Goal: Submit feedback/report problem

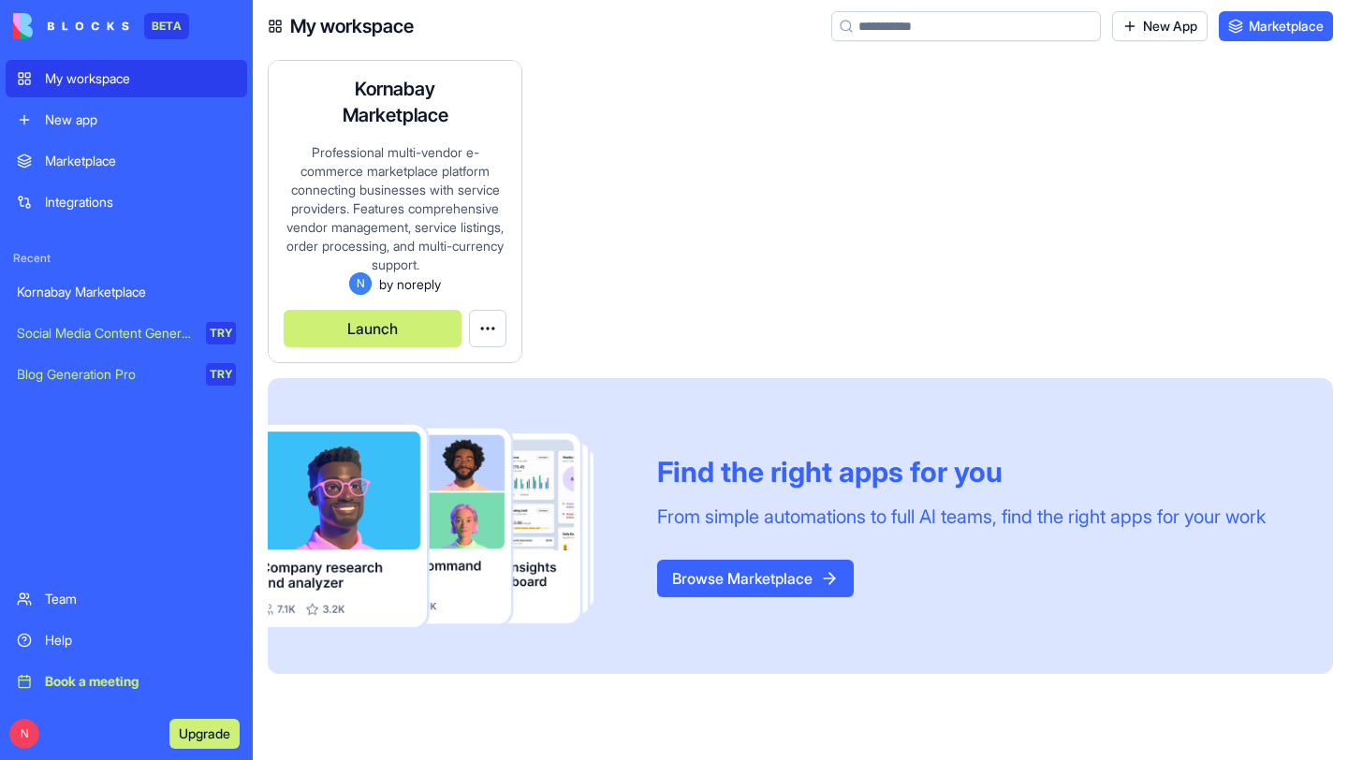
click at [385, 183] on div "Professional multi-vendor e-commerce marketplace platform connecting businesses…" at bounding box center [395, 207] width 223 height 129
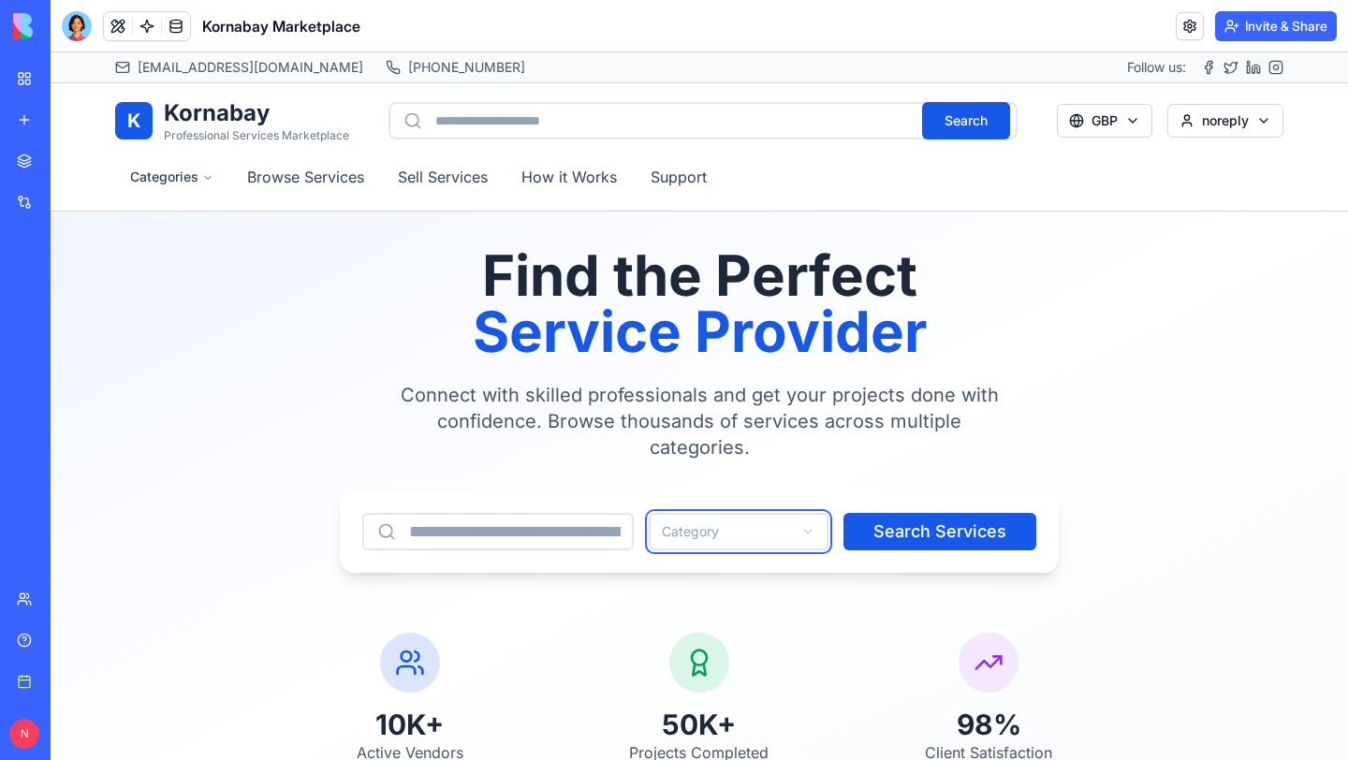
click at [1270, 33] on button "Invite & Share" at bounding box center [1276, 26] width 122 height 30
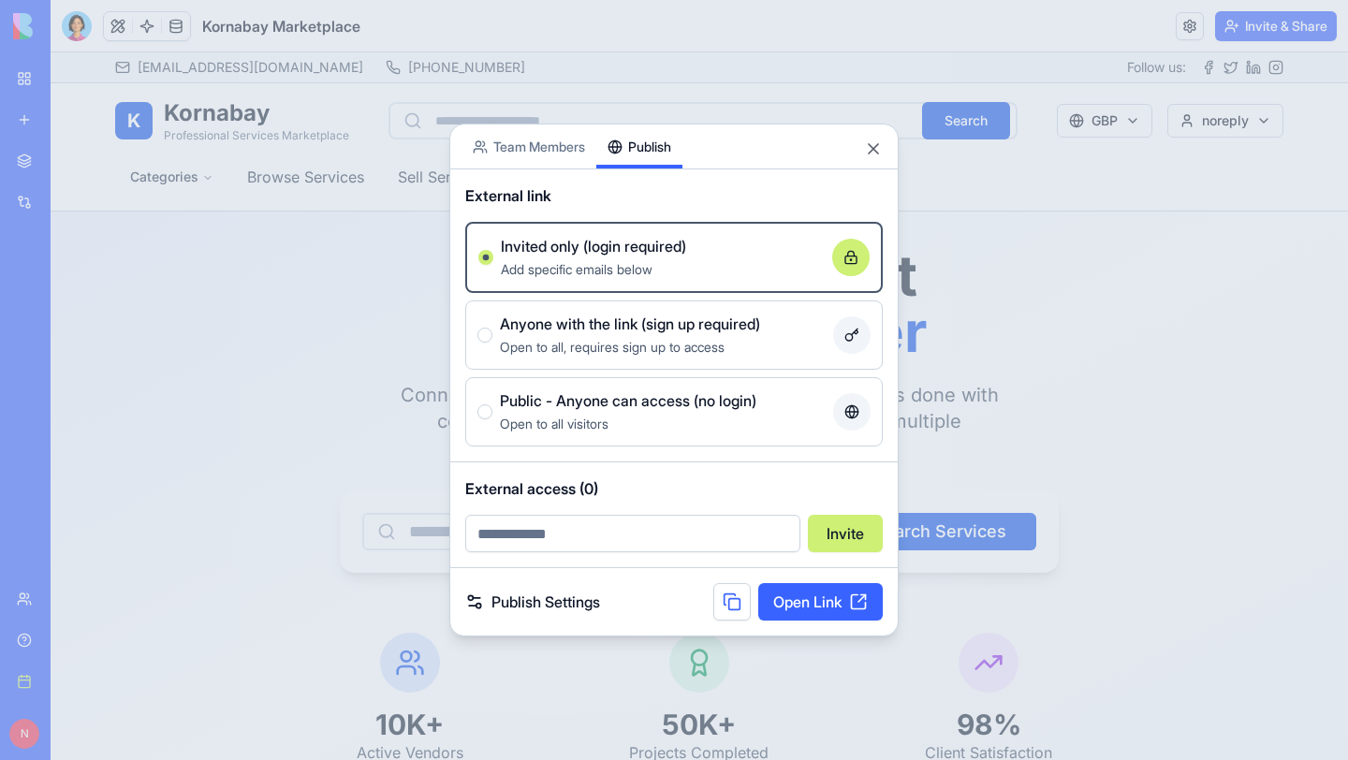
click at [662, 221] on div "Share App Team Members Publish External link Invited only (login required) Add …" at bounding box center [673, 380] width 449 height 513
click at [810, 601] on link "Open Link" at bounding box center [820, 601] width 124 height 37
click at [869, 147] on button "Close" at bounding box center [873, 148] width 19 height 19
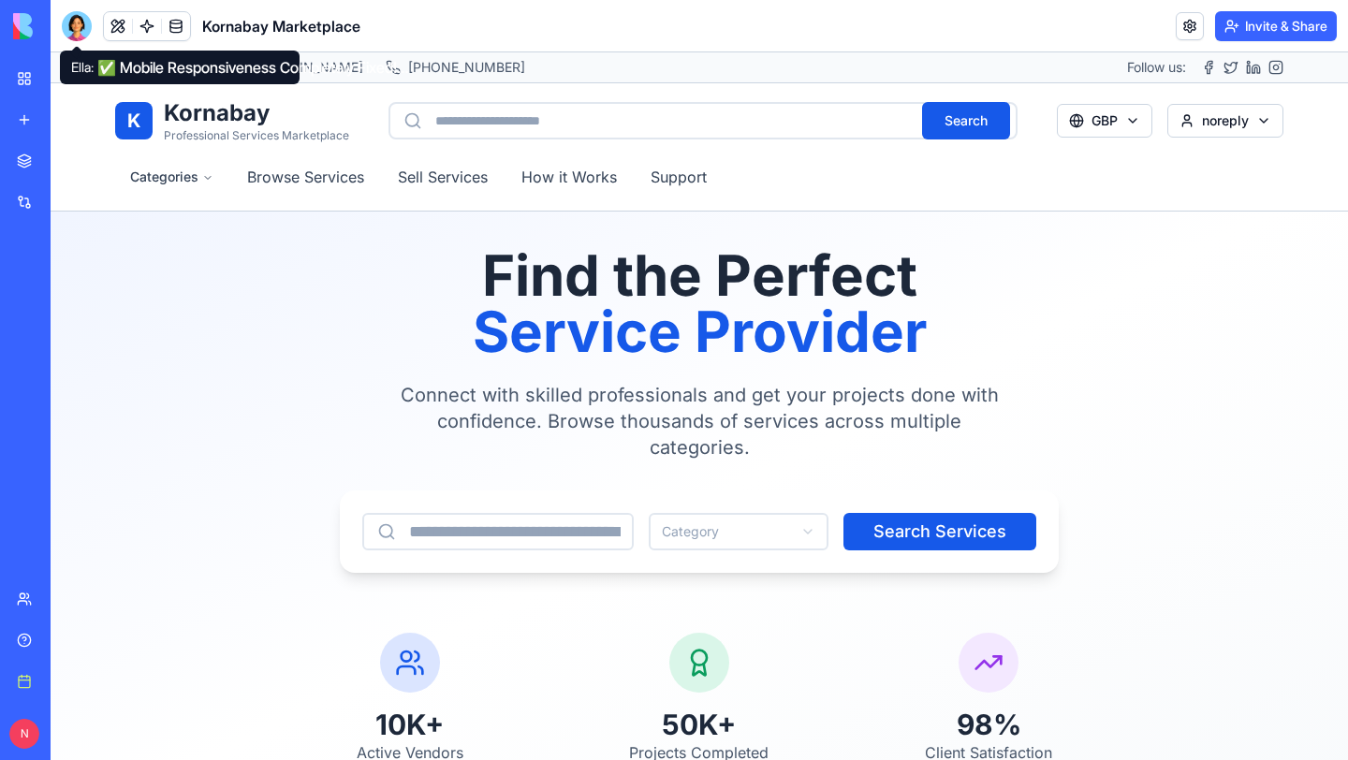
click at [79, 30] on div at bounding box center [77, 26] width 30 height 30
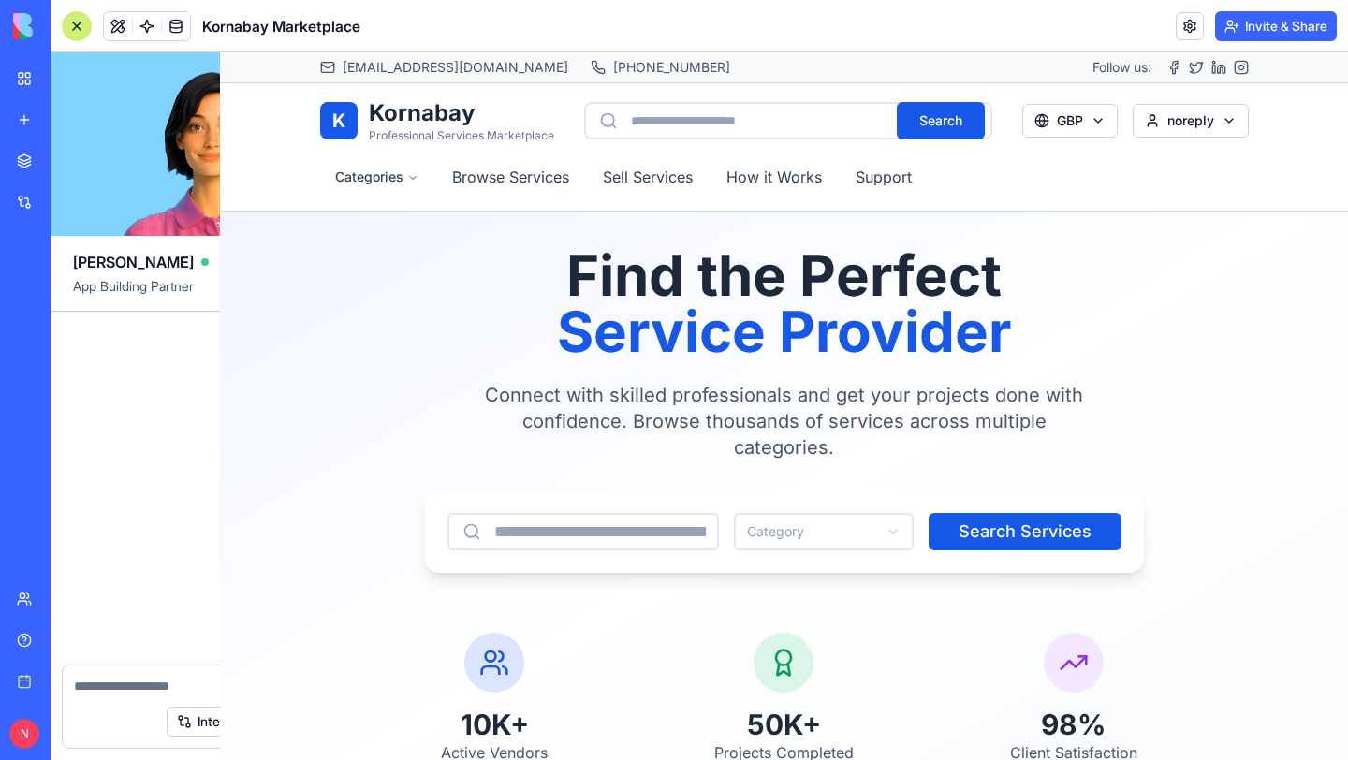
scroll to position [8598, 0]
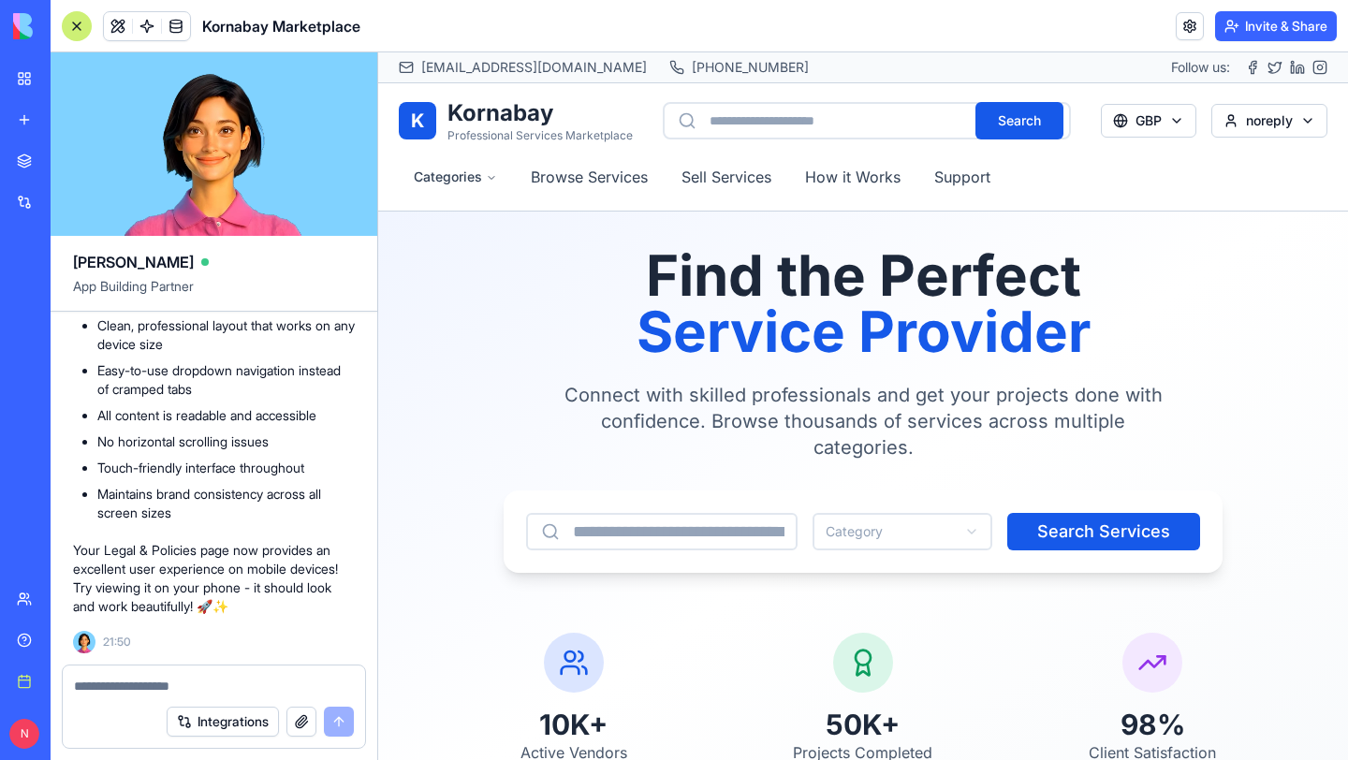
click at [299, 721] on button "button" at bounding box center [301, 722] width 30 height 30
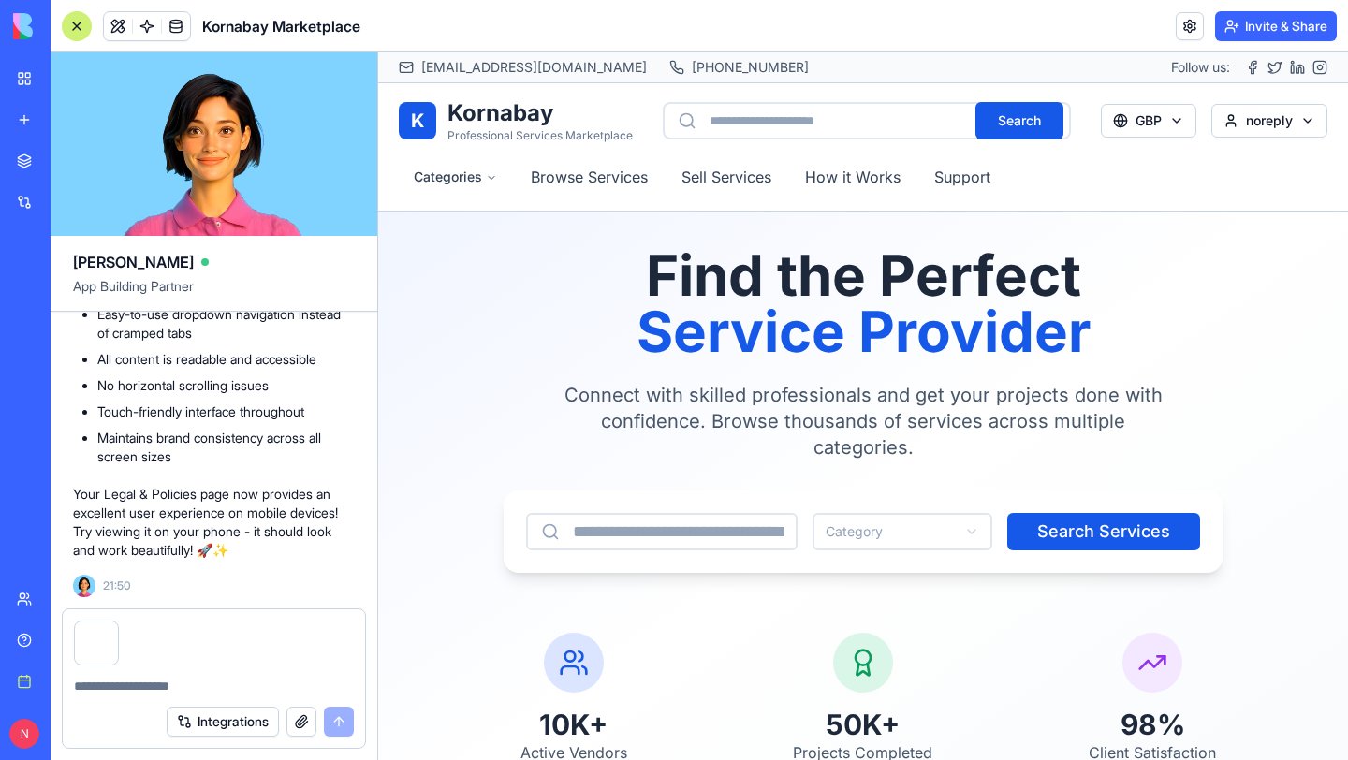
click at [129, 674] on div at bounding box center [214, 680] width 302 height 30
click at [123, 693] on textarea at bounding box center [214, 686] width 280 height 19
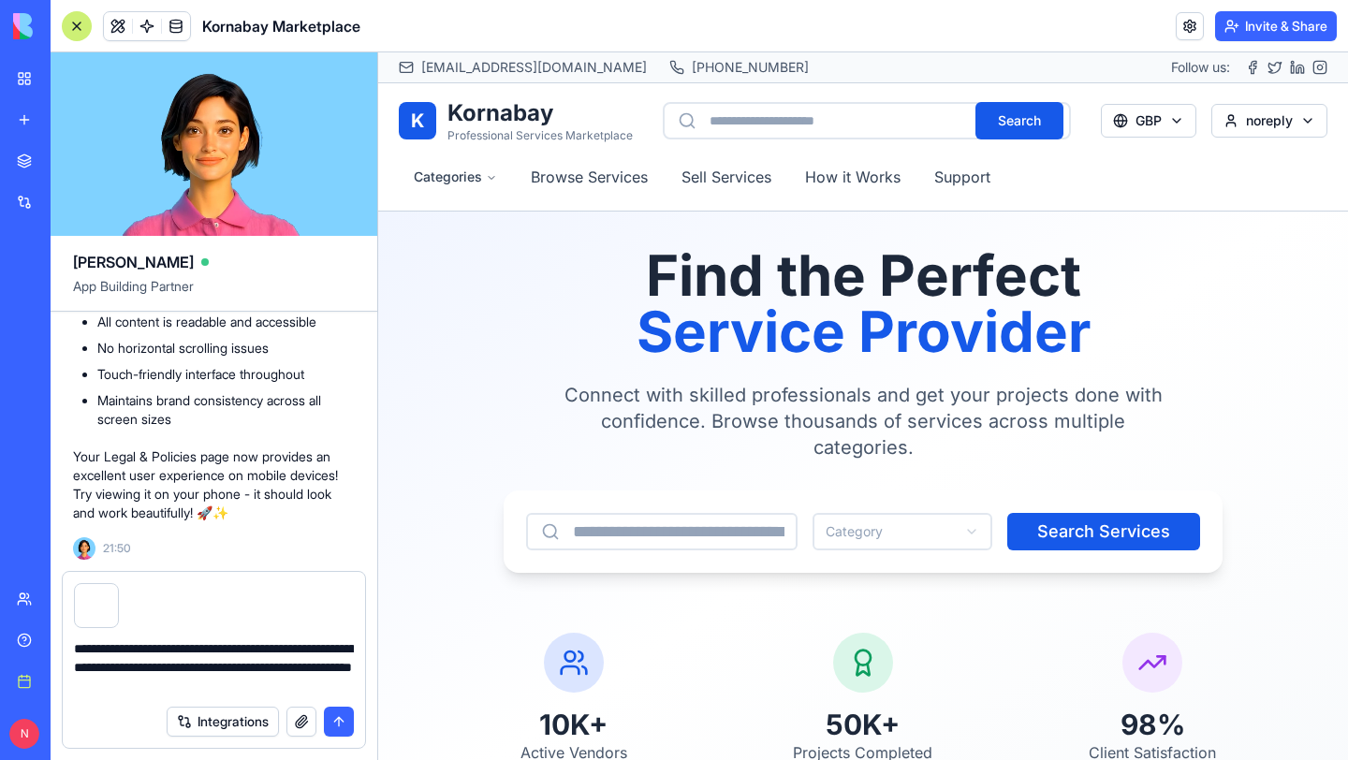
type textarea "**********"
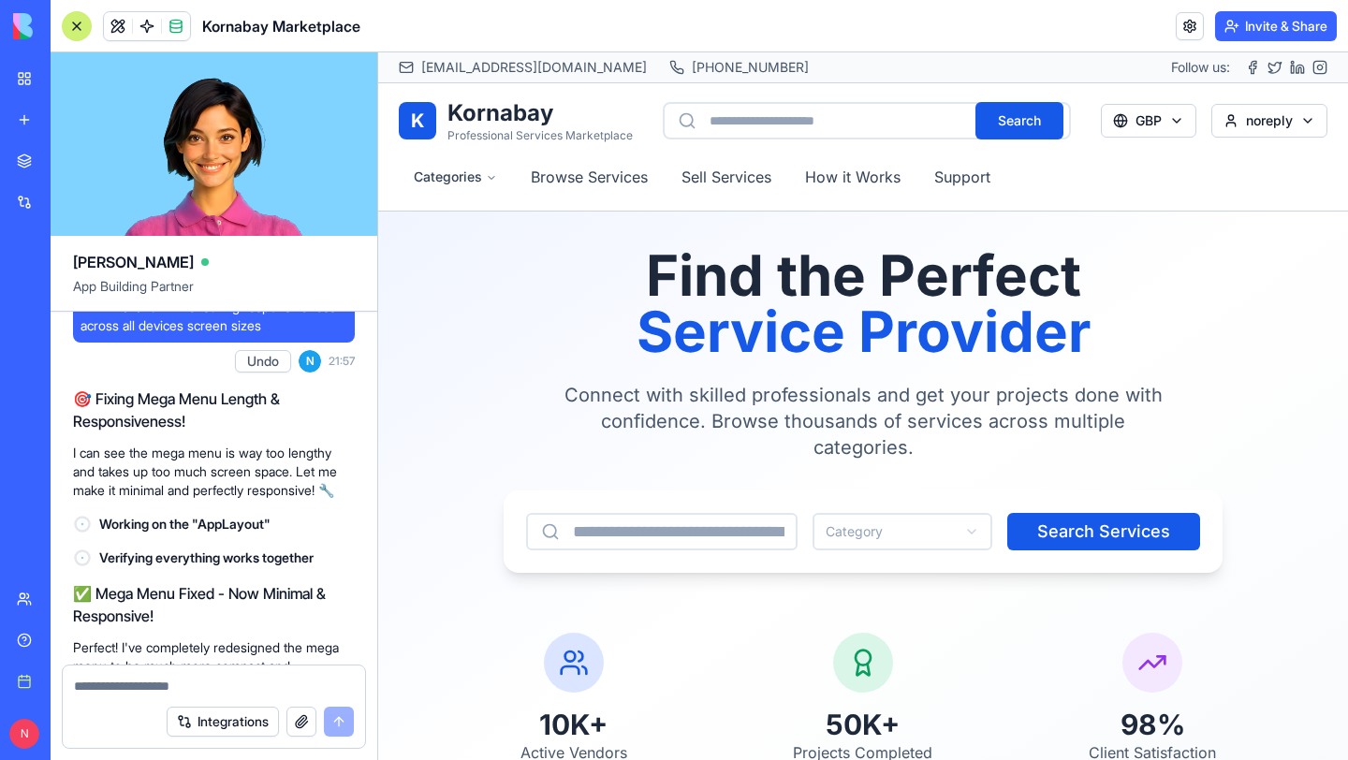
scroll to position [10021, 0]
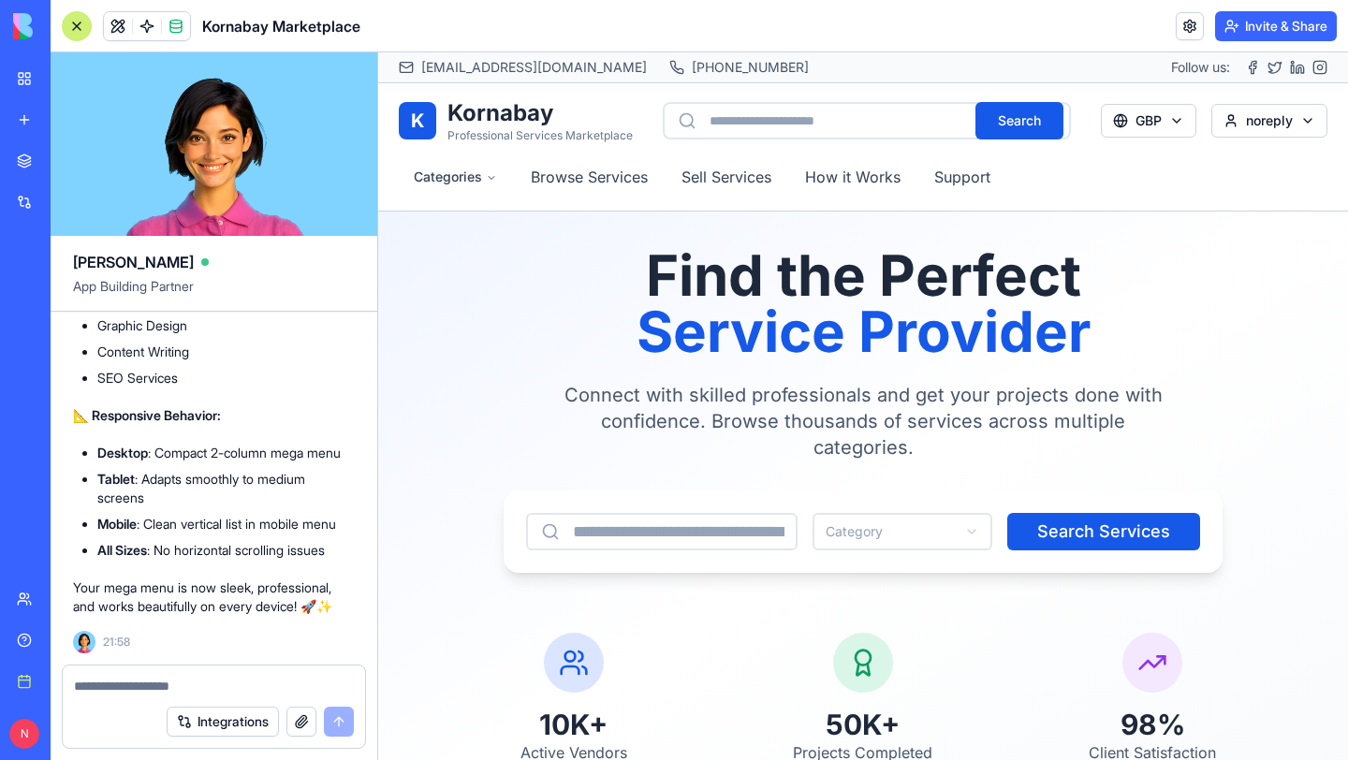
click at [301, 727] on button "button" at bounding box center [301, 722] width 30 height 30
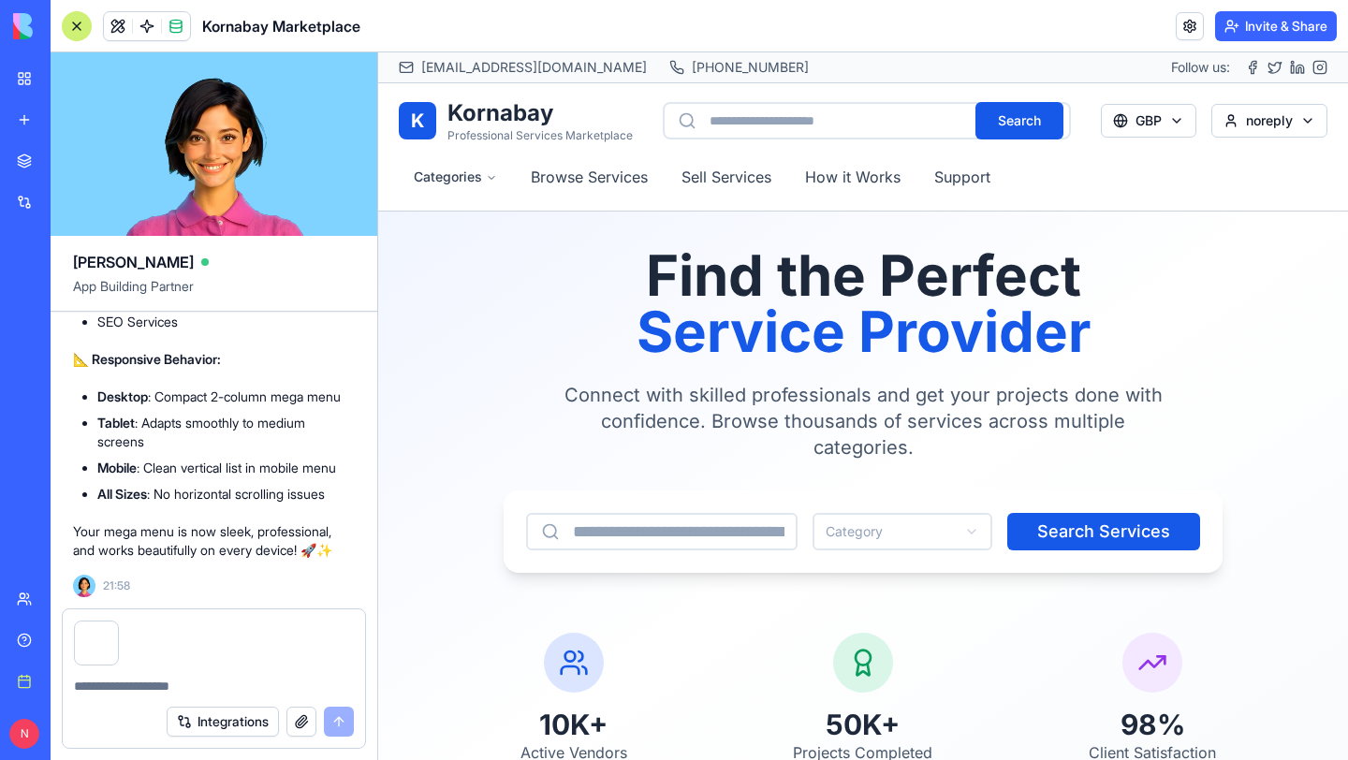
click at [122, 675] on div at bounding box center [214, 680] width 302 height 30
click at [116, 691] on textarea at bounding box center [214, 686] width 280 height 19
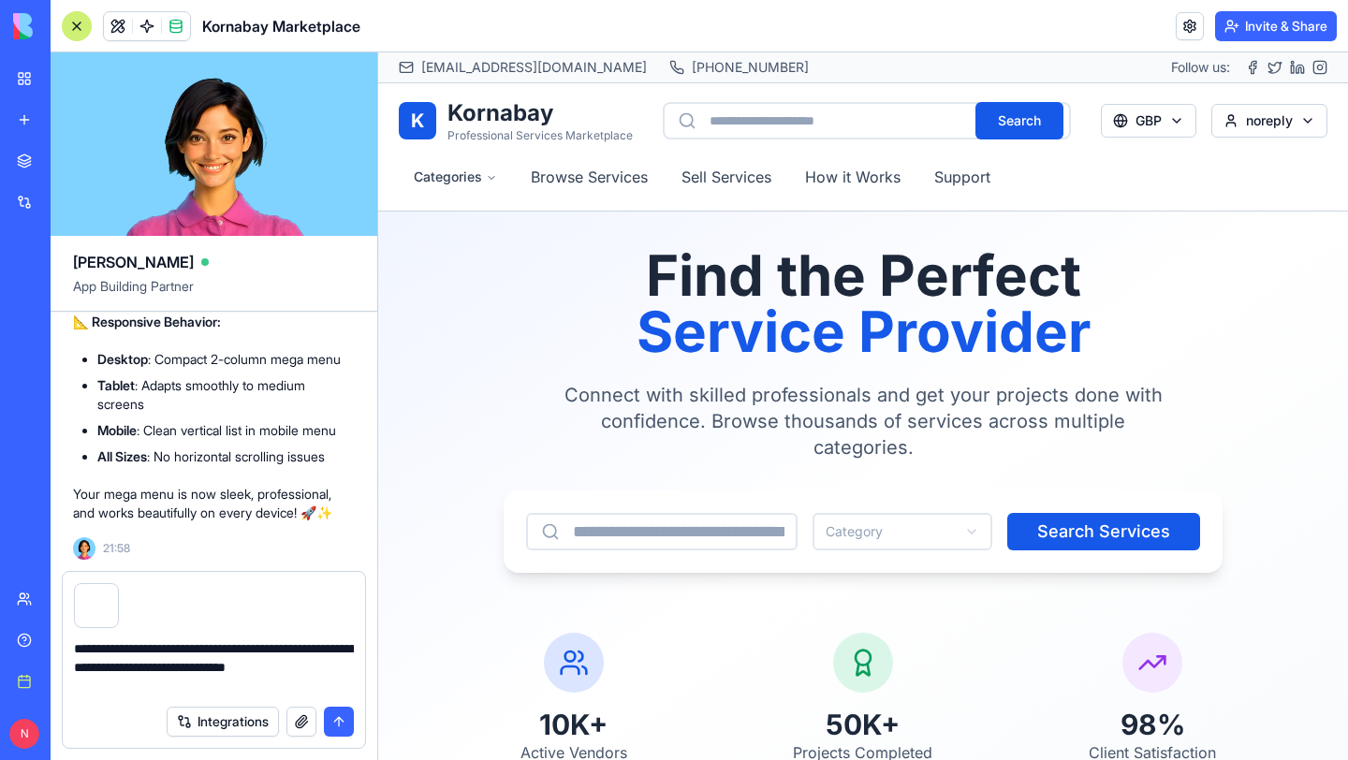
type textarea "**********"
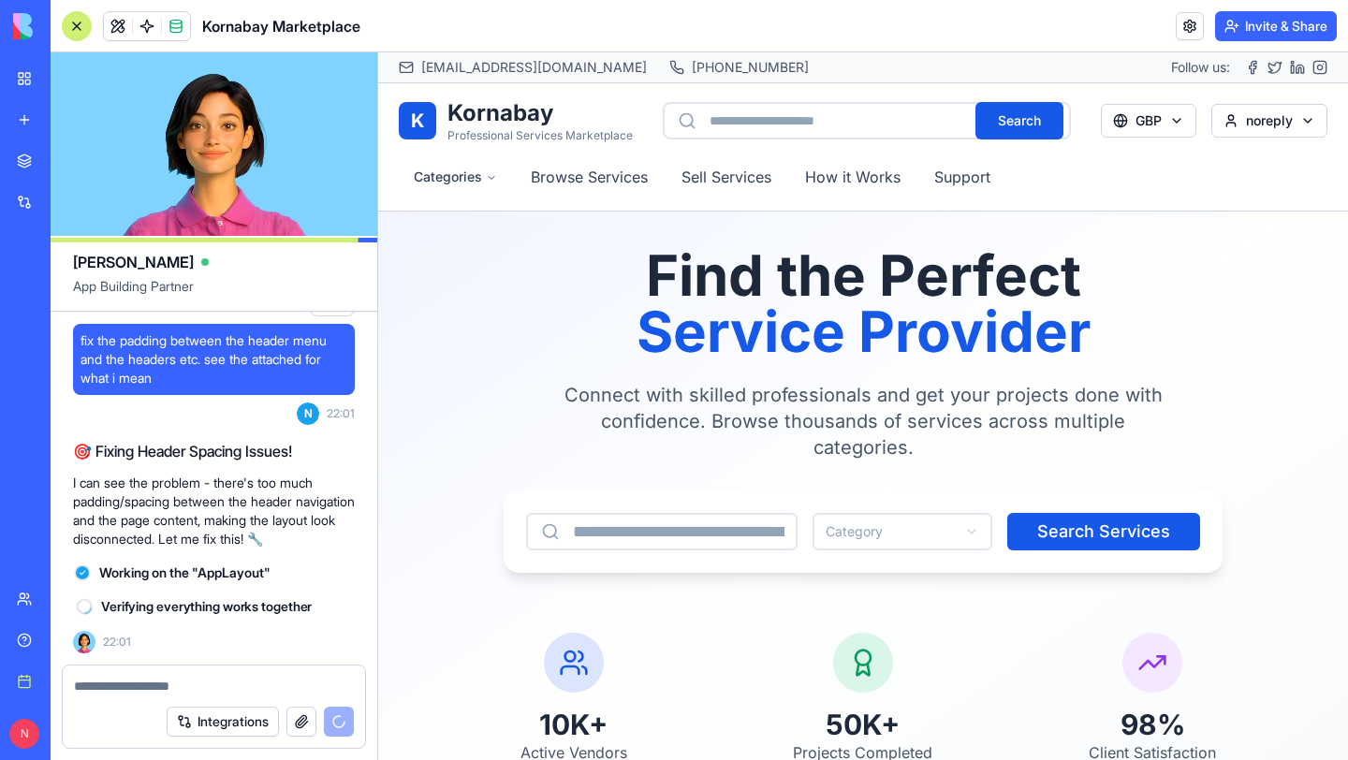
scroll to position [10410, 0]
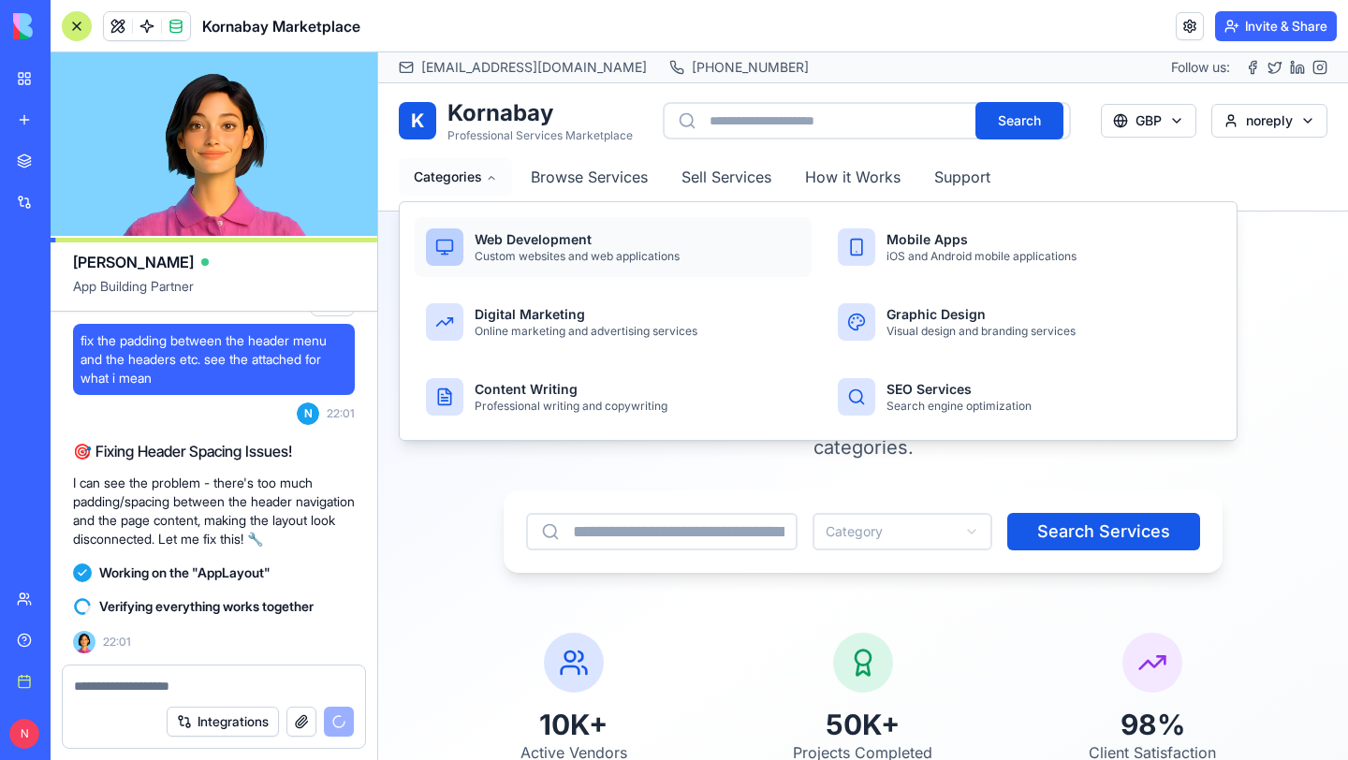
click at [501, 243] on h3 "Web Development" at bounding box center [638, 239] width 326 height 19
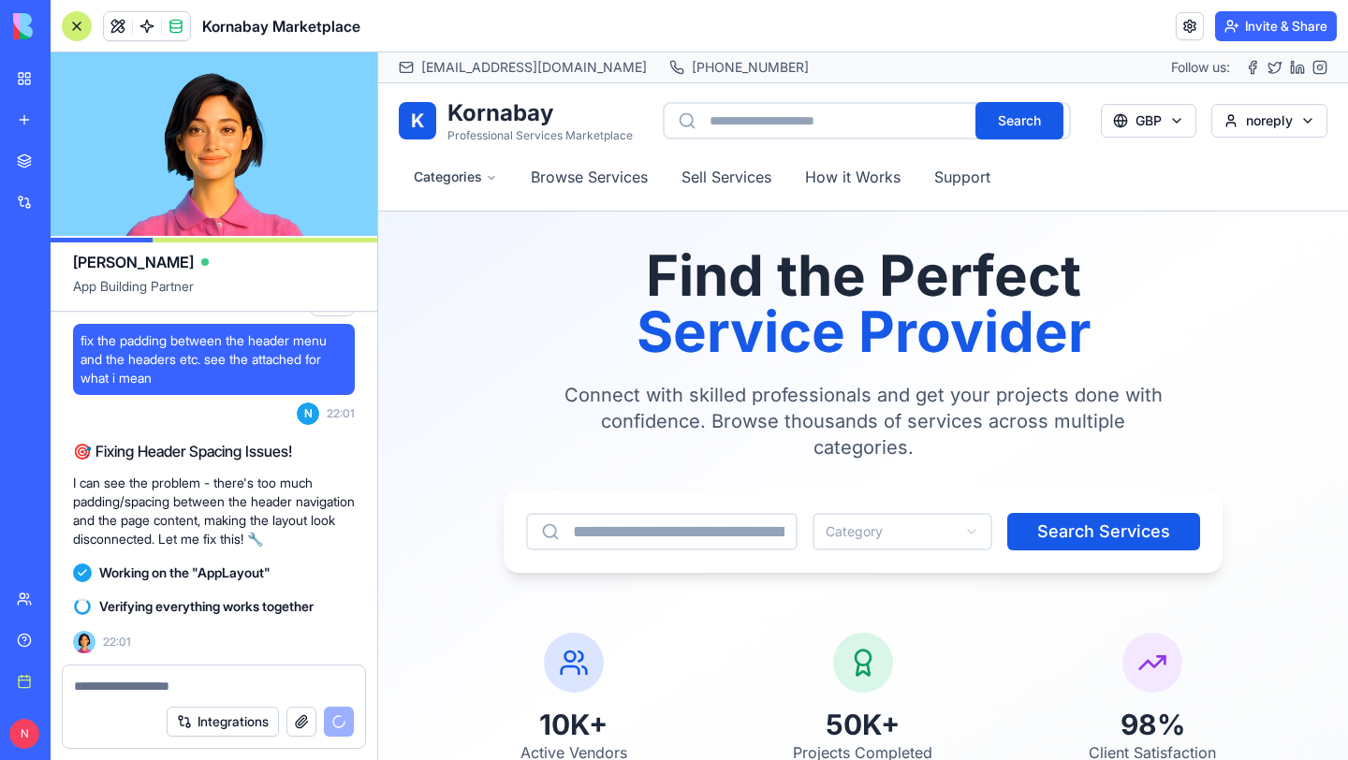
click at [517, 125] on h1 "Kornabay" at bounding box center [539, 113] width 185 height 30
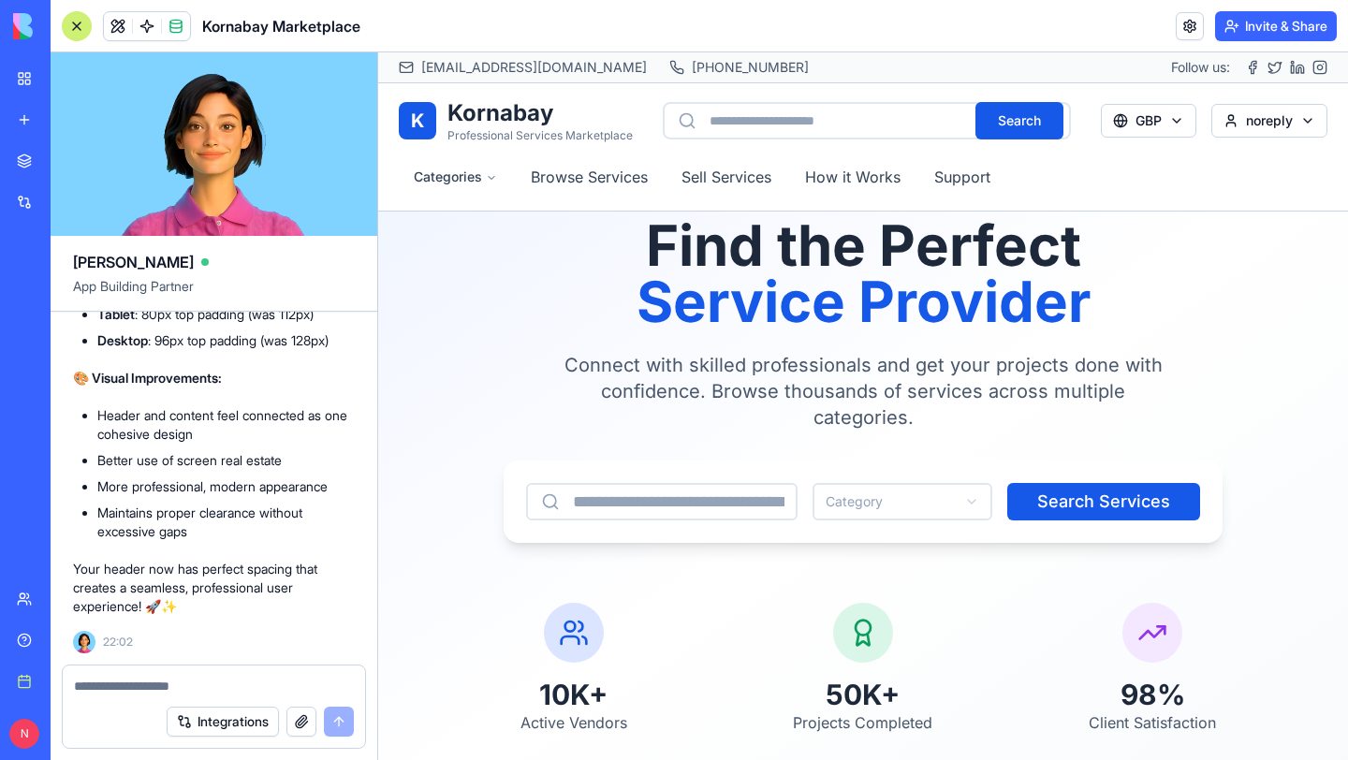
scroll to position [11119, 0]
click at [133, 683] on textarea at bounding box center [214, 686] width 280 height 19
click at [150, 689] on textarea at bounding box center [214, 686] width 280 height 19
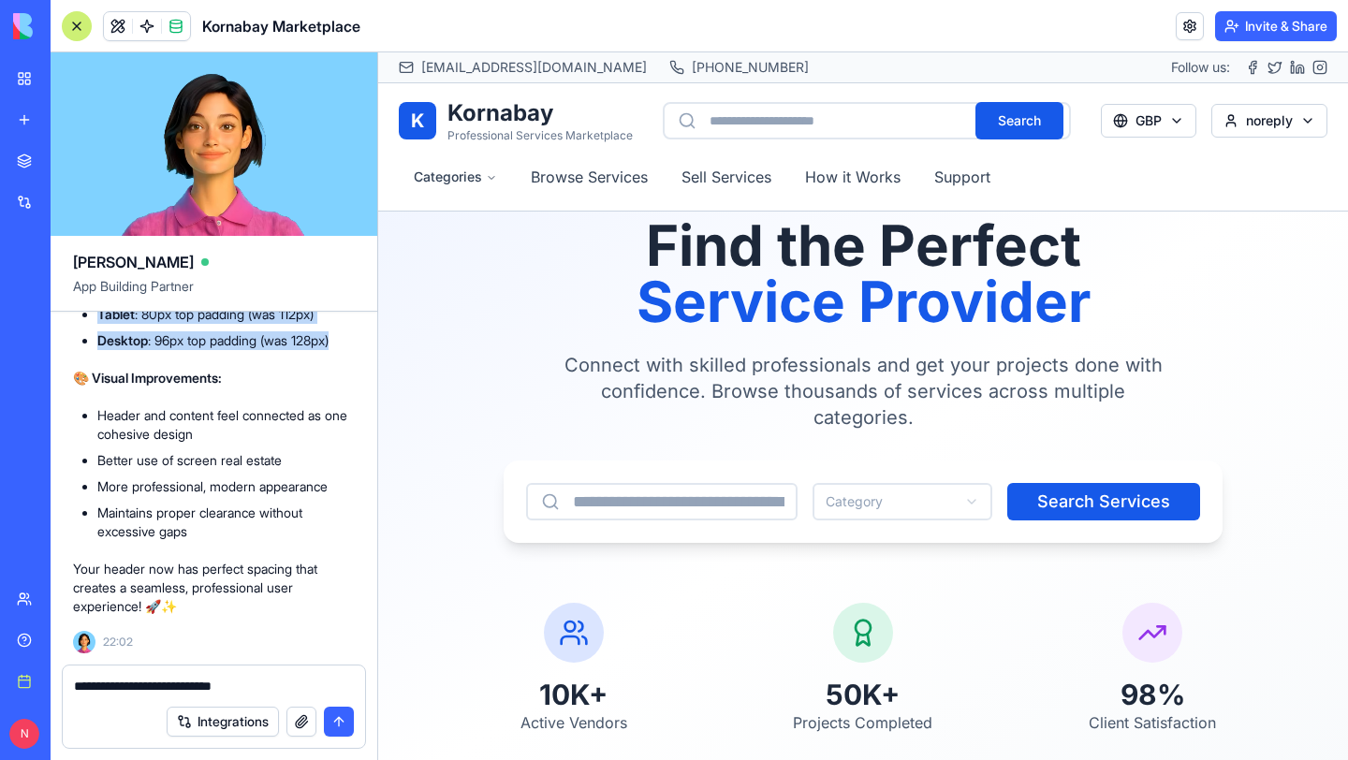
drag, startPoint x: 352, startPoint y: 463, endPoint x: 95, endPoint y: 407, distance: 263.4
click at [95, 350] on ul "Mobile : 64px top padding (was 96px) Tablet : 80px top padding (was 112px) Desk…" at bounding box center [214, 314] width 282 height 71
copy ul "Mobile : 64px top padding (was 96px) Tablet : 80px top padding (was 112px) Desk…"
click at [262, 685] on textarea "**********" at bounding box center [214, 686] width 280 height 19
paste textarea "**********"
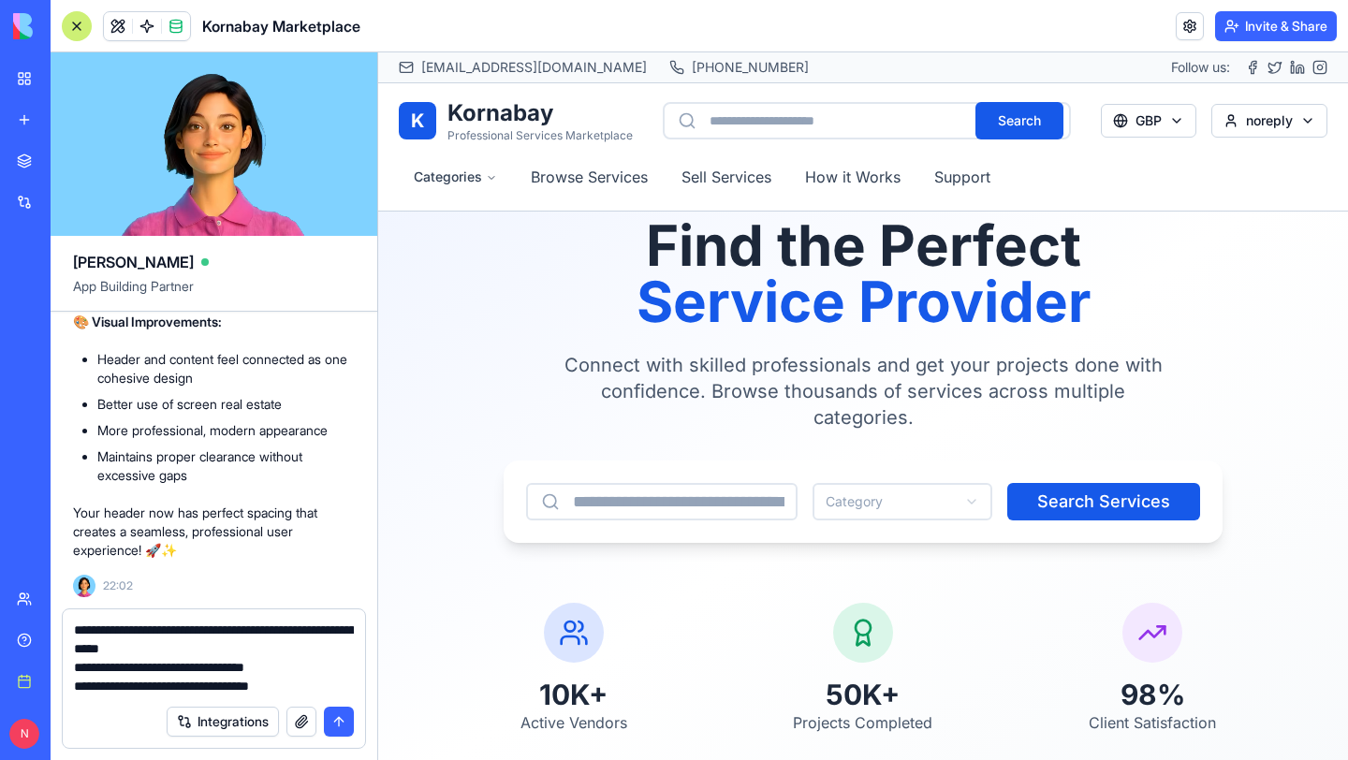
click at [309, 627] on textarea "**********" at bounding box center [214, 658] width 280 height 75
click at [324, 630] on textarea "**********" at bounding box center [214, 658] width 280 height 75
drag, startPoint x: 149, startPoint y: 649, endPoint x: 248, endPoint y: 650, distance: 99.2
click at [248, 650] on textarea "**********" at bounding box center [214, 658] width 280 height 75
click at [156, 664] on textarea "**********" at bounding box center [214, 658] width 280 height 75
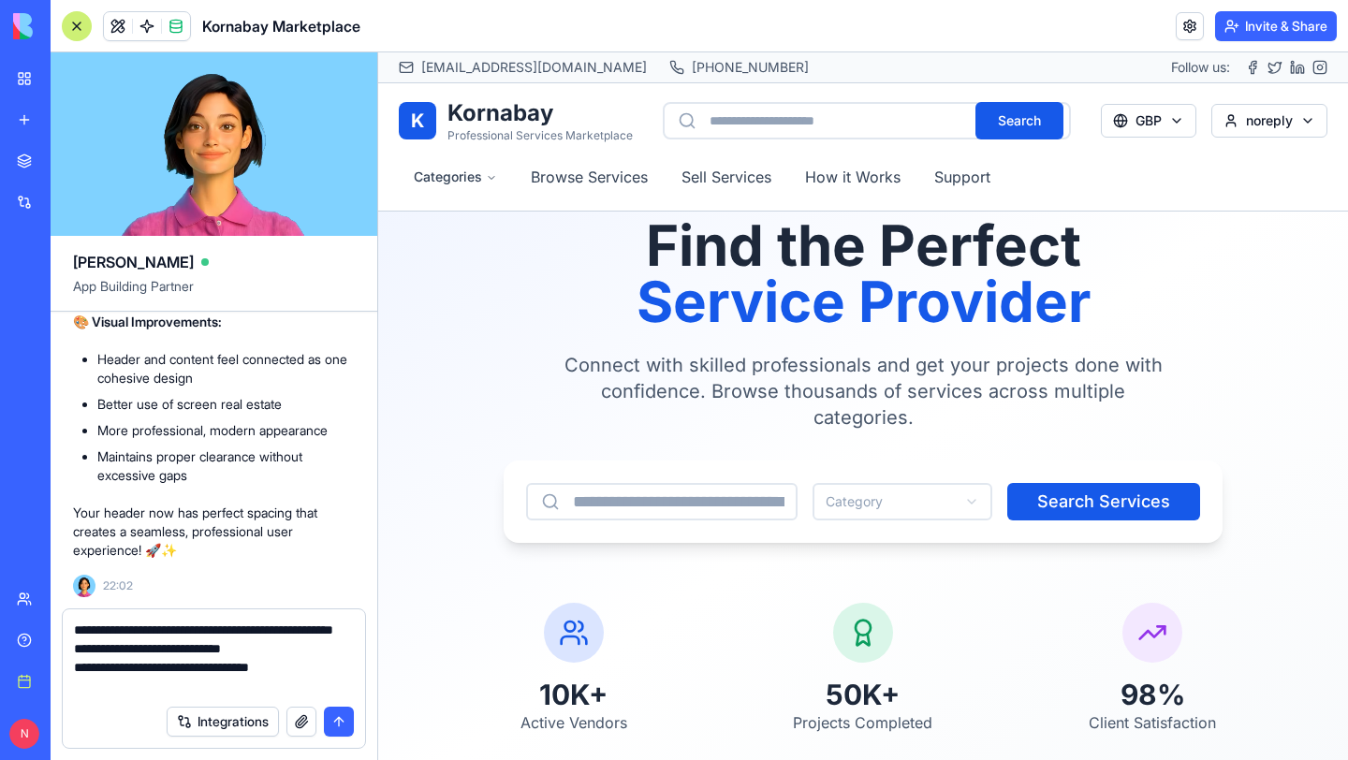
click at [195, 668] on textarea "**********" at bounding box center [214, 658] width 280 height 75
drag, startPoint x: 240, startPoint y: 665, endPoint x: 285, endPoint y: 662, distance: 46.0
click at [285, 662] on textarea "**********" at bounding box center [214, 658] width 280 height 75
click at [158, 651] on textarea "**********" at bounding box center [214, 658] width 280 height 75
drag, startPoint x: 310, startPoint y: 627, endPoint x: 354, endPoint y: 636, distance: 45.0
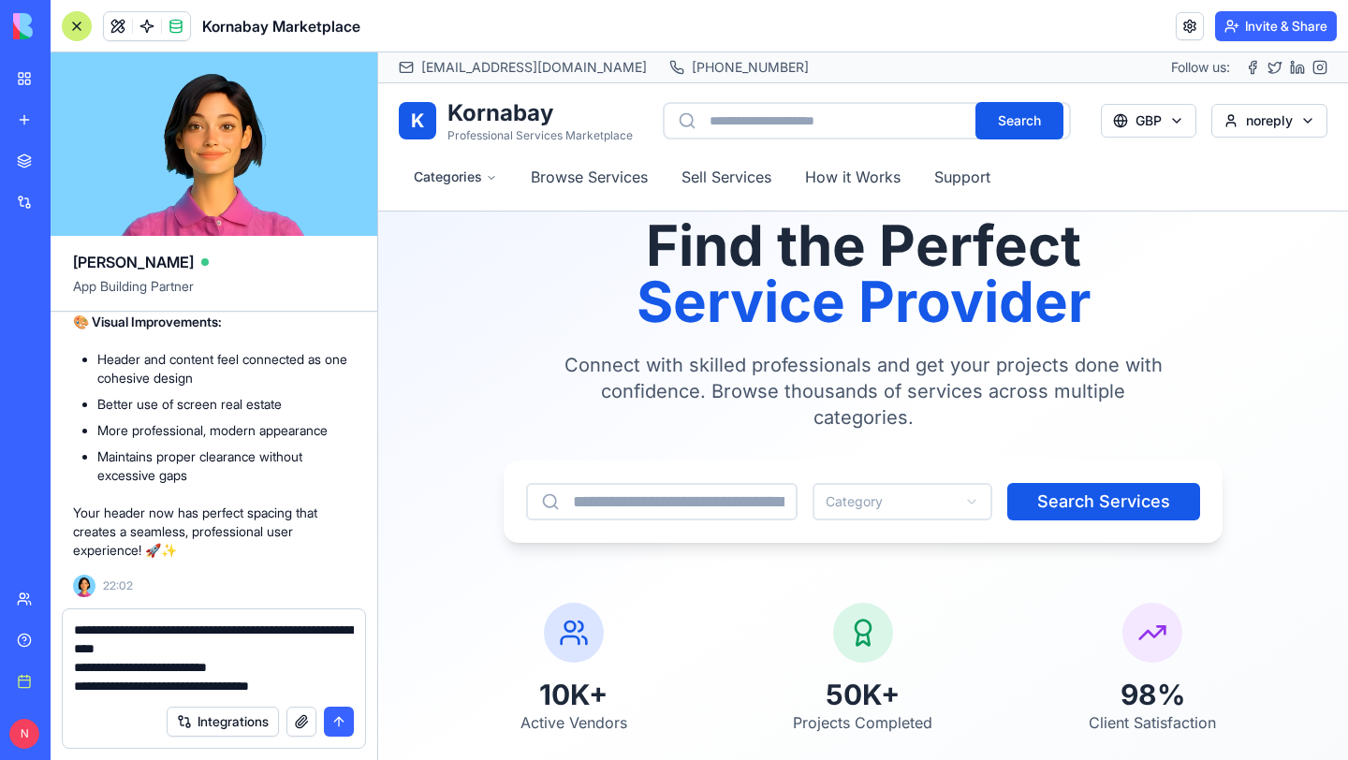
click at [354, 636] on div "**********" at bounding box center [214, 652] width 302 height 86
click at [166, 686] on textarea "**********" at bounding box center [214, 658] width 280 height 75
click at [212, 686] on textarea "**********" at bounding box center [214, 658] width 280 height 75
click at [285, 685] on textarea "**********" at bounding box center [214, 658] width 280 height 75
type textarea "**********"
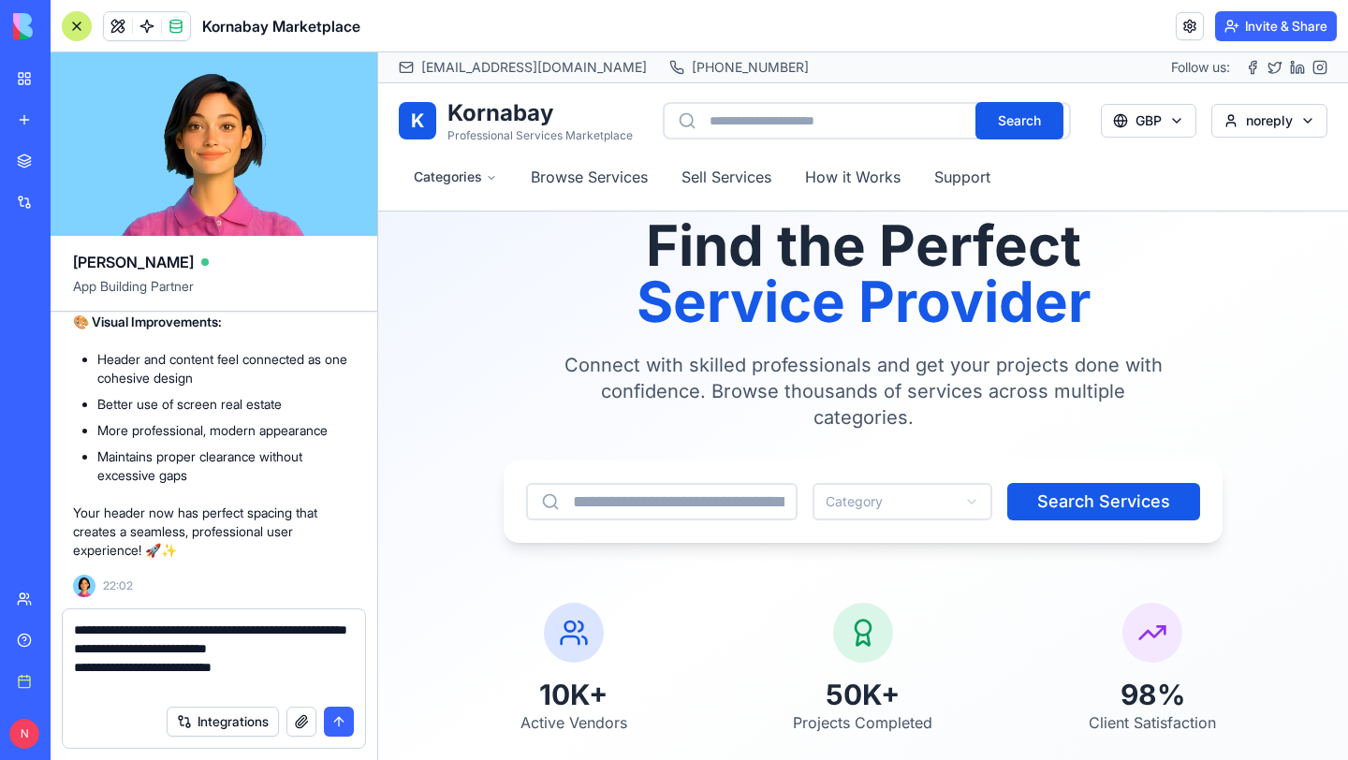
click at [349, 722] on button "submit" at bounding box center [339, 722] width 30 height 30
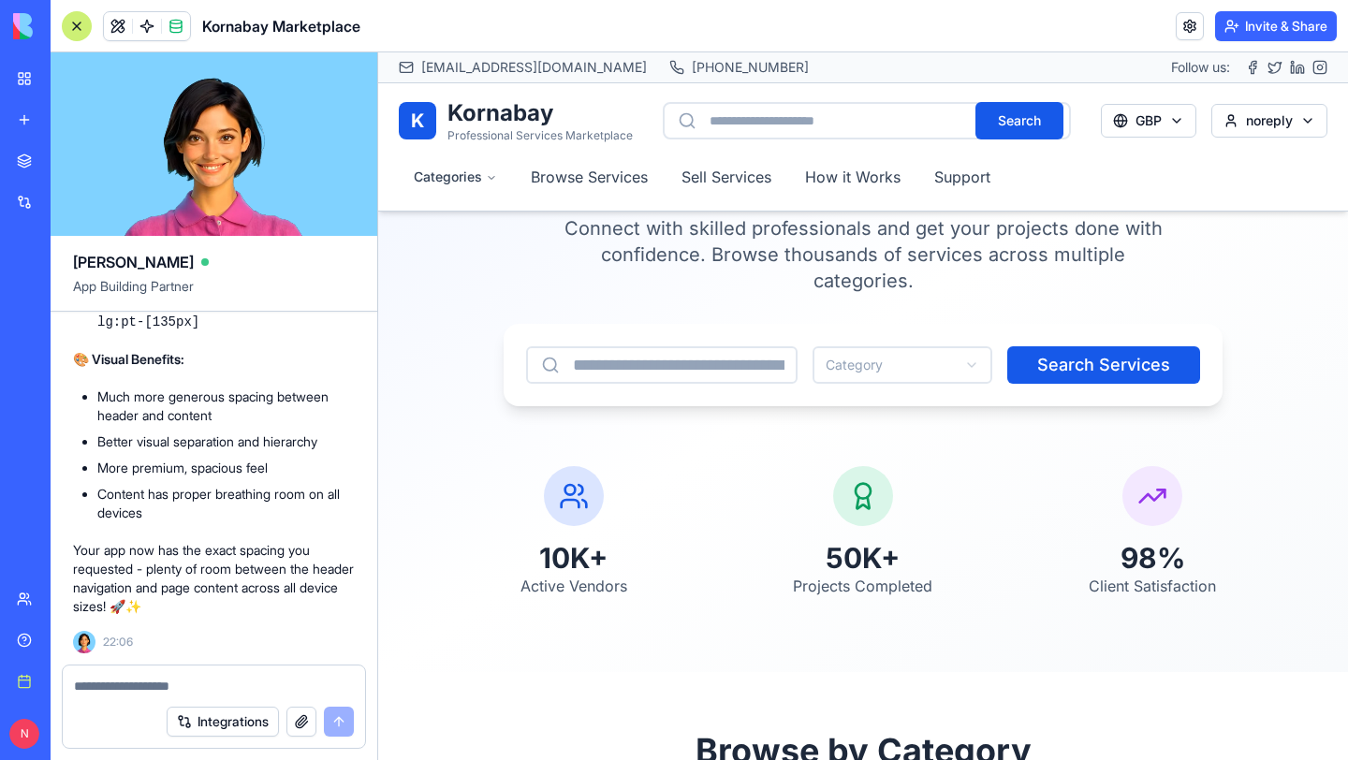
scroll to position [38, 0]
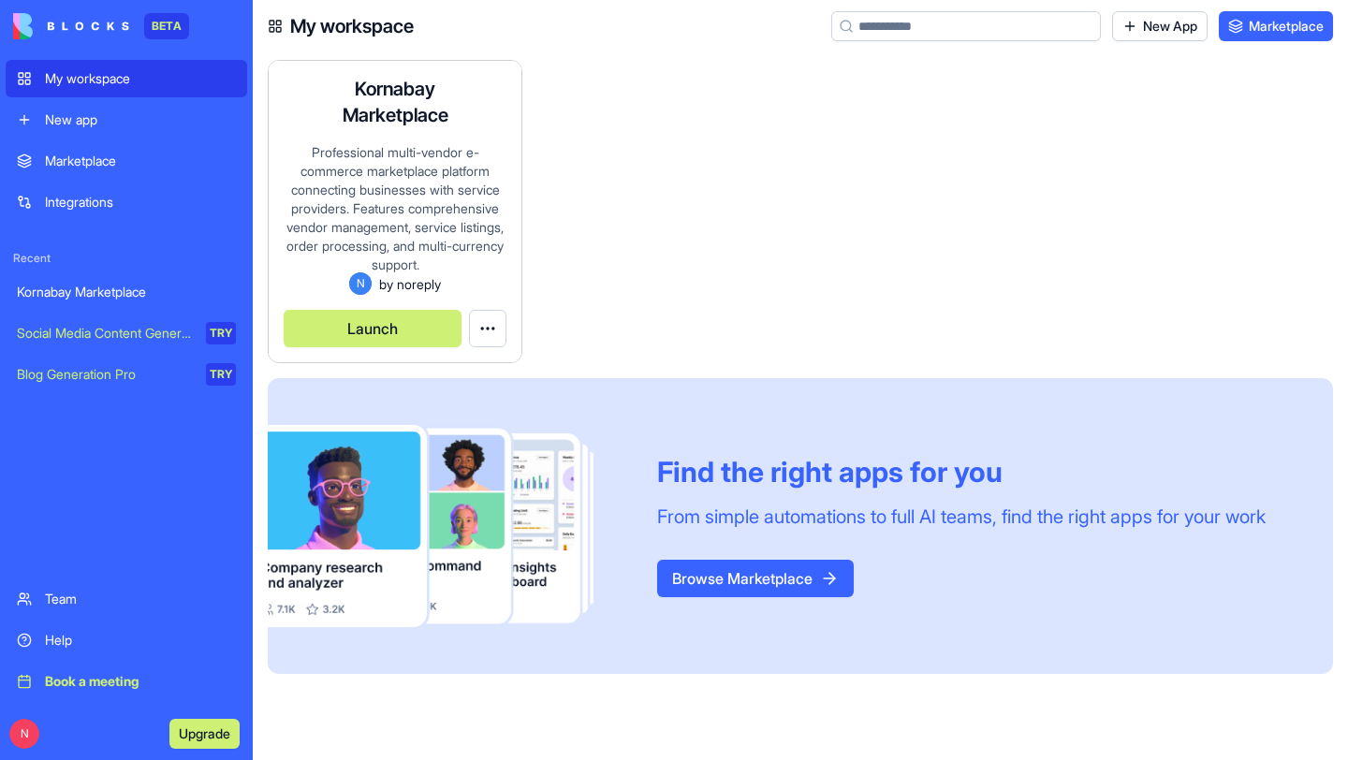
click at [422, 198] on div "Professional multi-vendor e-commerce marketplace platform connecting businesses…" at bounding box center [395, 207] width 223 height 129
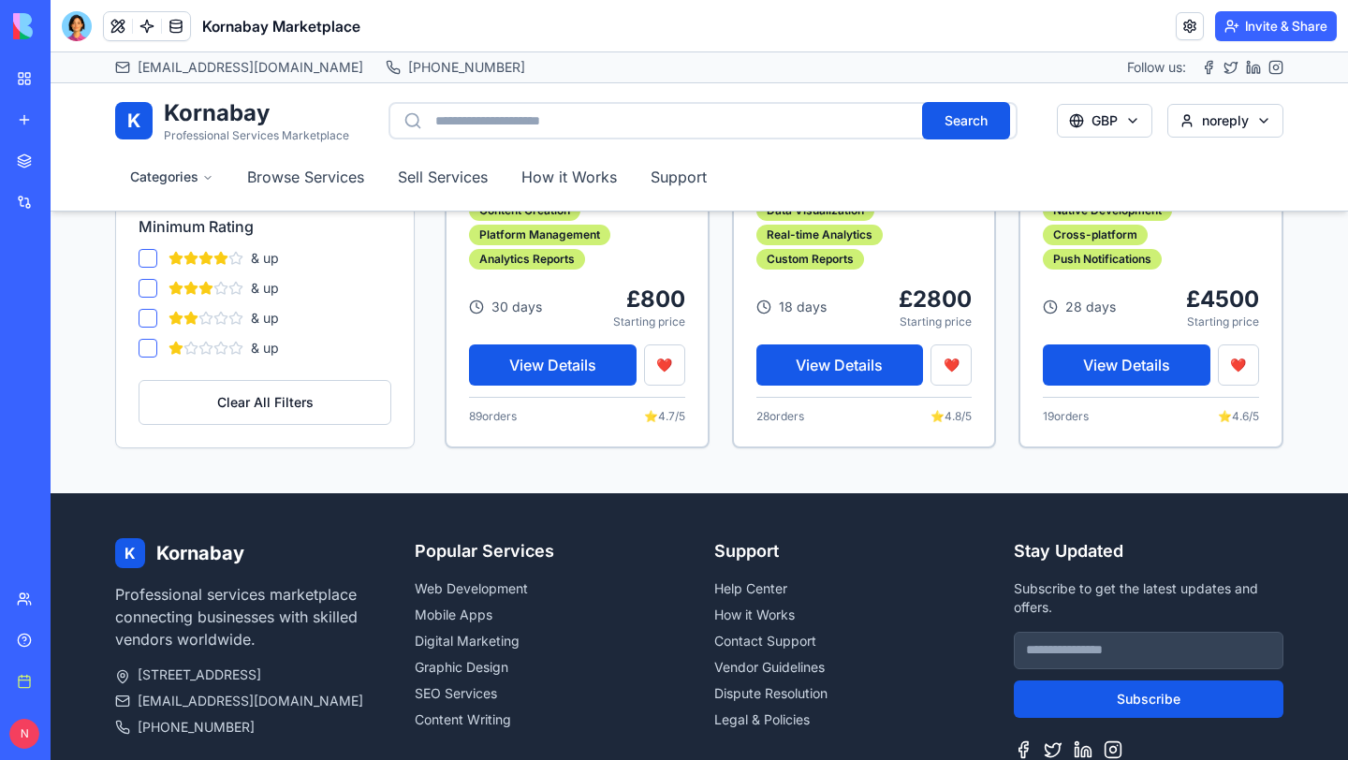
scroll to position [2662, 0]
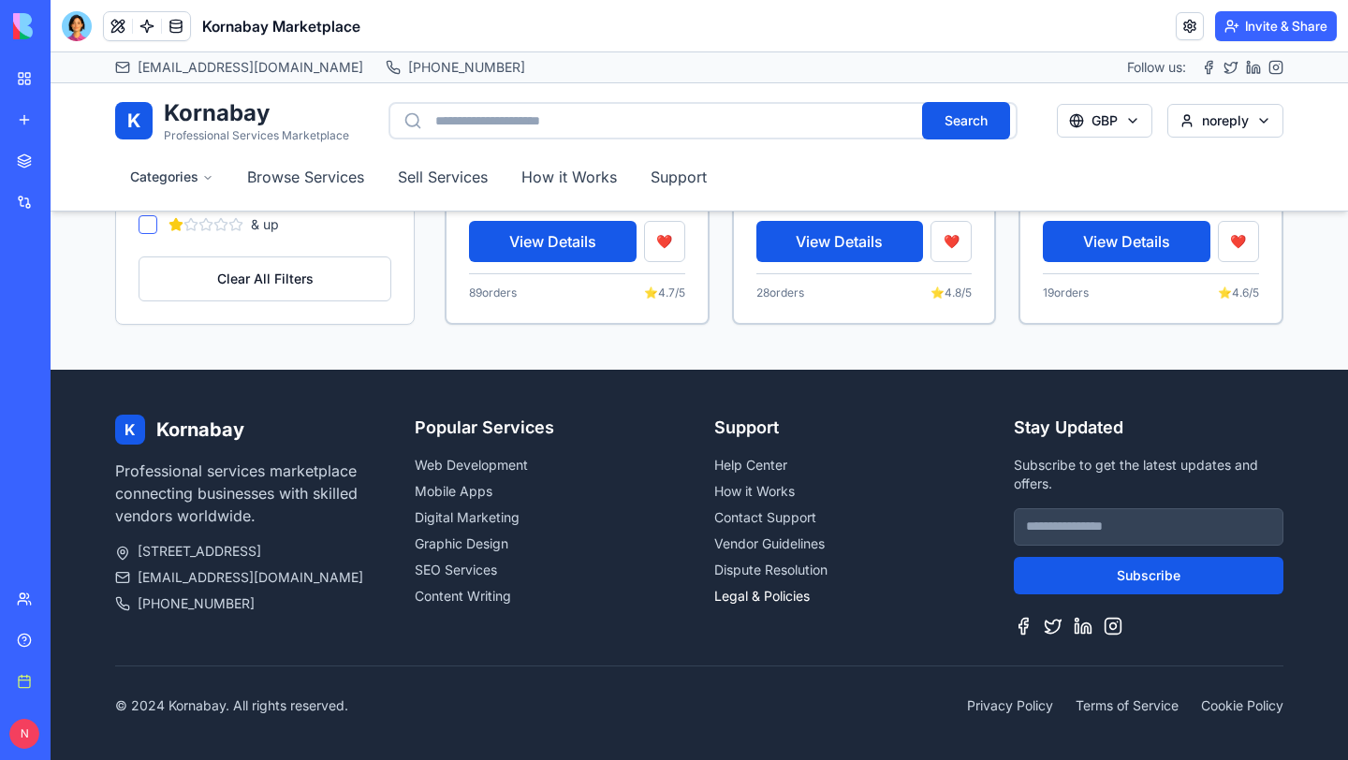
click at [752, 596] on link "Legal & Policies" at bounding box center [761, 596] width 95 height 16
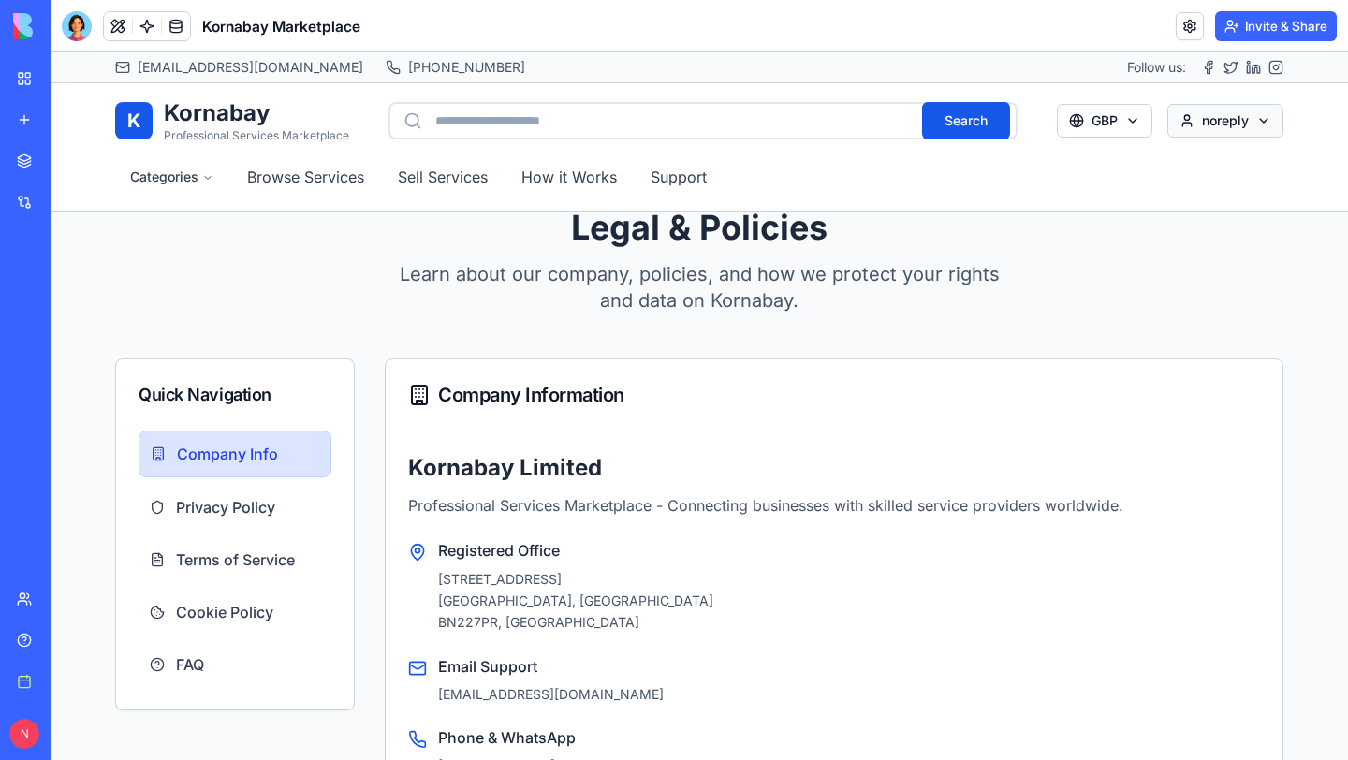
click at [1223, 169] on link "Dashboard" at bounding box center [1225, 161] width 110 height 30
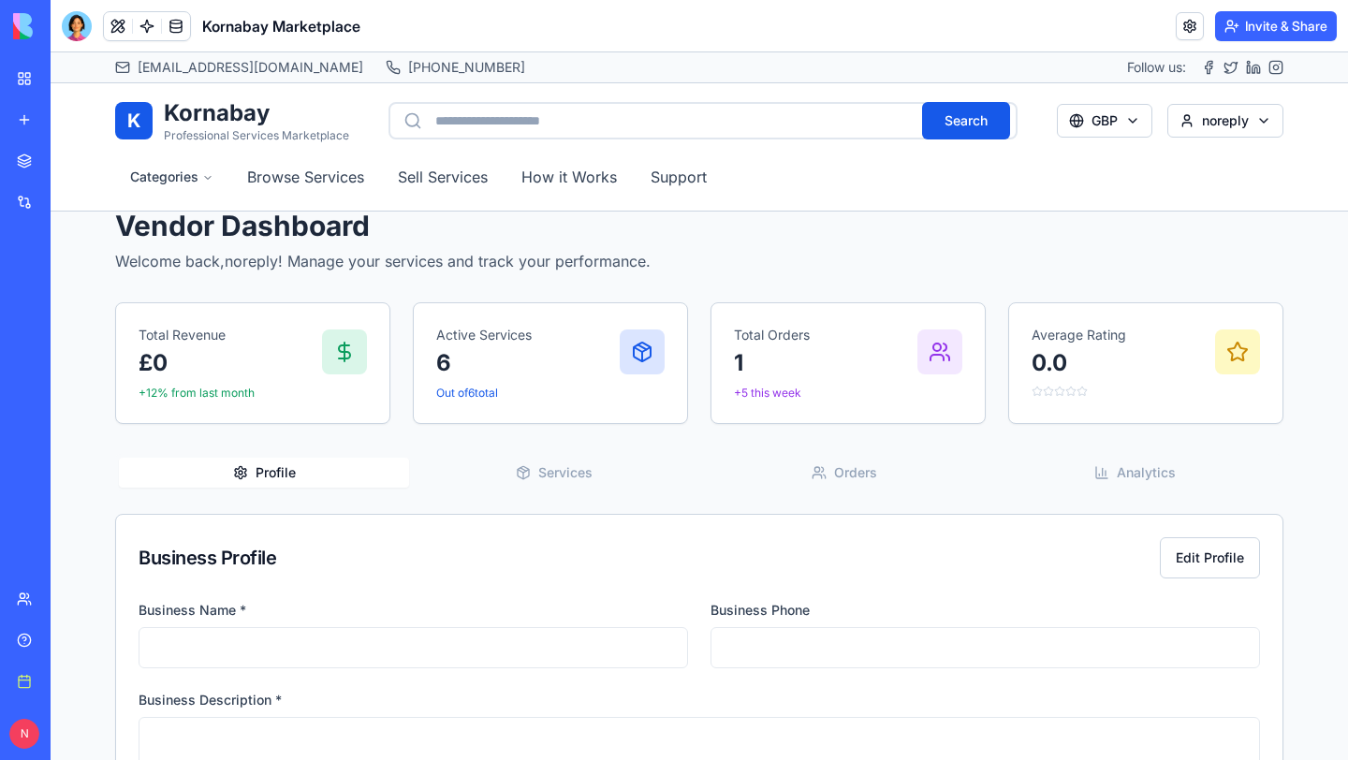
click at [562, 479] on span "Services" at bounding box center [565, 472] width 54 height 19
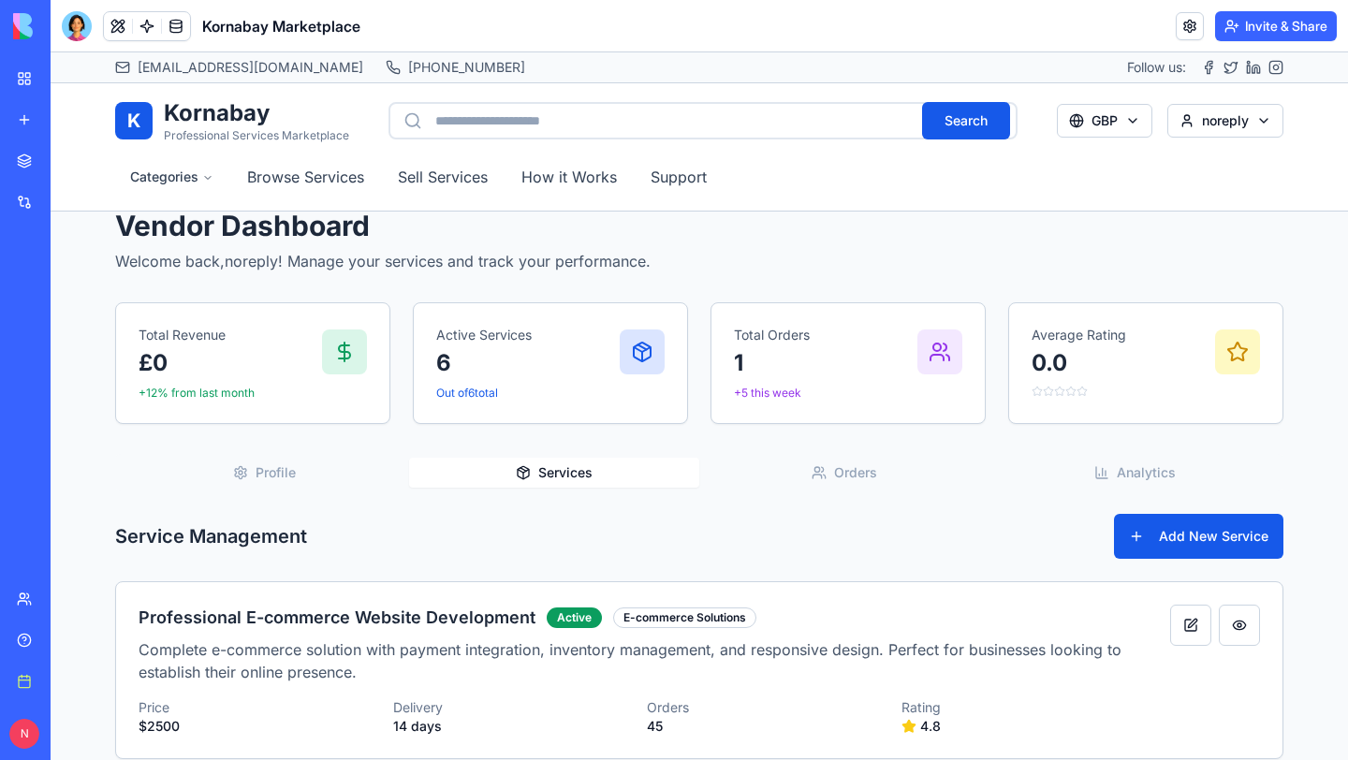
click at [838, 472] on span "Orders" at bounding box center [855, 472] width 43 height 19
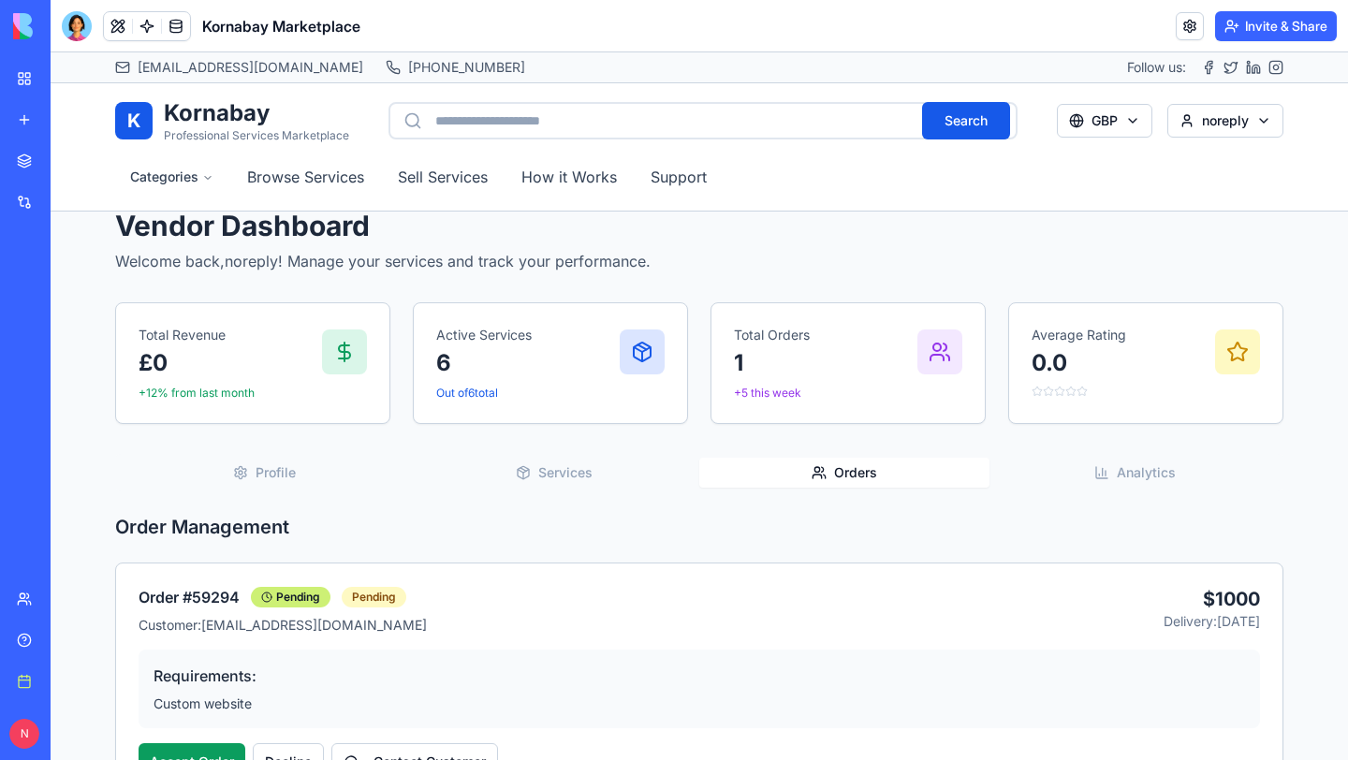
click at [1052, 489] on div "Profile Services Orders Analytics" at bounding box center [699, 472] width 1168 height 37
click at [1094, 475] on icon "button" at bounding box center [1101, 472] width 15 height 15
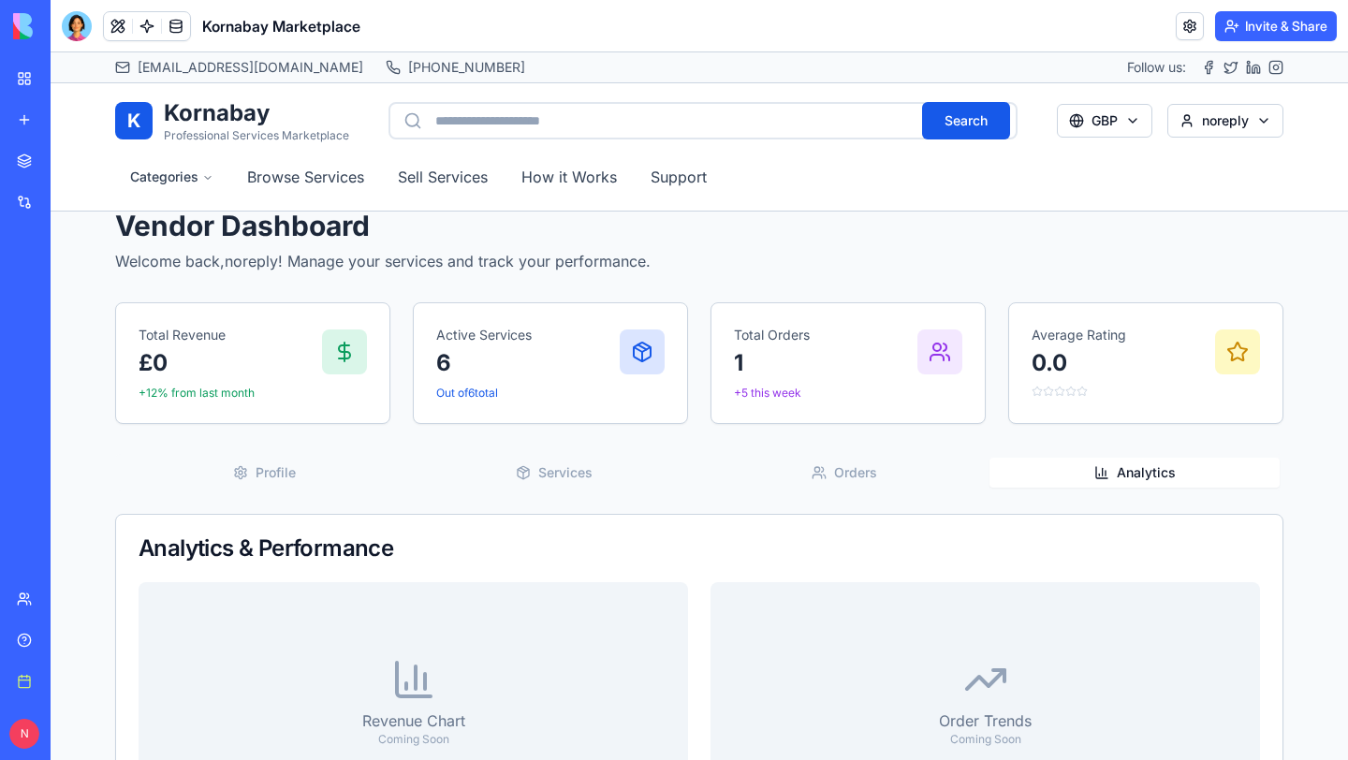
click at [241, 124] on h1 "Kornabay" at bounding box center [256, 113] width 185 height 30
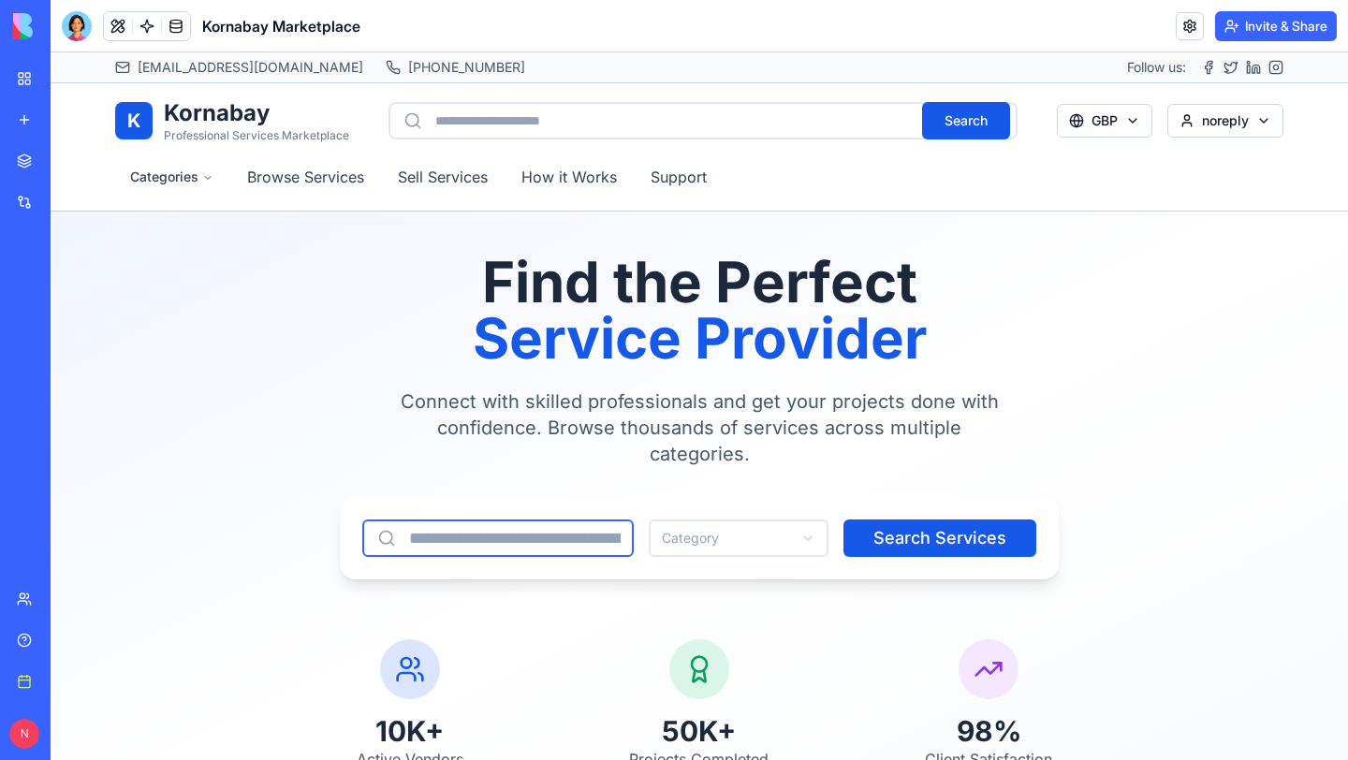
click at [579, 535] on input at bounding box center [497, 537] width 271 height 37
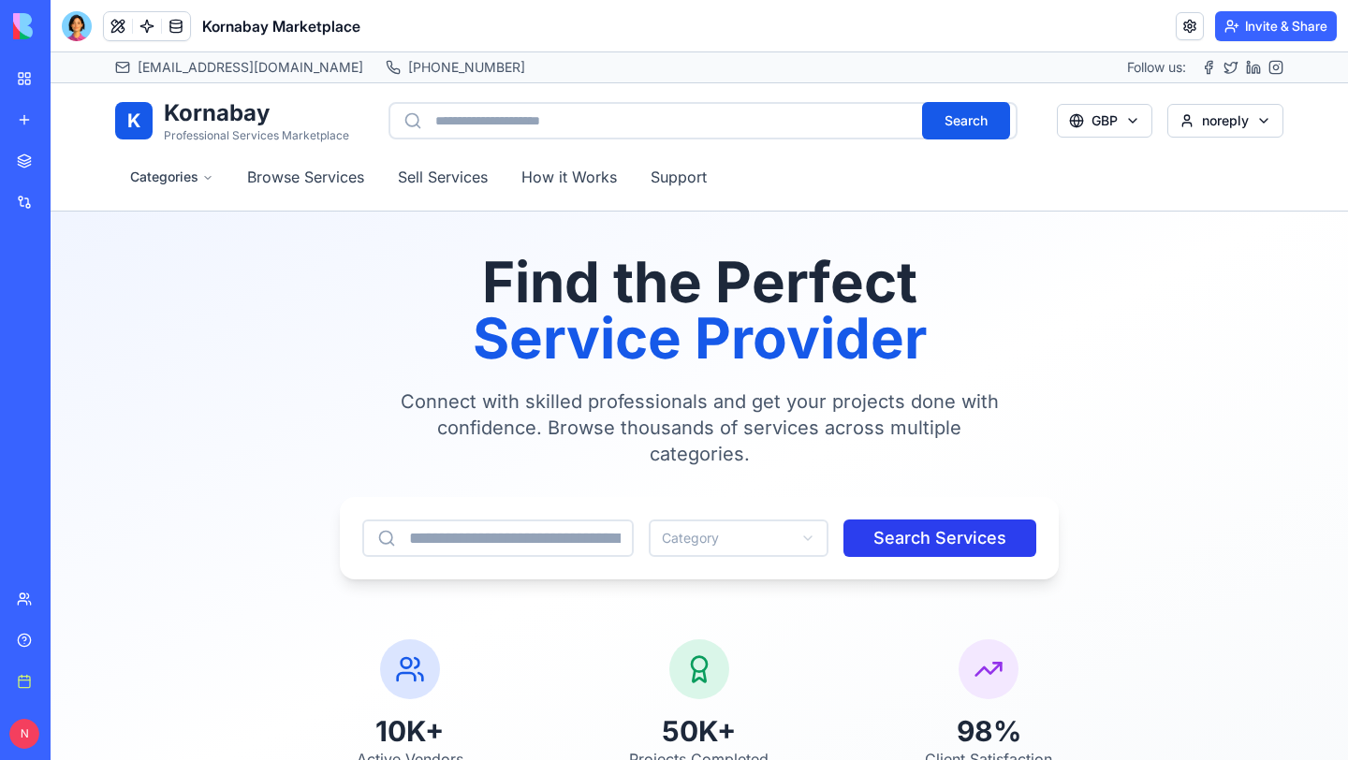
click at [920, 540] on button "Search Services" at bounding box center [939, 537] width 193 height 37
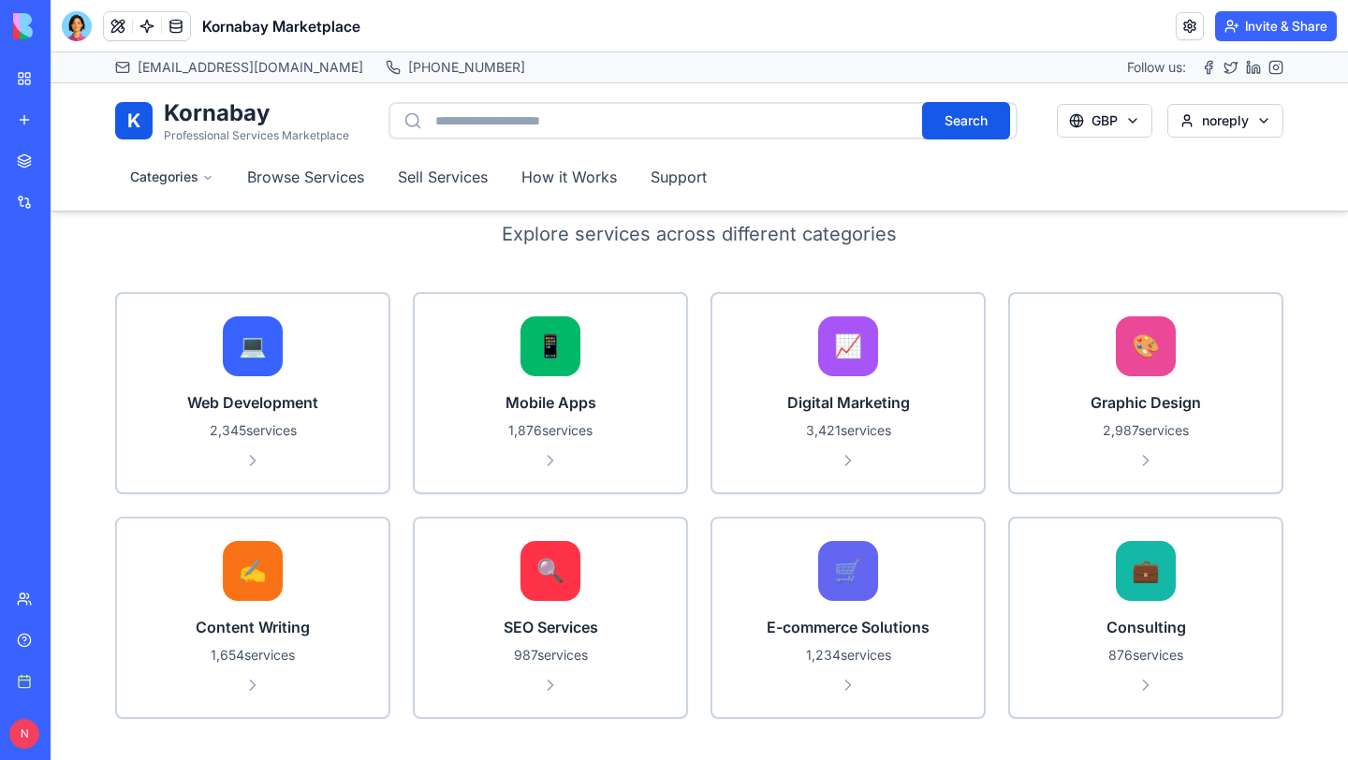
scroll to position [742, 0]
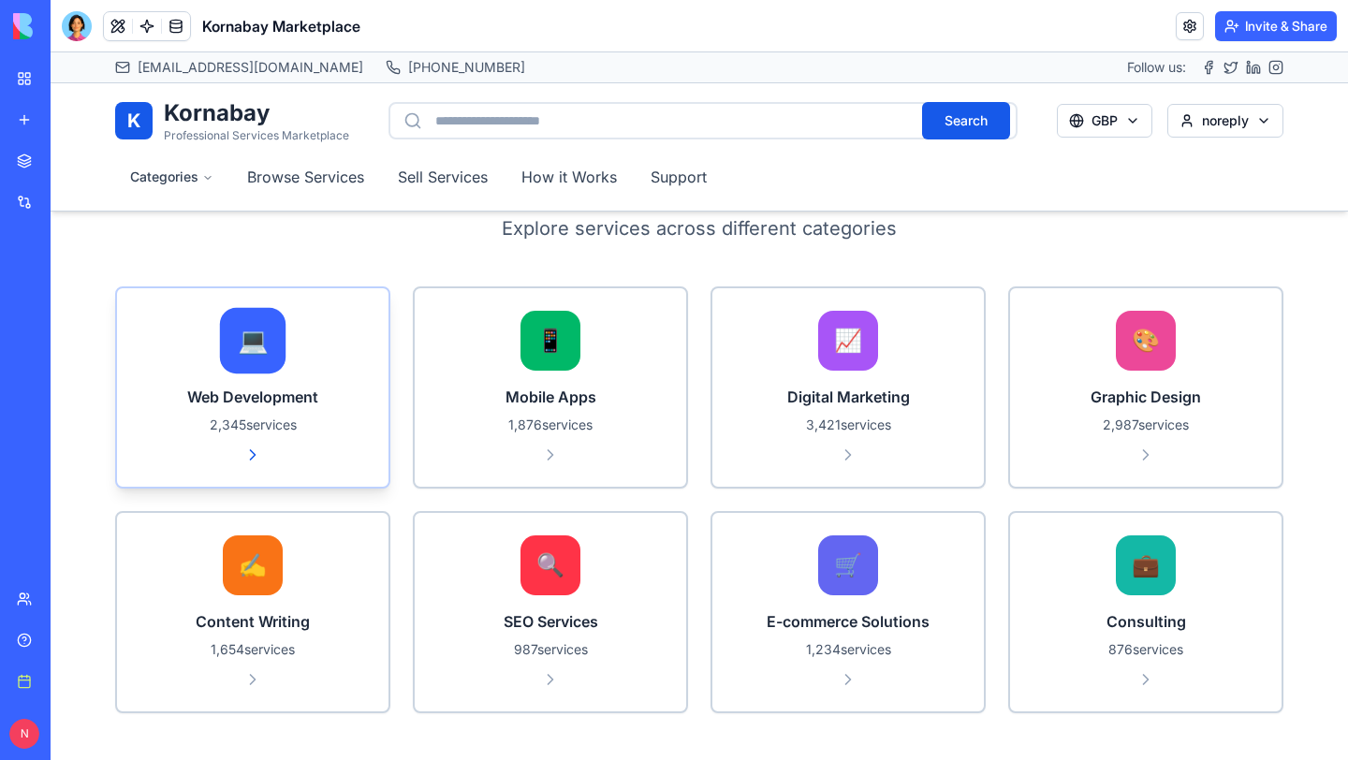
click at [256, 403] on h3 "Web Development" at bounding box center [252, 397] width 226 height 22
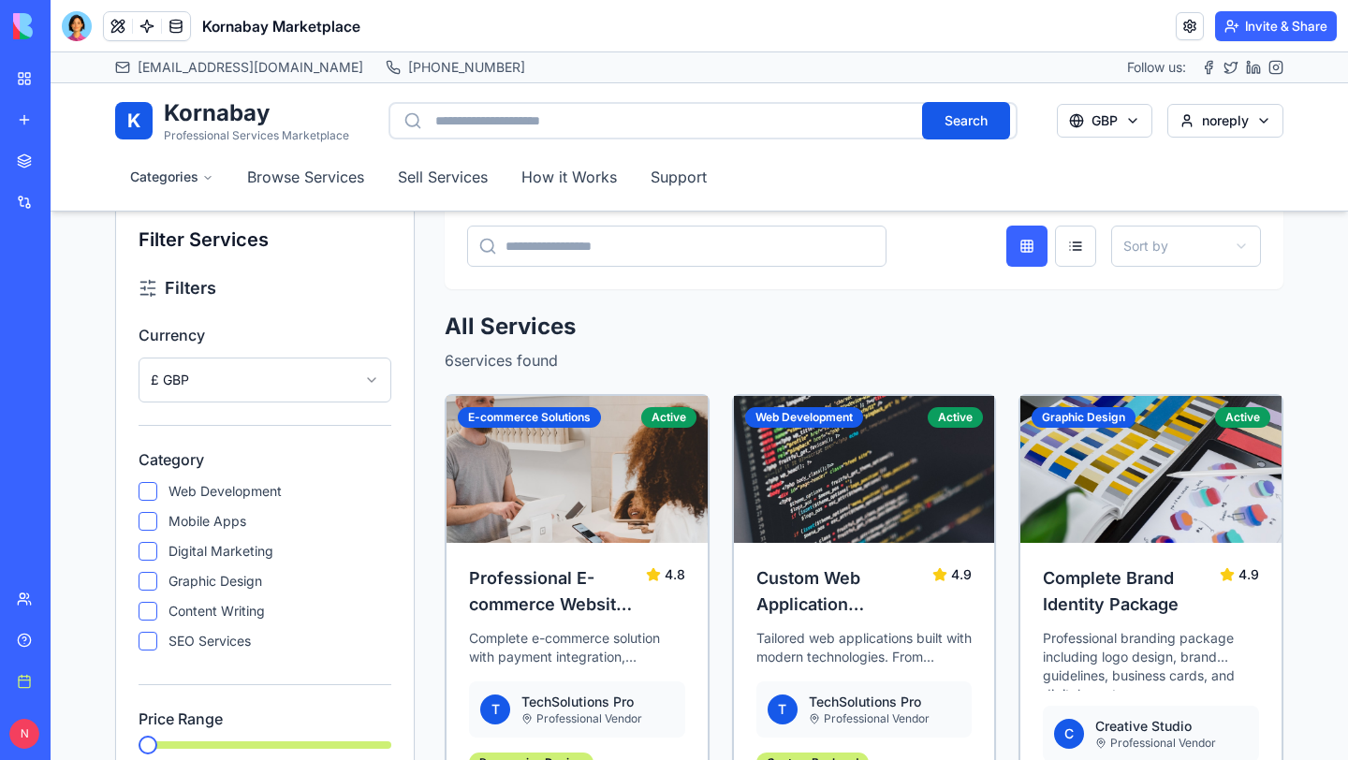
scroll to position [1361, 0]
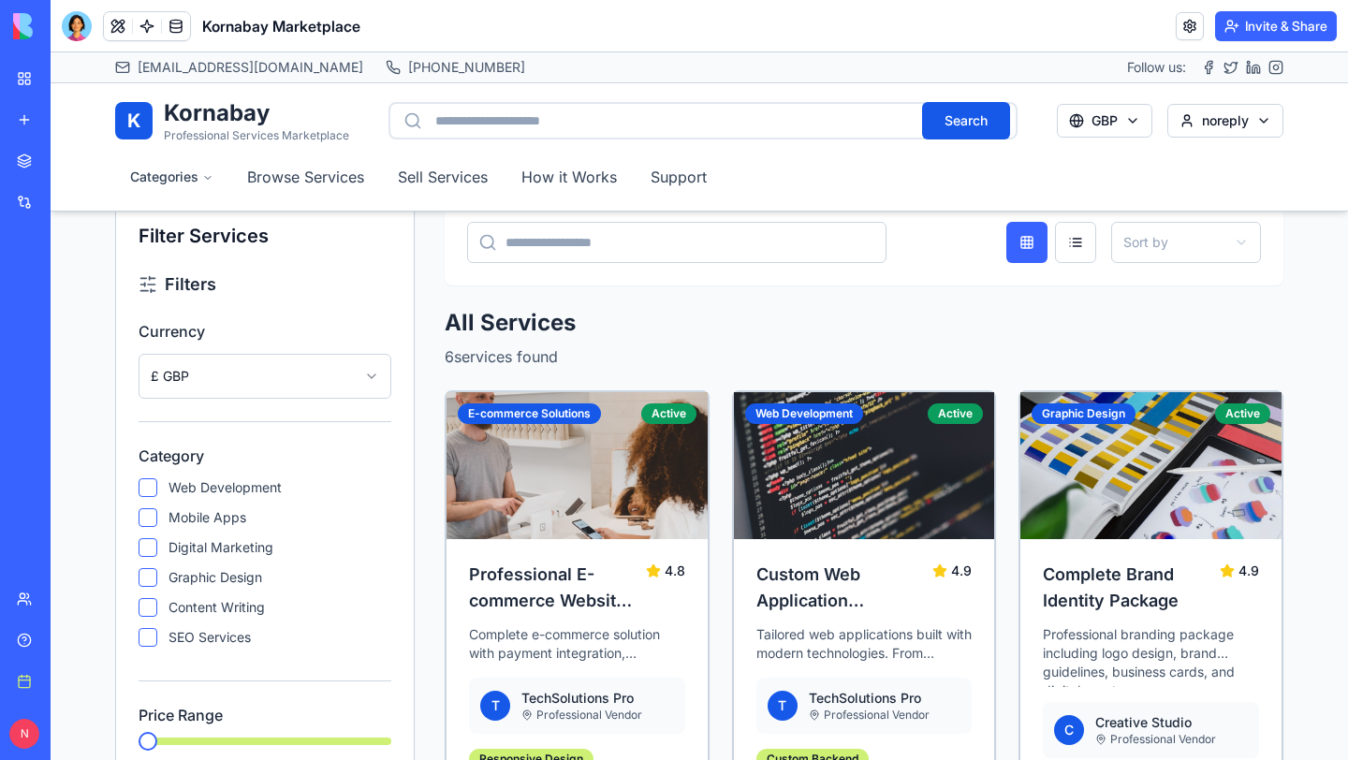
click at [182, 378] on html "support@tinkatop.com Email +44 (0) 7379284867 Call Follow us: K Kornabay Profes…" at bounding box center [699, 376] width 1297 height 3369
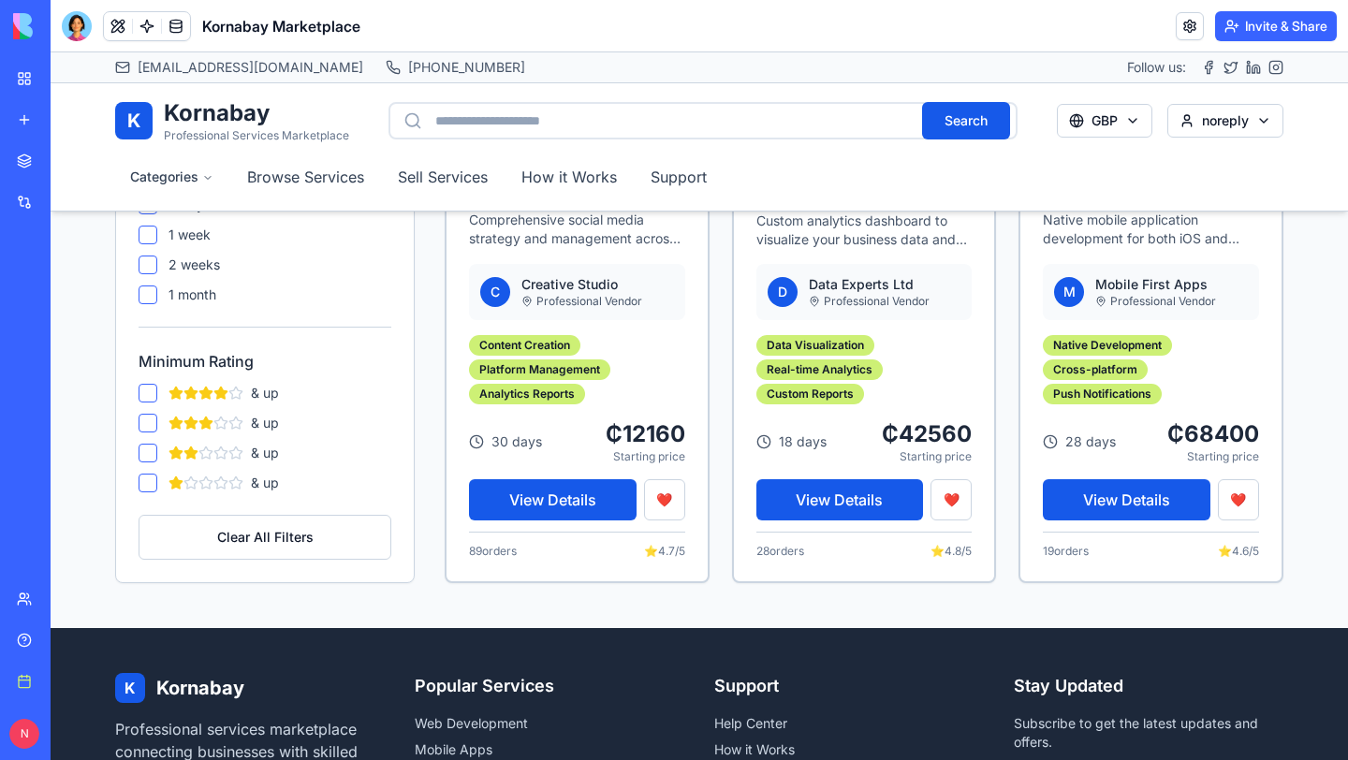
scroll to position [2386, 0]
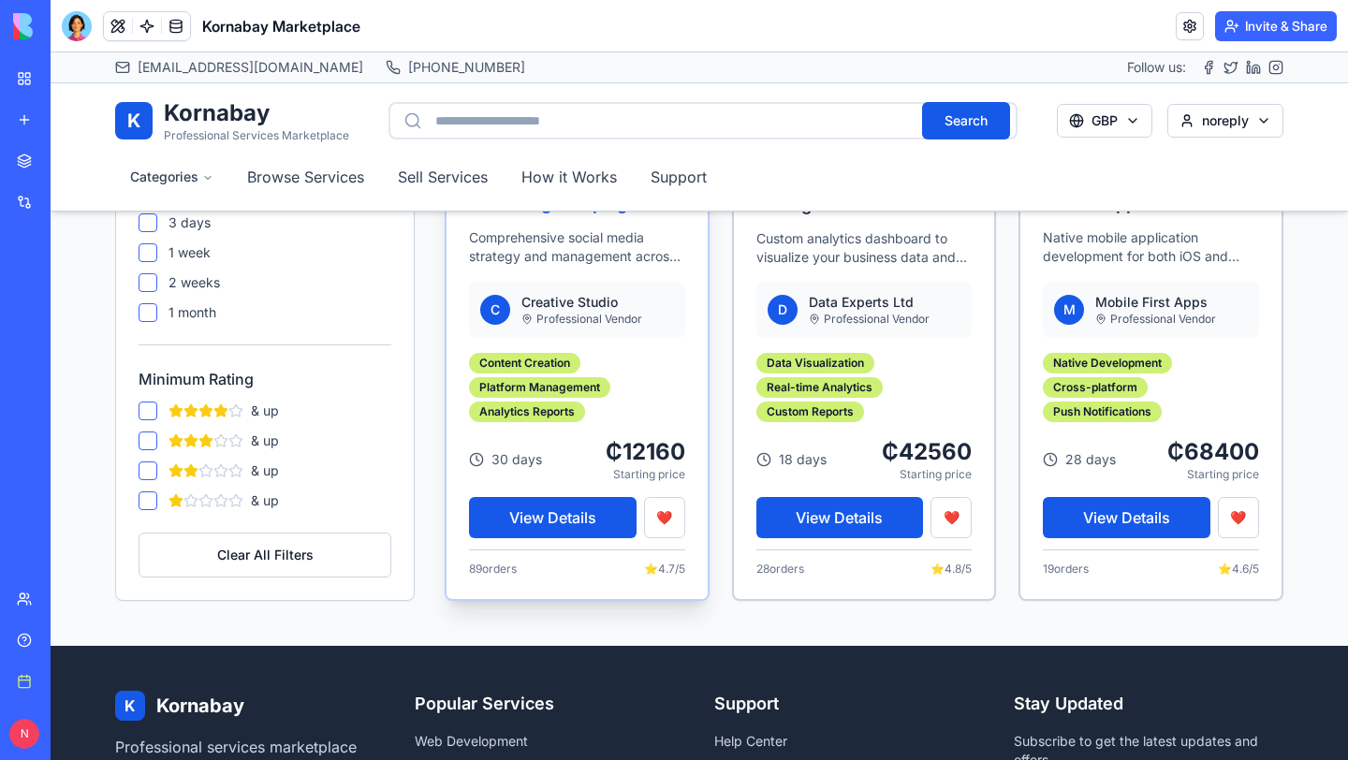
click at [553, 494] on div "Social Media Marketing Campaign 4.7 Comprehensive social media strategy and man…" at bounding box center [576, 370] width 261 height 456
click at [549, 520] on button "View Details" at bounding box center [553, 517] width 168 height 41
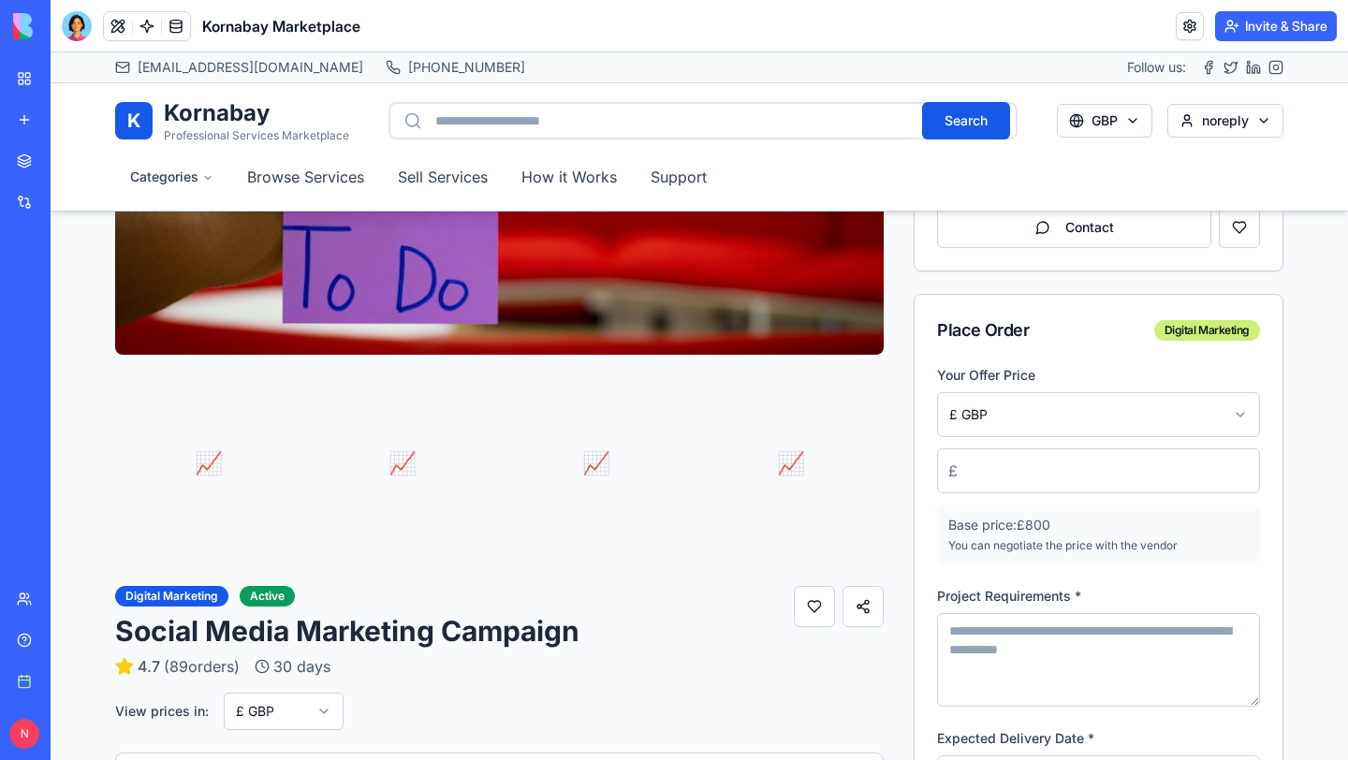
scroll to position [348, 0]
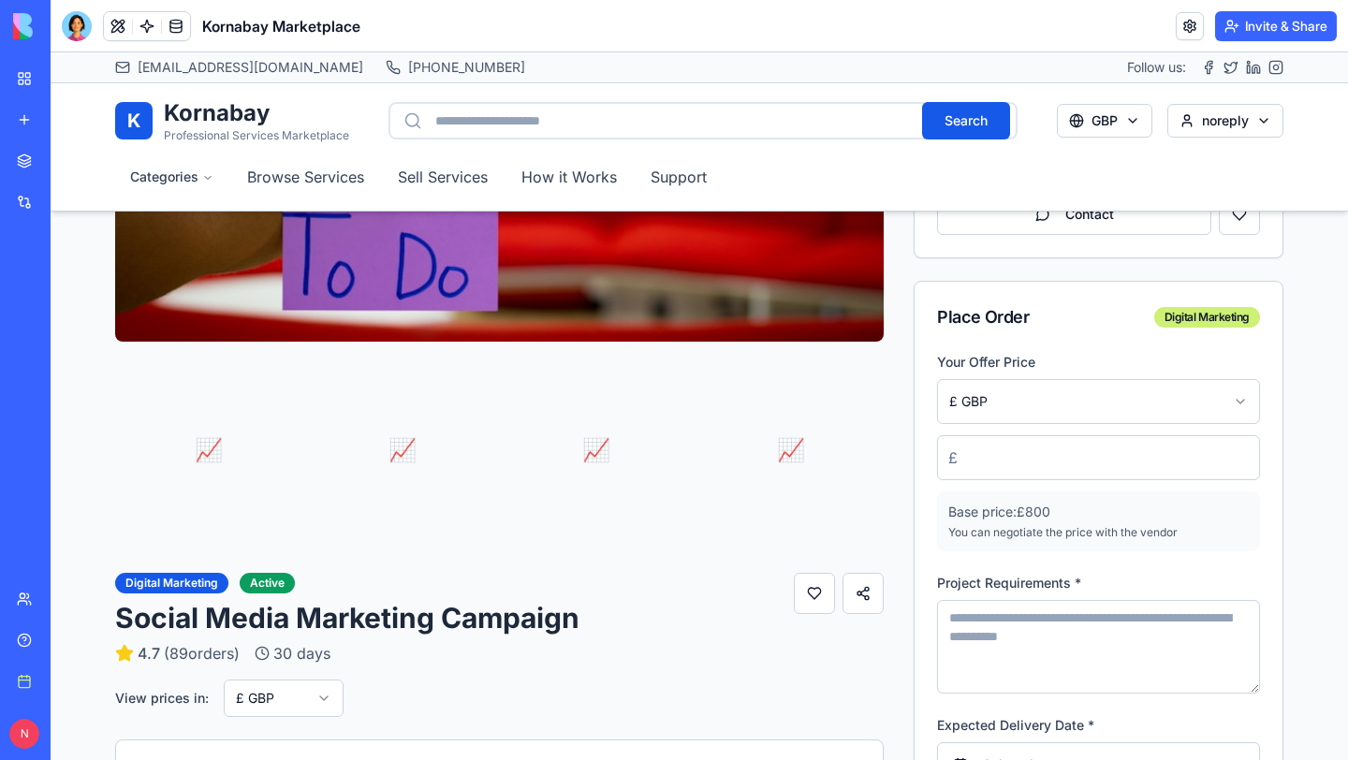
drag, startPoint x: 51, startPoint y: 51, endPoint x: 1347, endPoint y: 198, distance: 1303.6
click at [0, 0] on div "1379x157 frames : 0 0 / 15 secs" at bounding box center [0, 0] width 0 height 0
click at [0, 0] on icon at bounding box center [0, 0] width 0 height 0
click at [0, 0] on img at bounding box center [0, 0] width 0 height 0
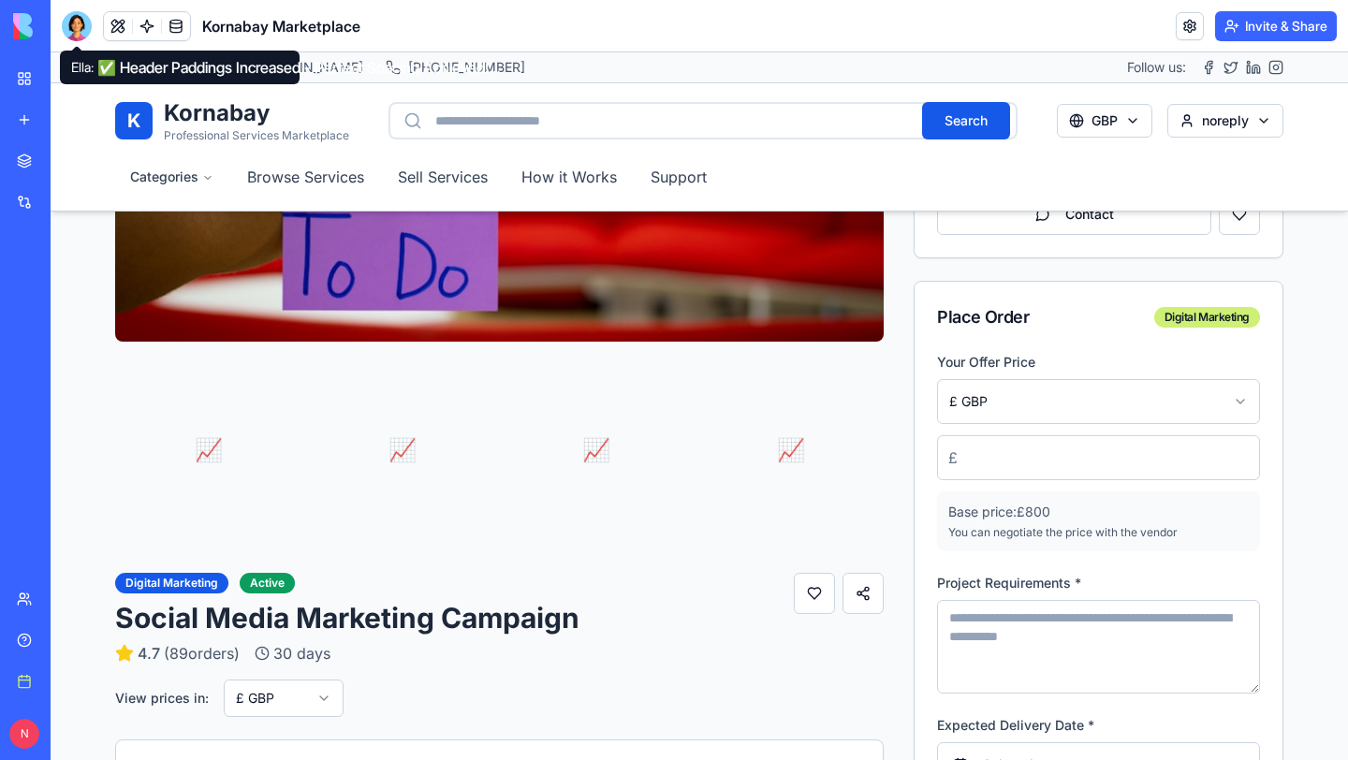
click at [81, 24] on div at bounding box center [77, 26] width 30 height 30
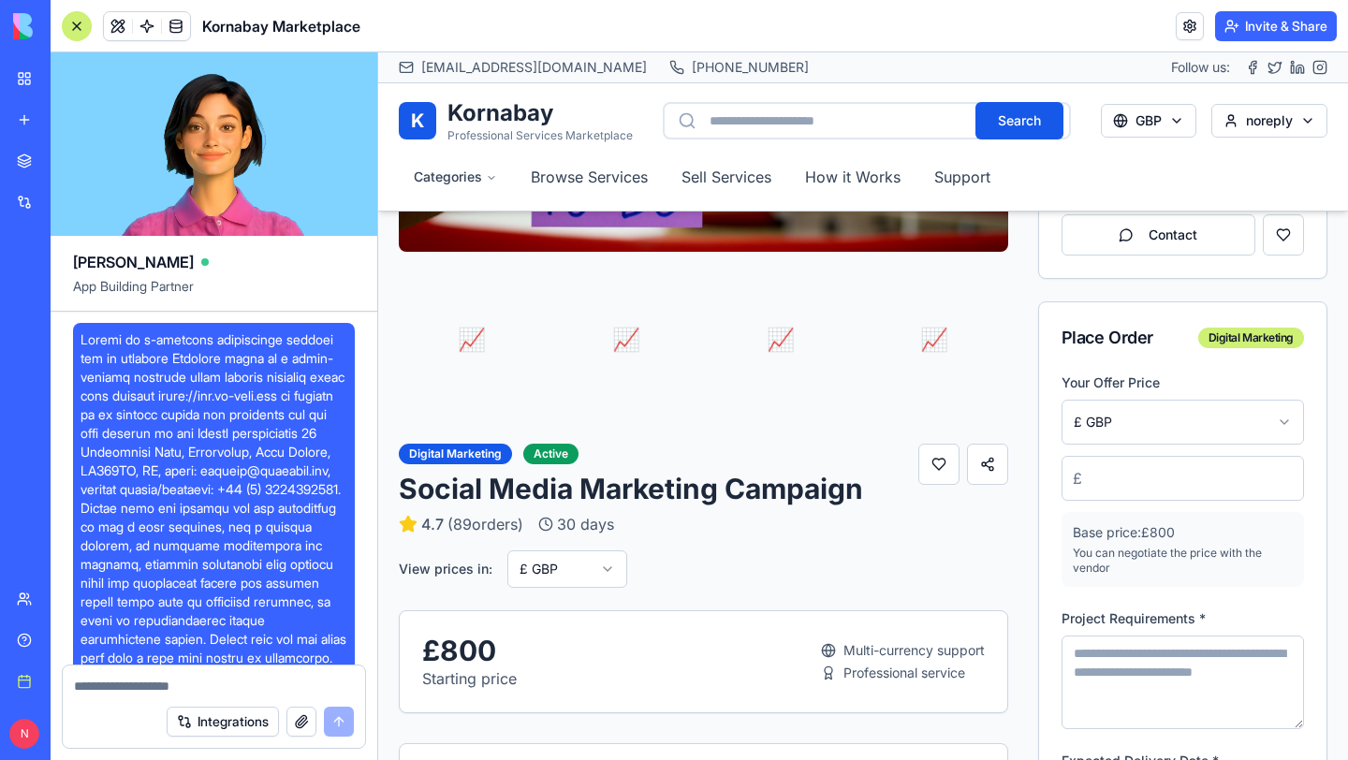
scroll to position [12203, 0]
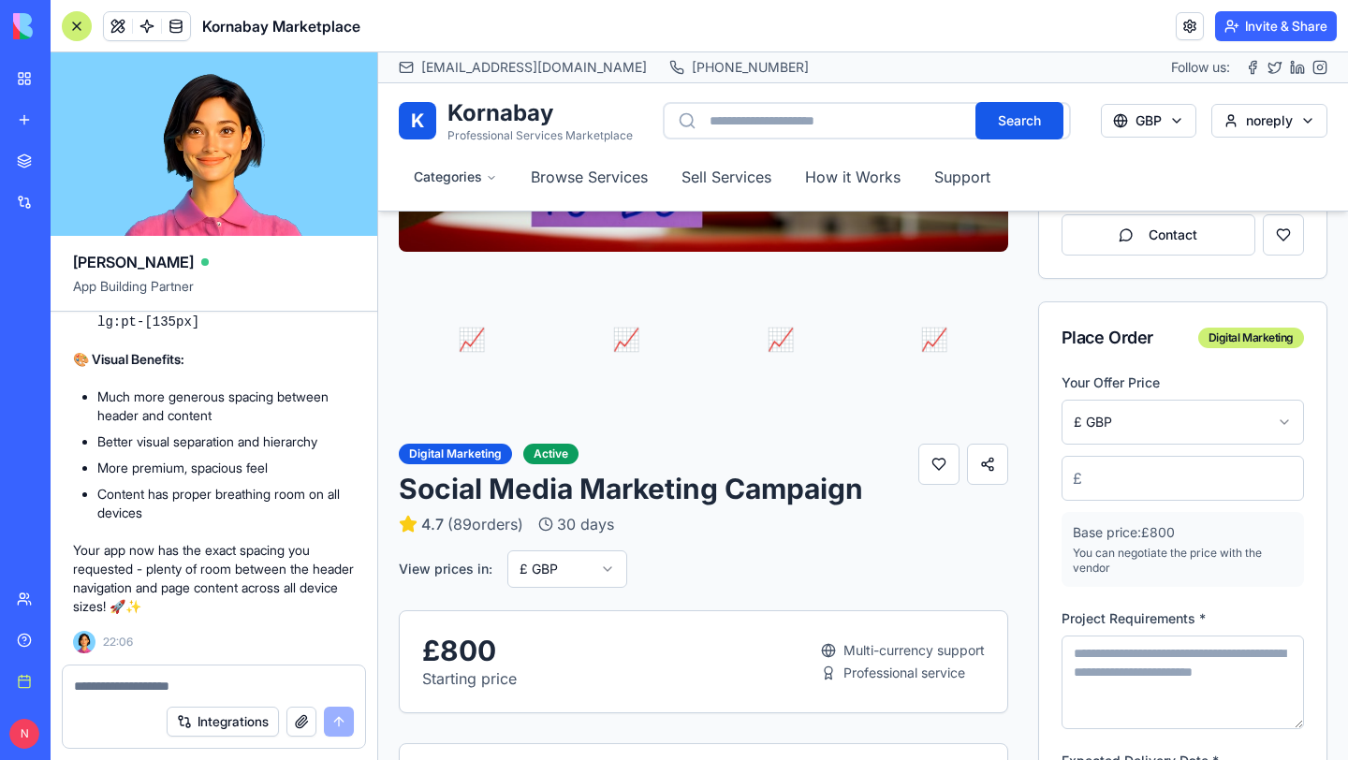
click at [307, 723] on button "button" at bounding box center [301, 722] width 30 height 30
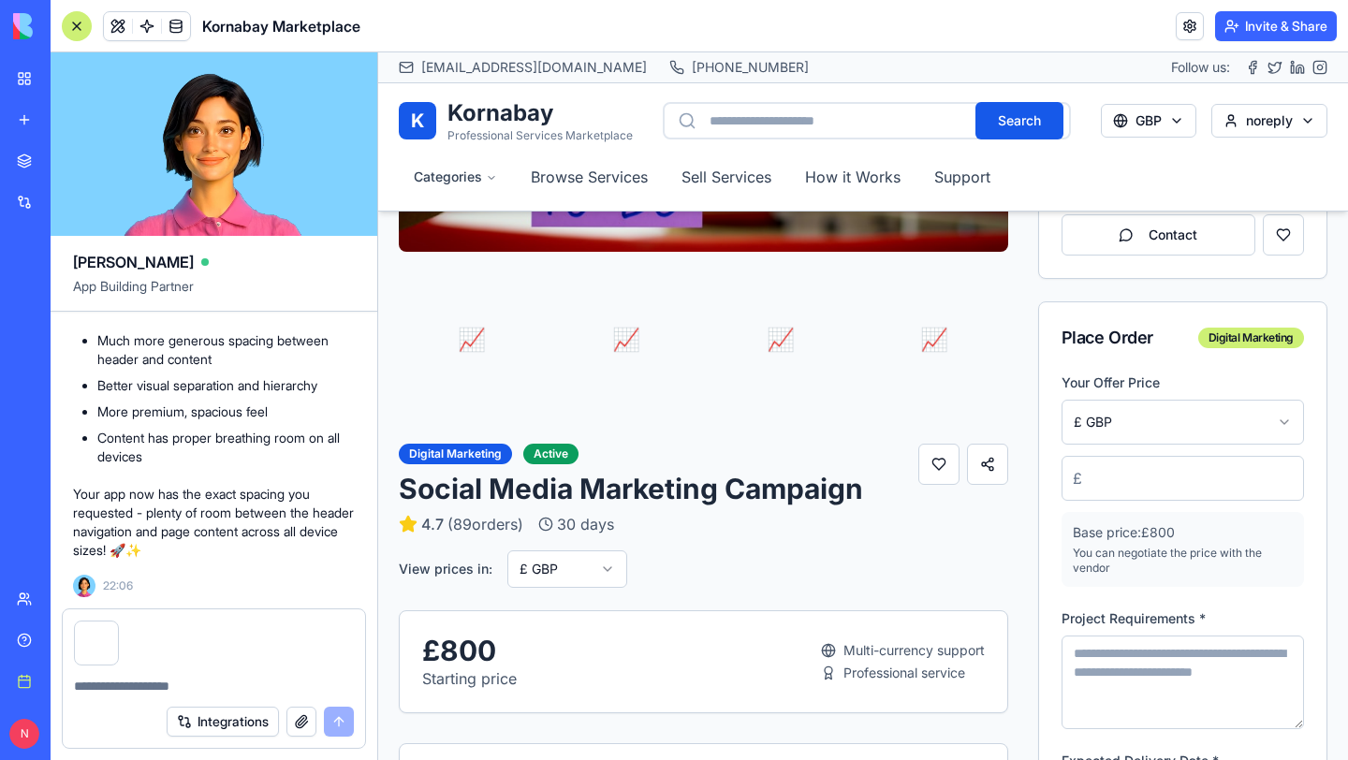
click at [212, 684] on textarea at bounding box center [214, 686] width 280 height 19
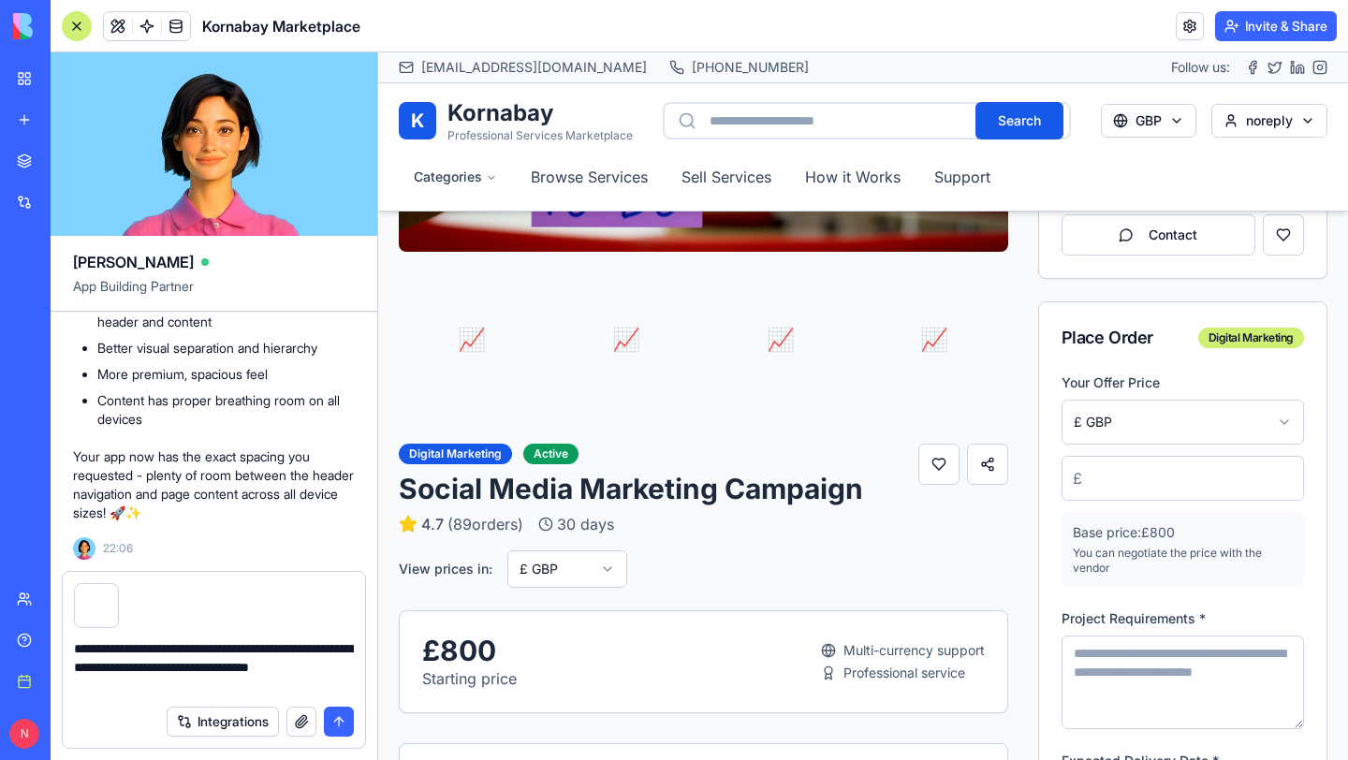
click at [288, 664] on textarea "**********" at bounding box center [214, 667] width 280 height 56
click at [212, 681] on textarea "**********" at bounding box center [214, 667] width 280 height 56
type textarea "**********"
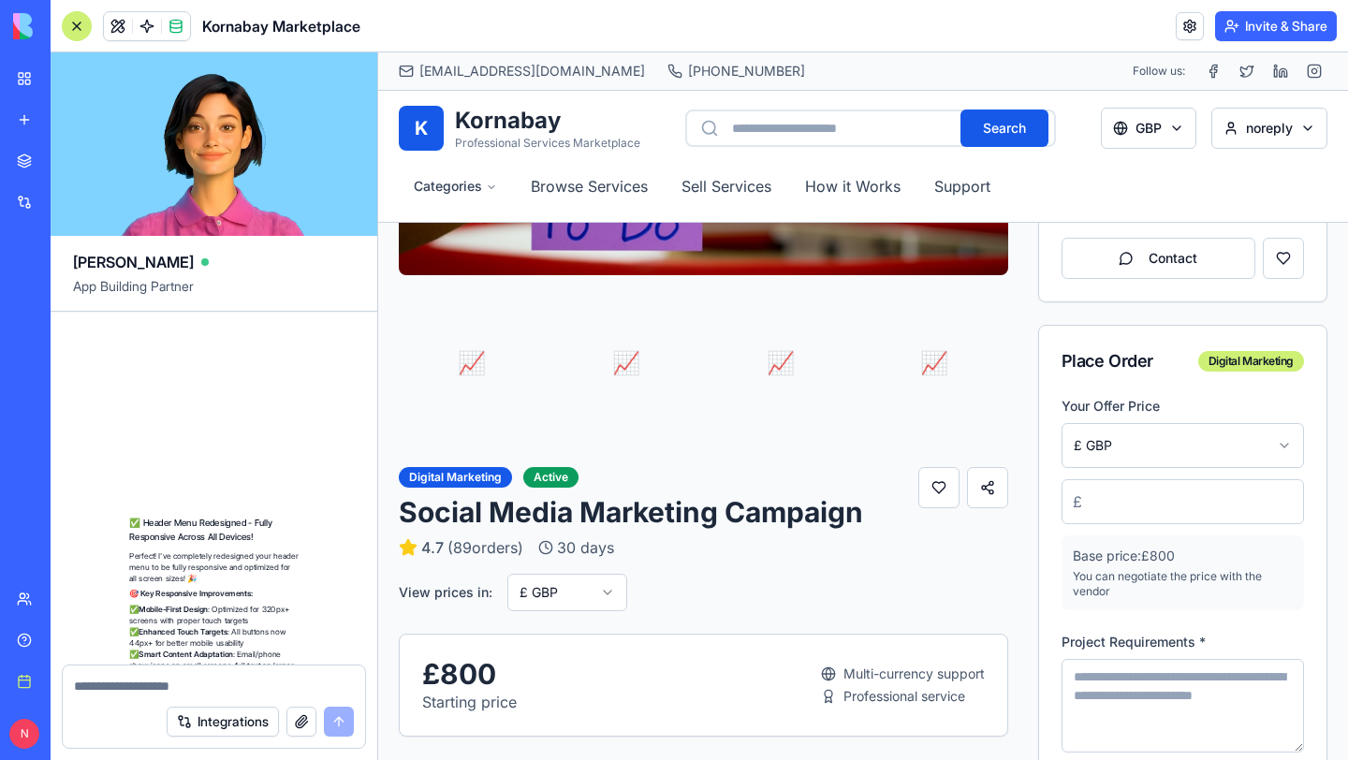
scroll to position [13779, 0]
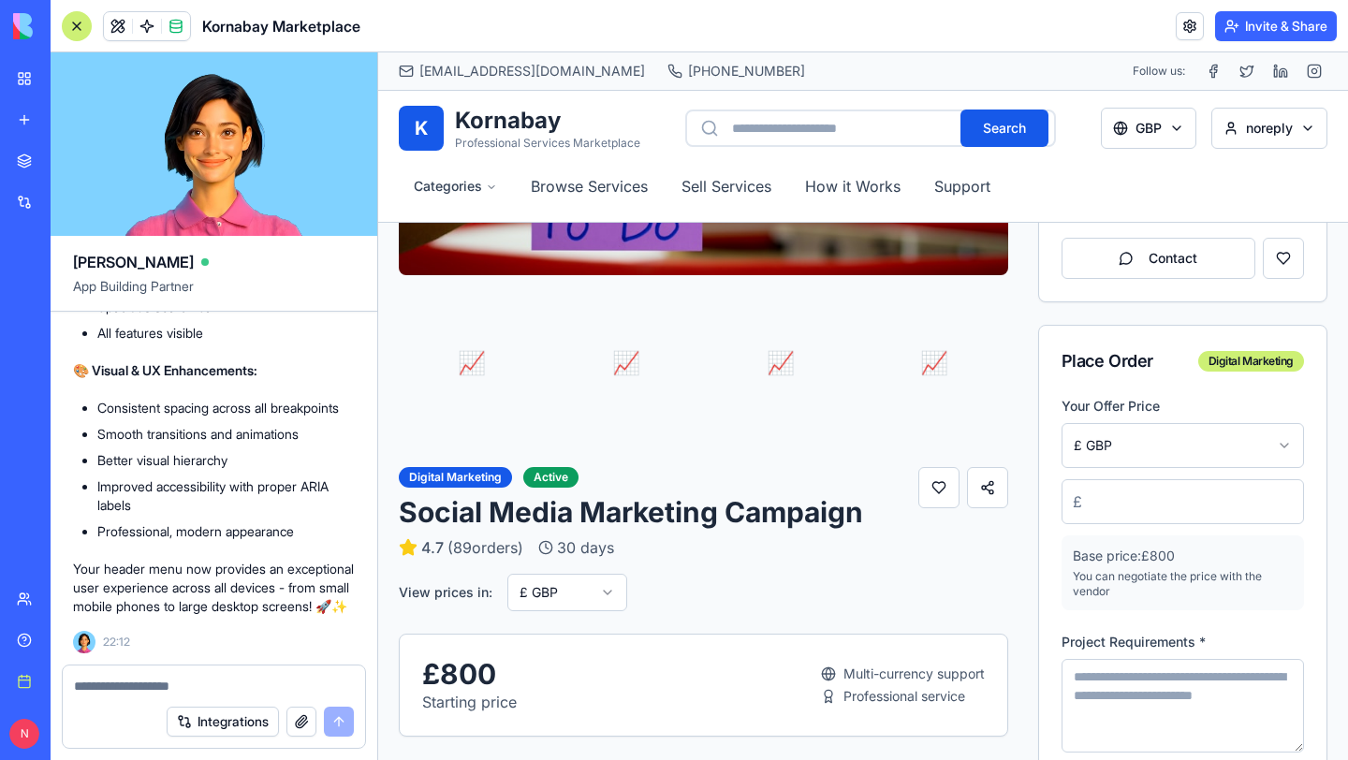
click at [316, 724] on div "Integrations" at bounding box center [260, 722] width 187 height 30
click at [307, 719] on button "button" at bounding box center [301, 722] width 30 height 30
click at [298, 728] on button "button" at bounding box center [301, 722] width 30 height 30
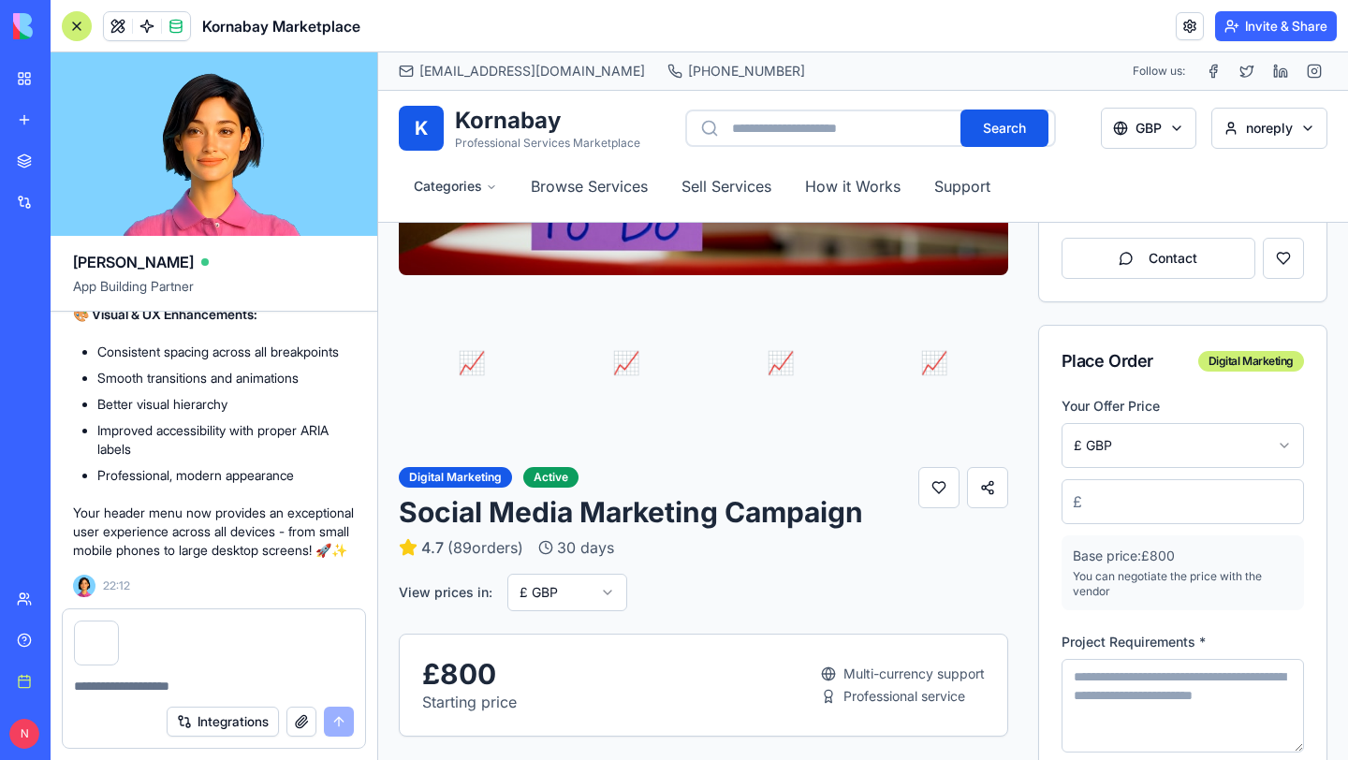
click at [202, 687] on textarea at bounding box center [214, 686] width 280 height 19
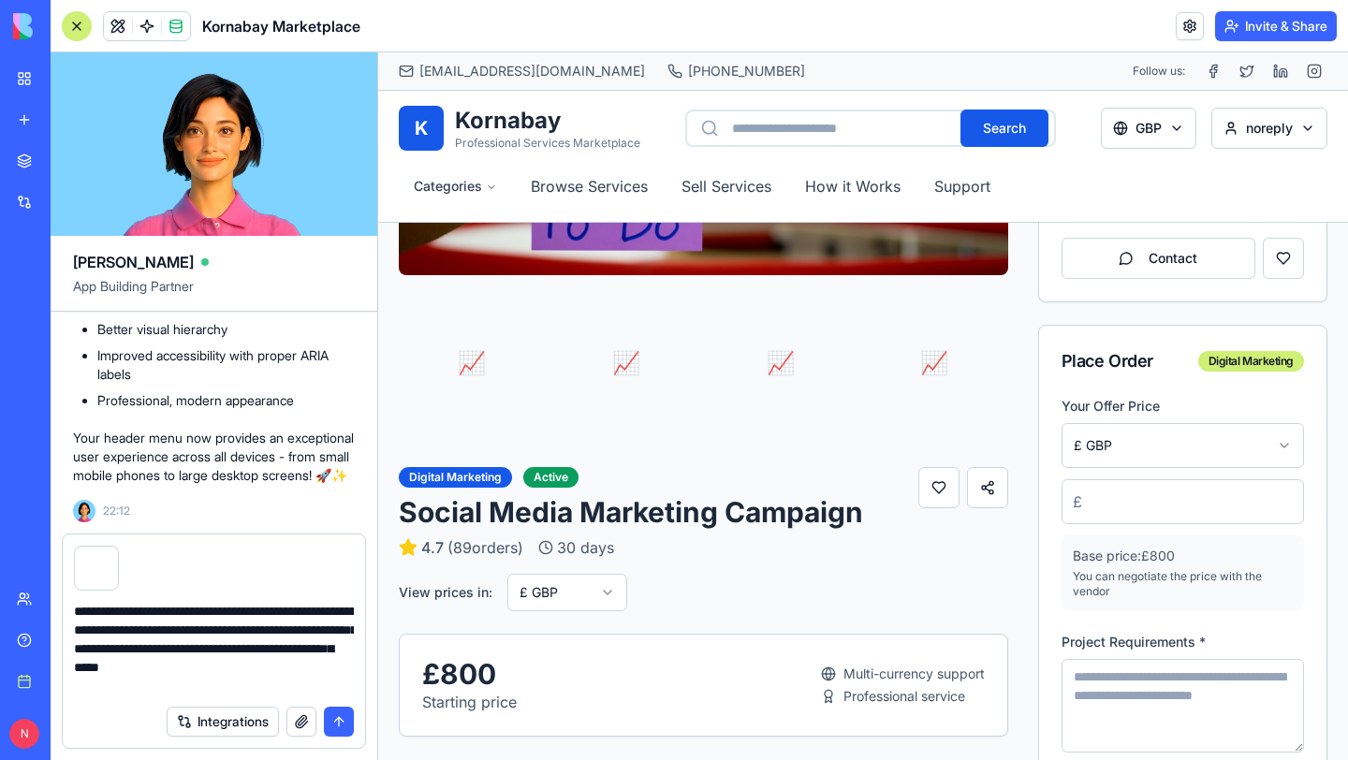
type textarea "**********"
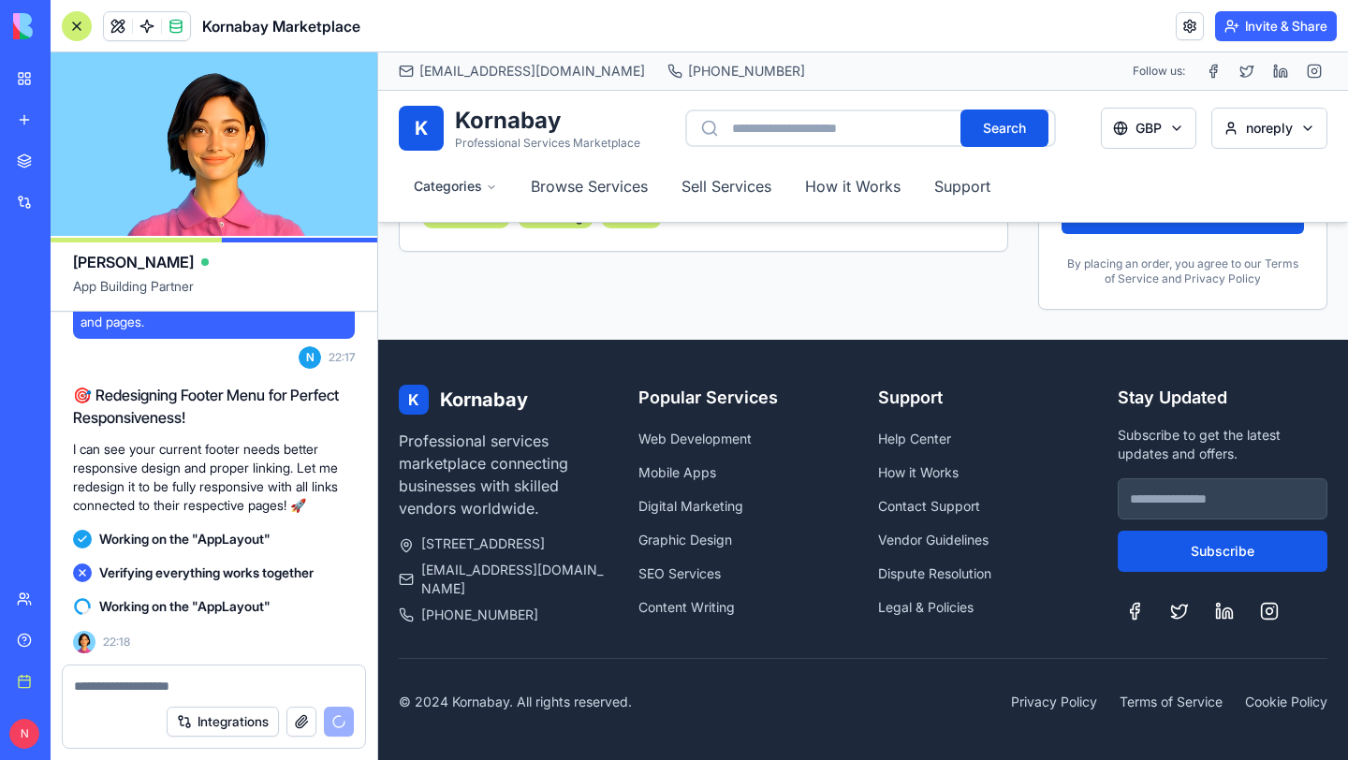
scroll to position [13949, 0]
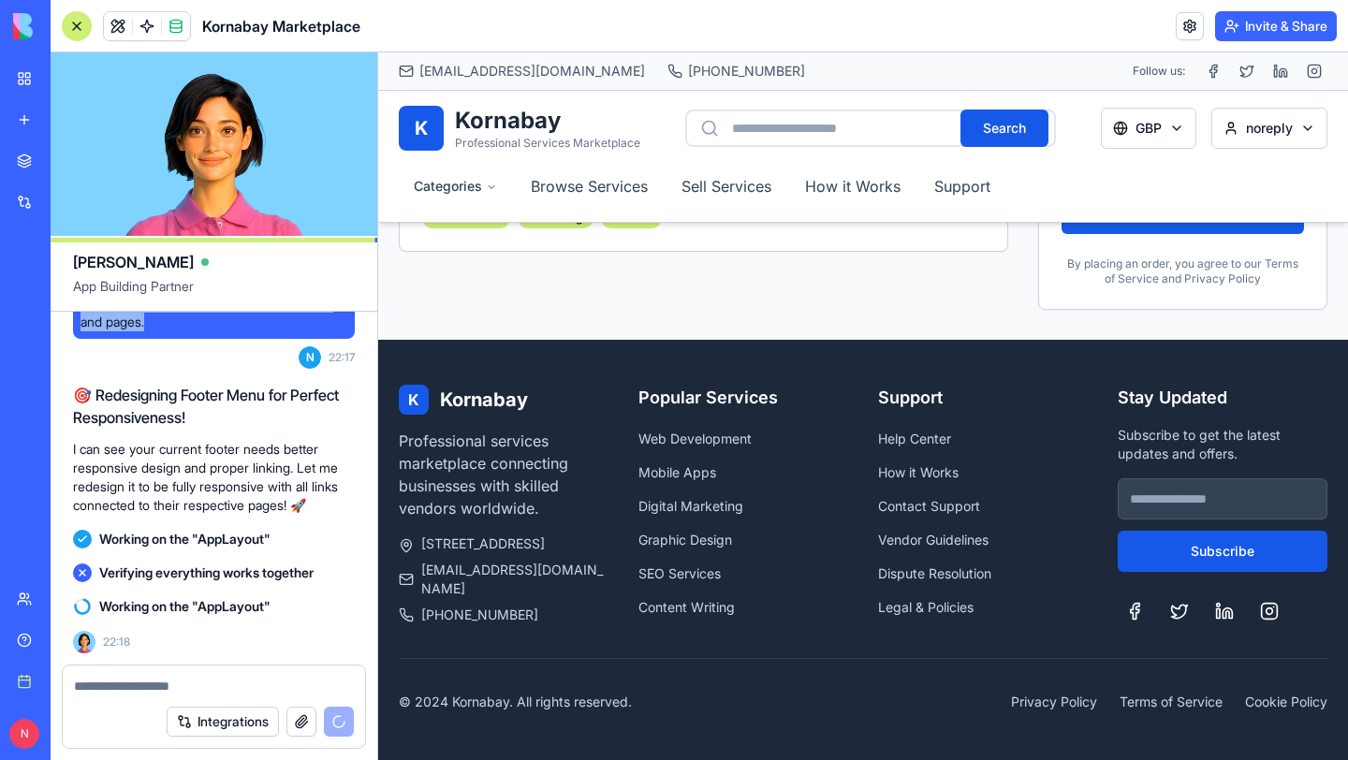
drag, startPoint x: 158, startPoint y: 638, endPoint x: 89, endPoint y: 577, distance: 92.2
click at [89, 331] on span "redesign the footer menu and ensure it is responsive acoss all devices screen s…" at bounding box center [213, 285] width 267 height 94
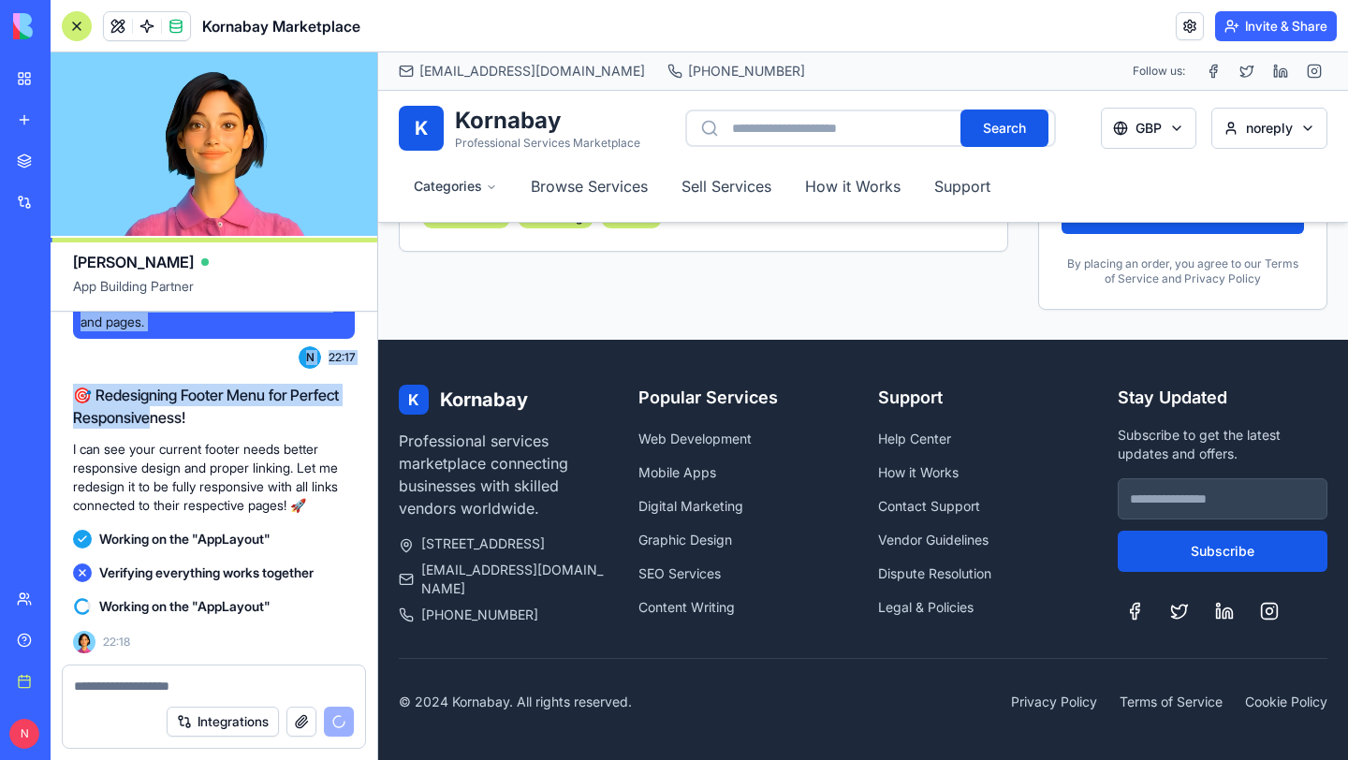
scroll to position [14079, 0]
drag, startPoint x: 79, startPoint y: 554, endPoint x: 164, endPoint y: 507, distance: 97.2
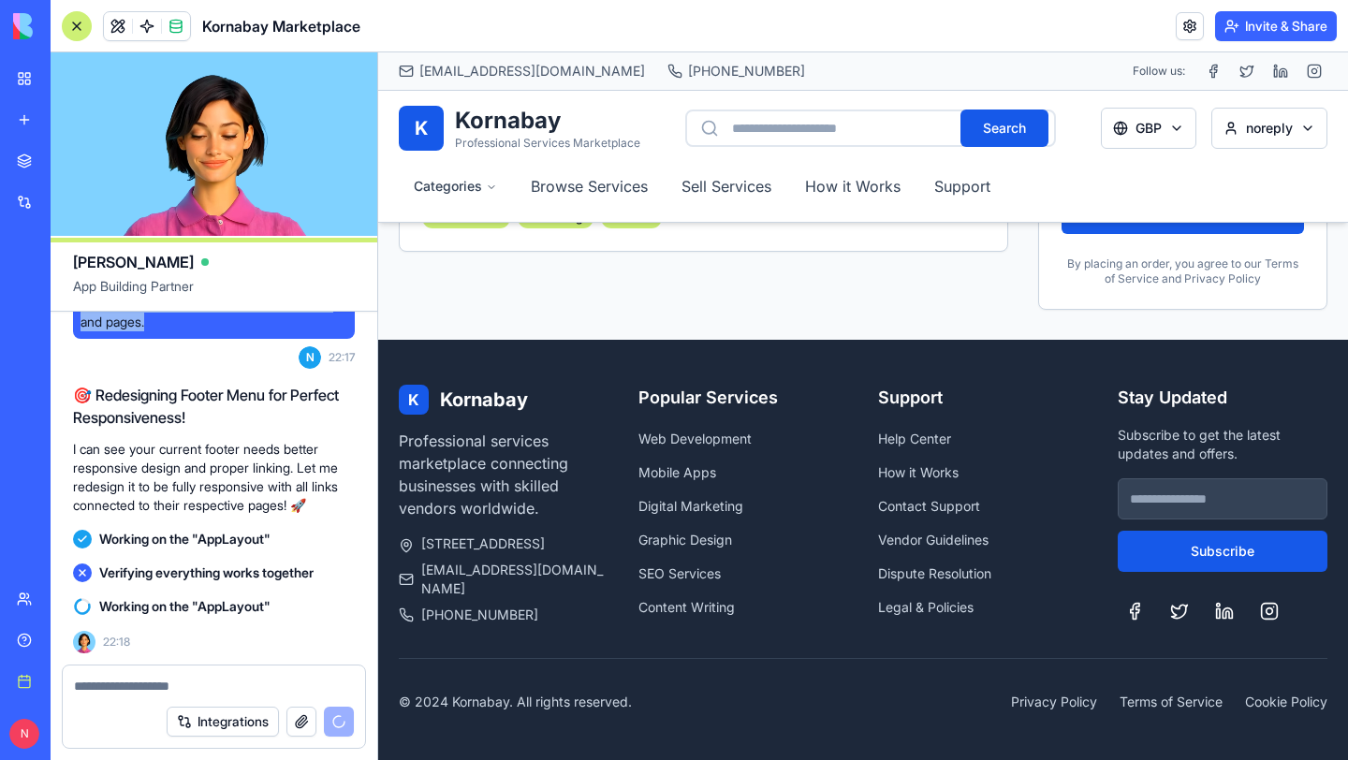
click at [164, 339] on div "redesign the footer menu and ensure it is responsive acoss all devices screen s…" at bounding box center [214, 284] width 282 height 109
copy span "redesign the footer menu and ensure it is responsive acoss all devices screen s…"
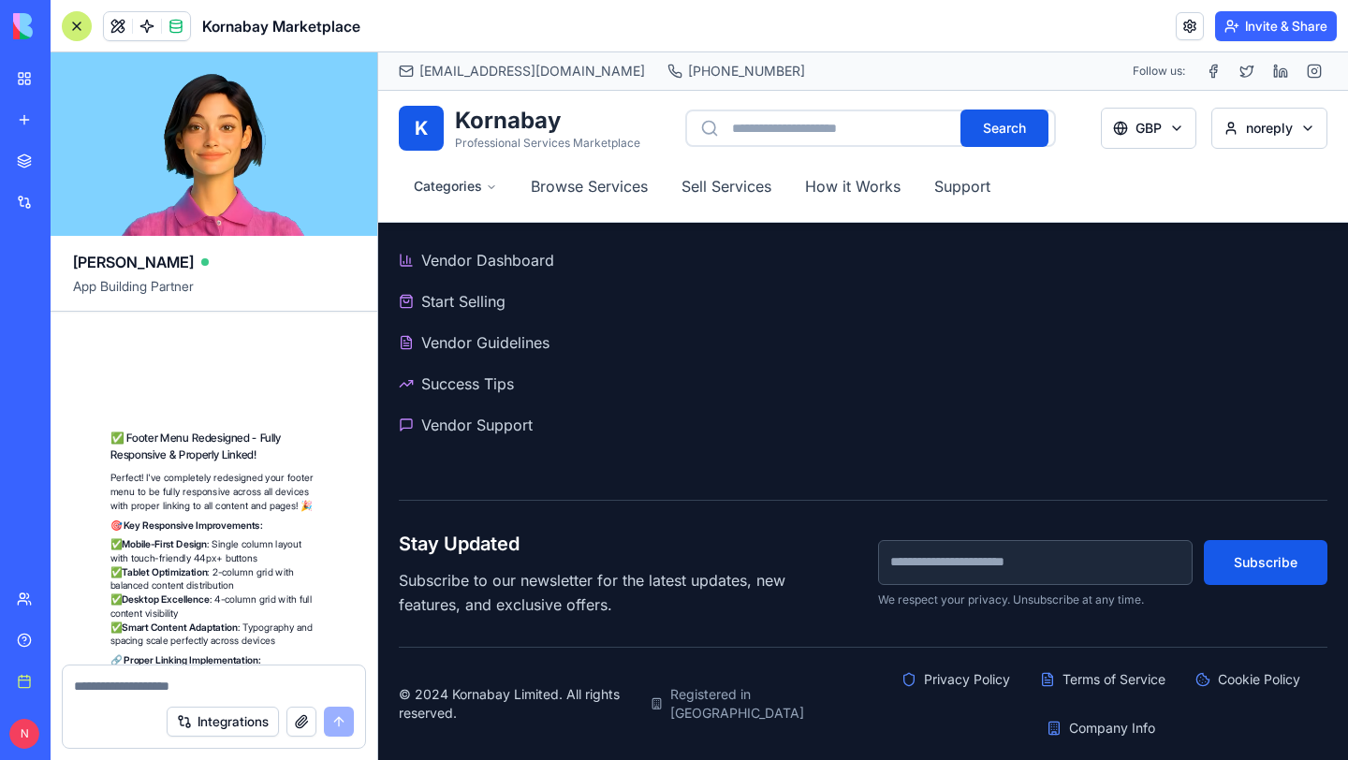
scroll to position [15891, 0]
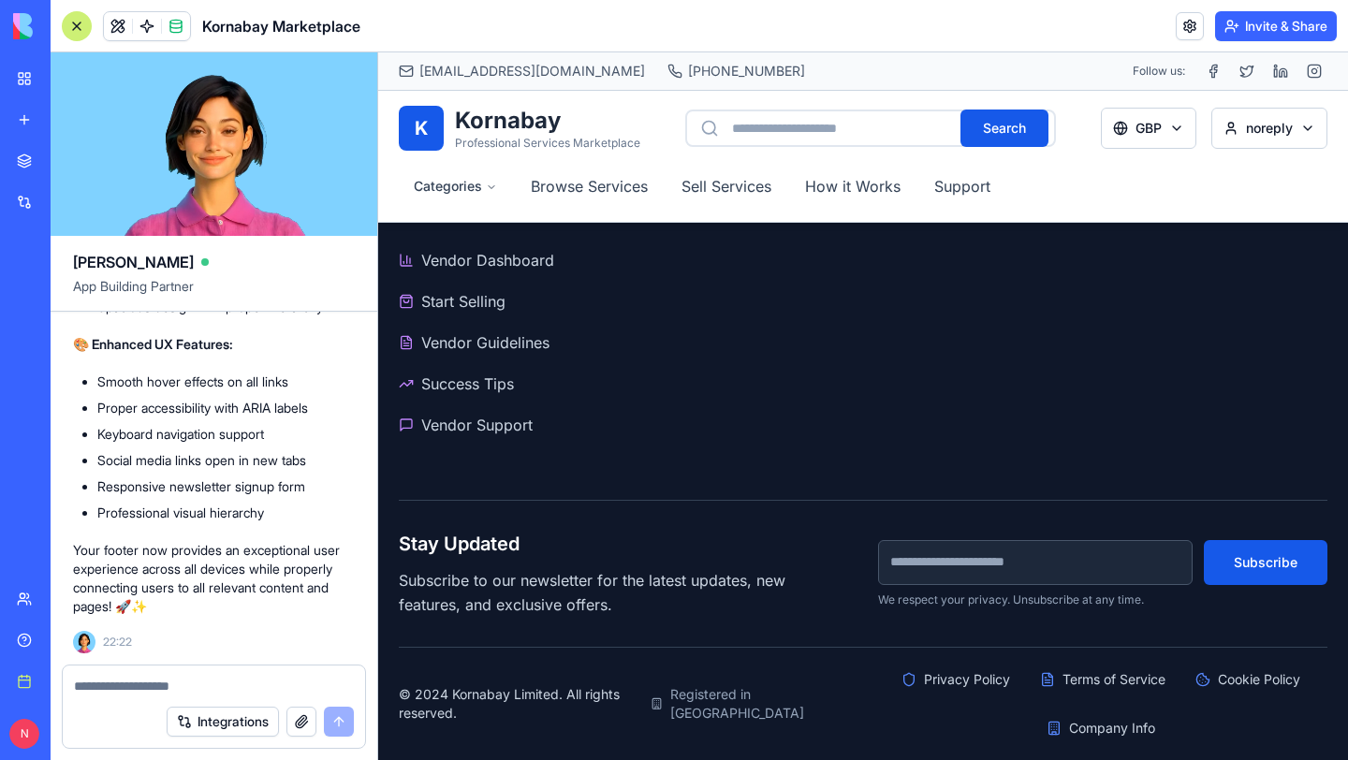
click at [167, 695] on div "Integrations" at bounding box center [214, 721] width 302 height 52
click at [137, 685] on textarea at bounding box center [214, 686] width 280 height 19
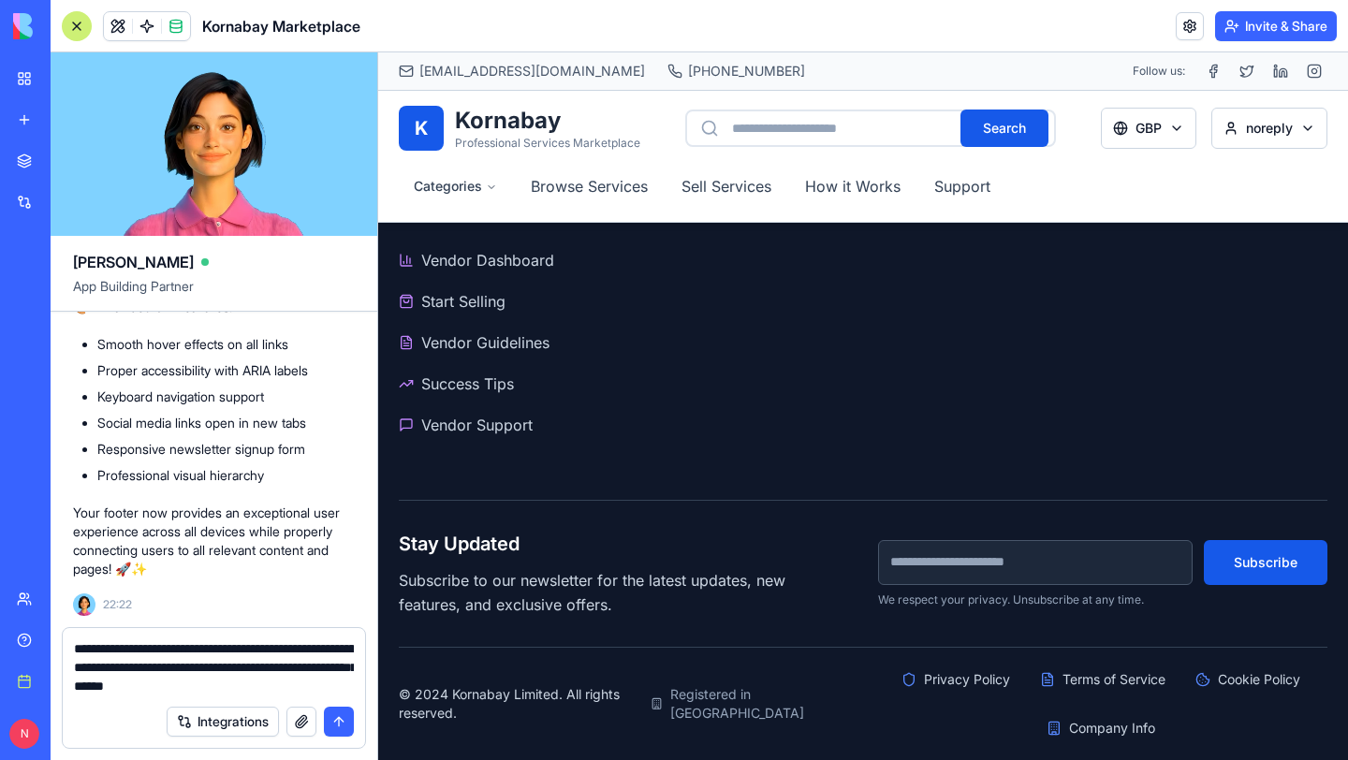
type textarea "**********"
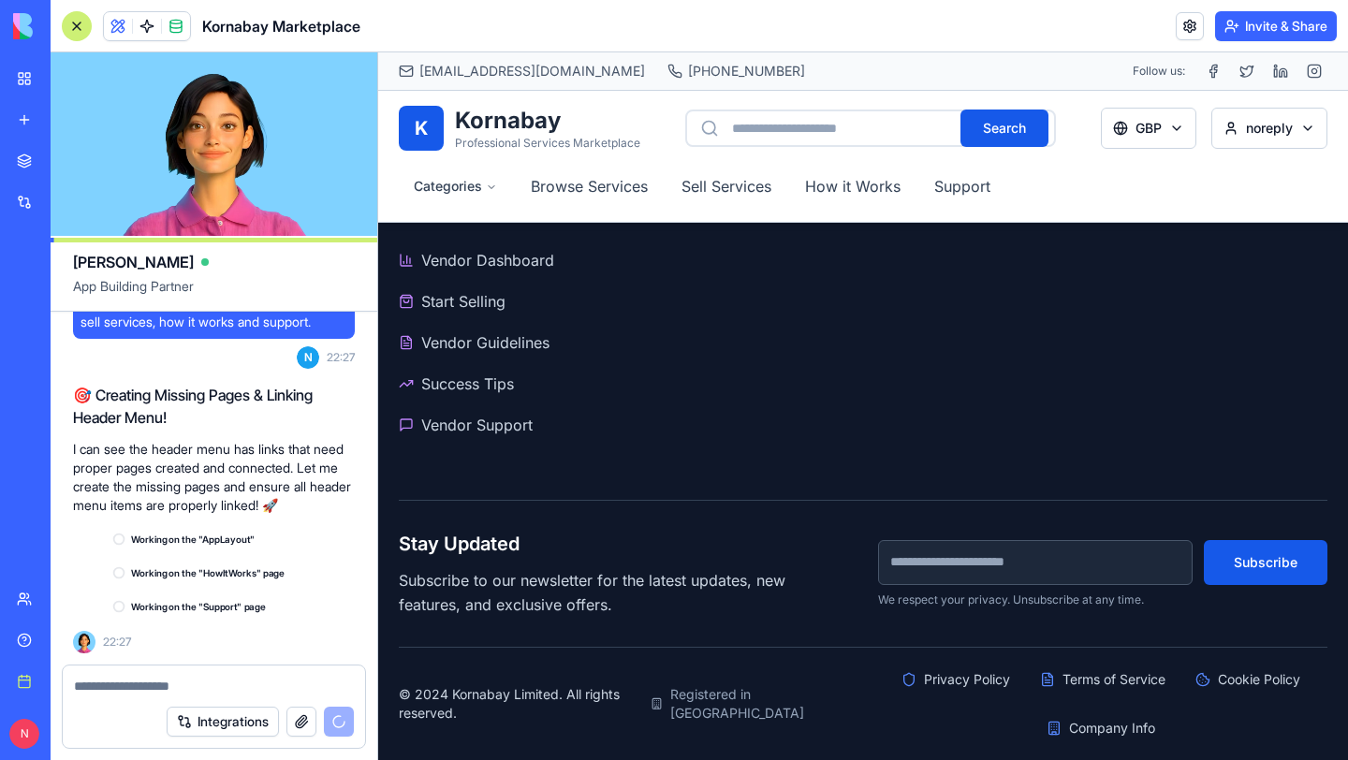
scroll to position [16284, 0]
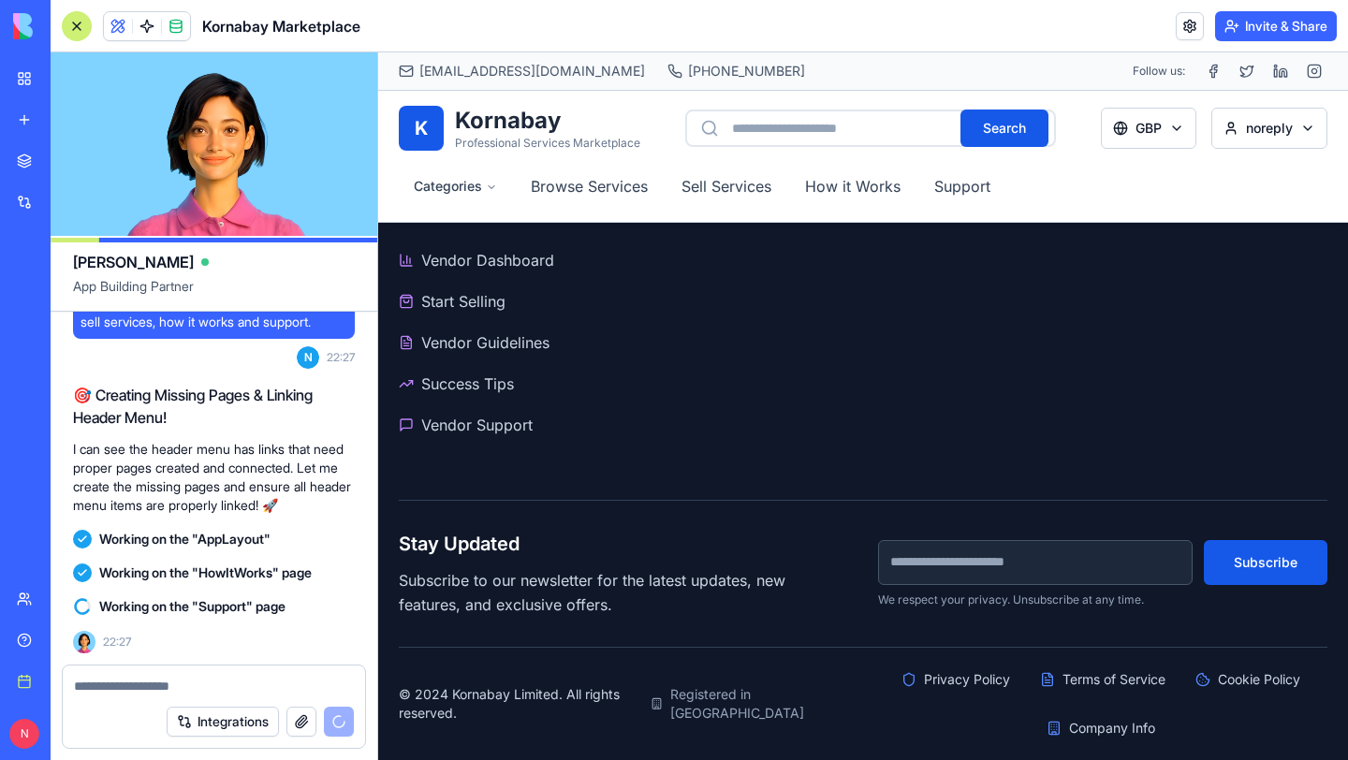
click at [154, 682] on textarea at bounding box center [214, 686] width 280 height 19
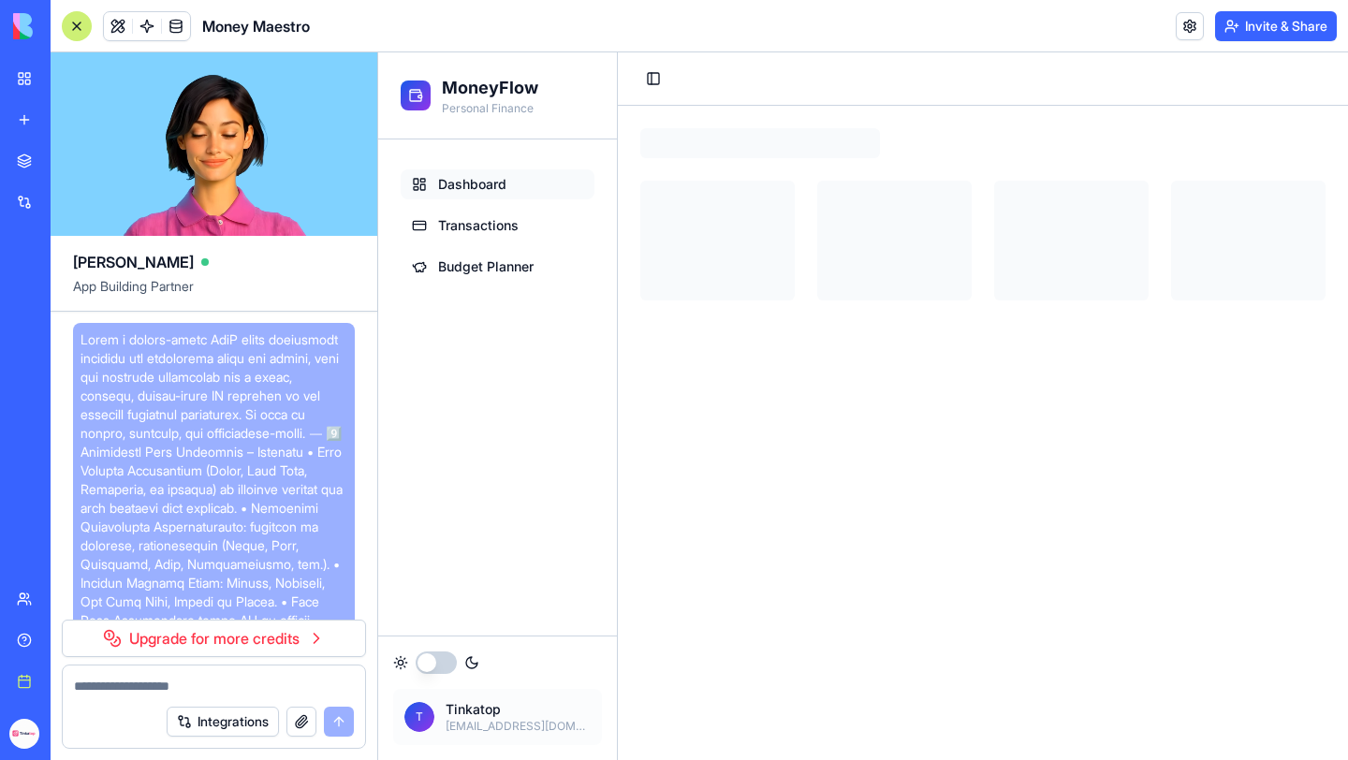
scroll to position [3013, 0]
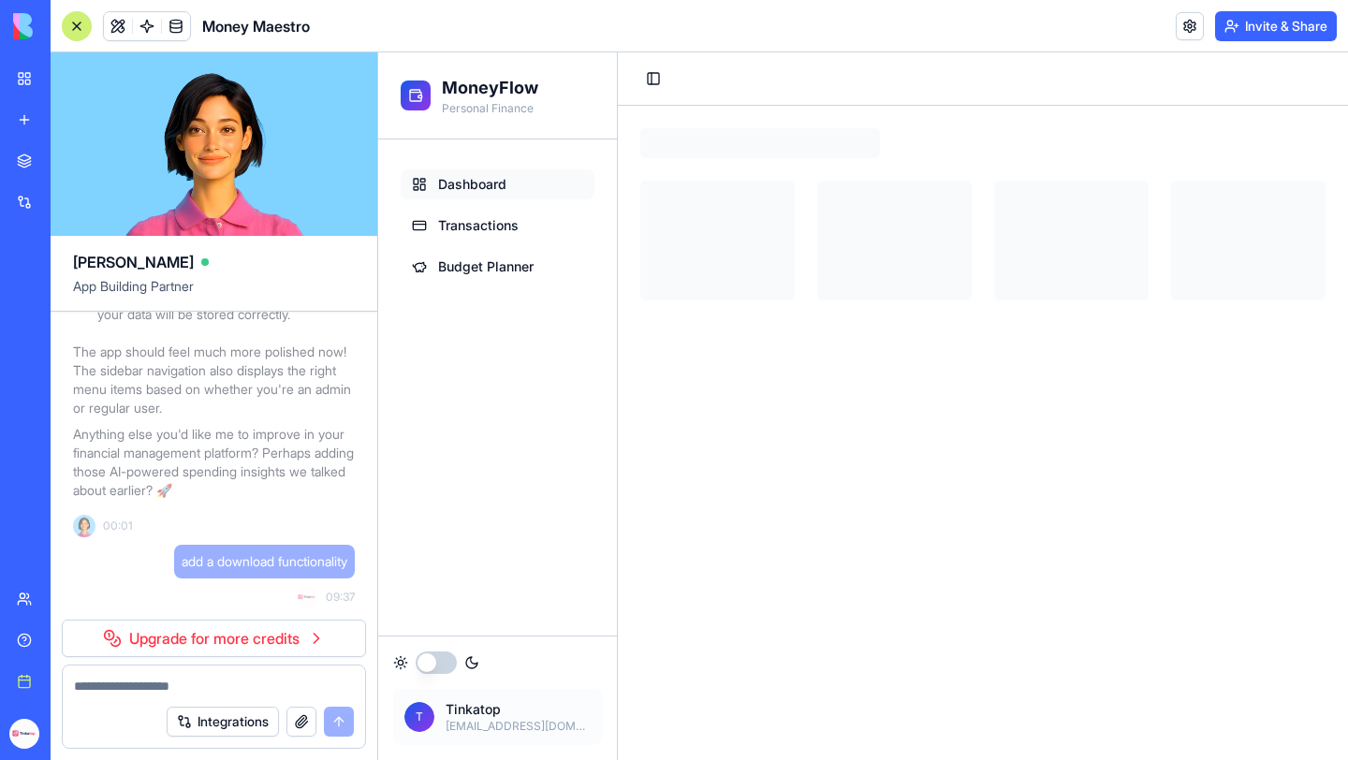
click at [27, 77] on link "My workspace" at bounding box center [43, 78] width 75 height 37
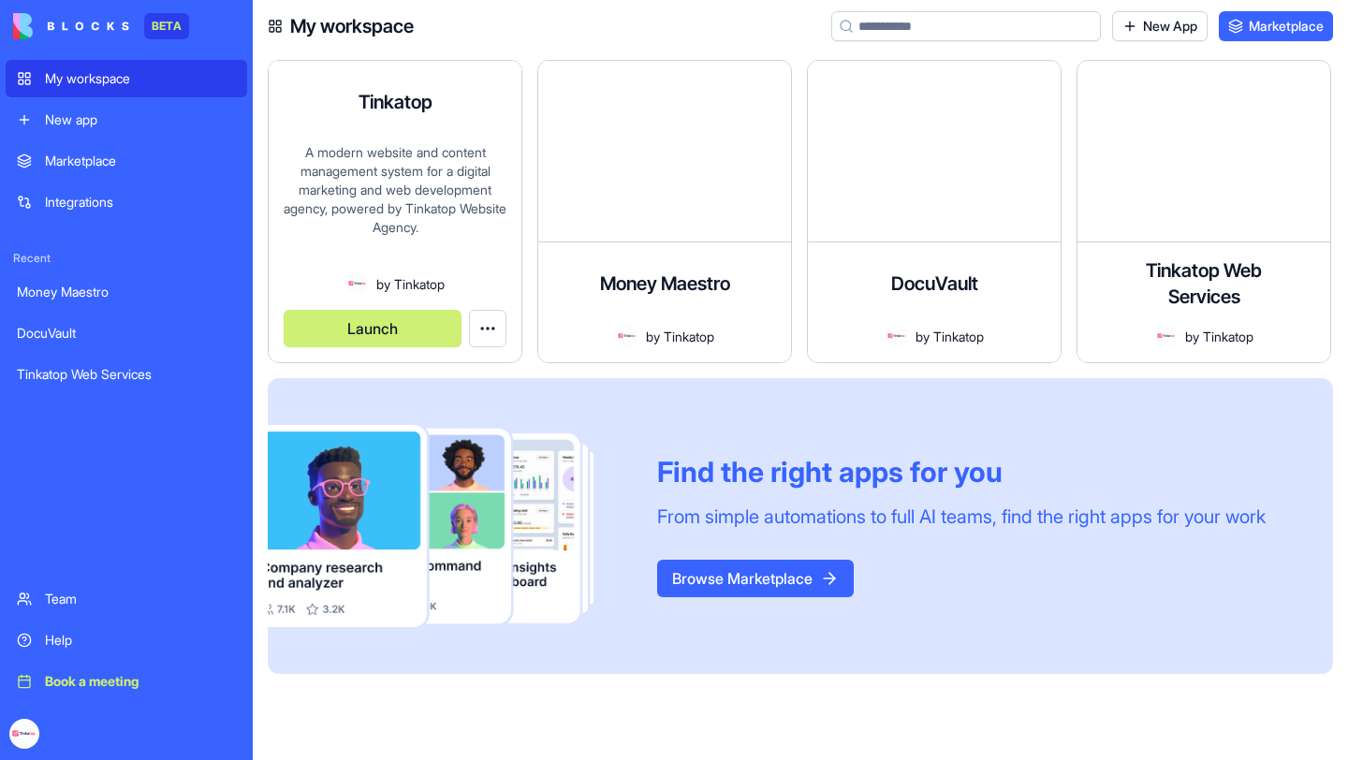
click at [358, 201] on div "A modern website and content management system for a digital marketing and web …" at bounding box center [395, 207] width 223 height 129
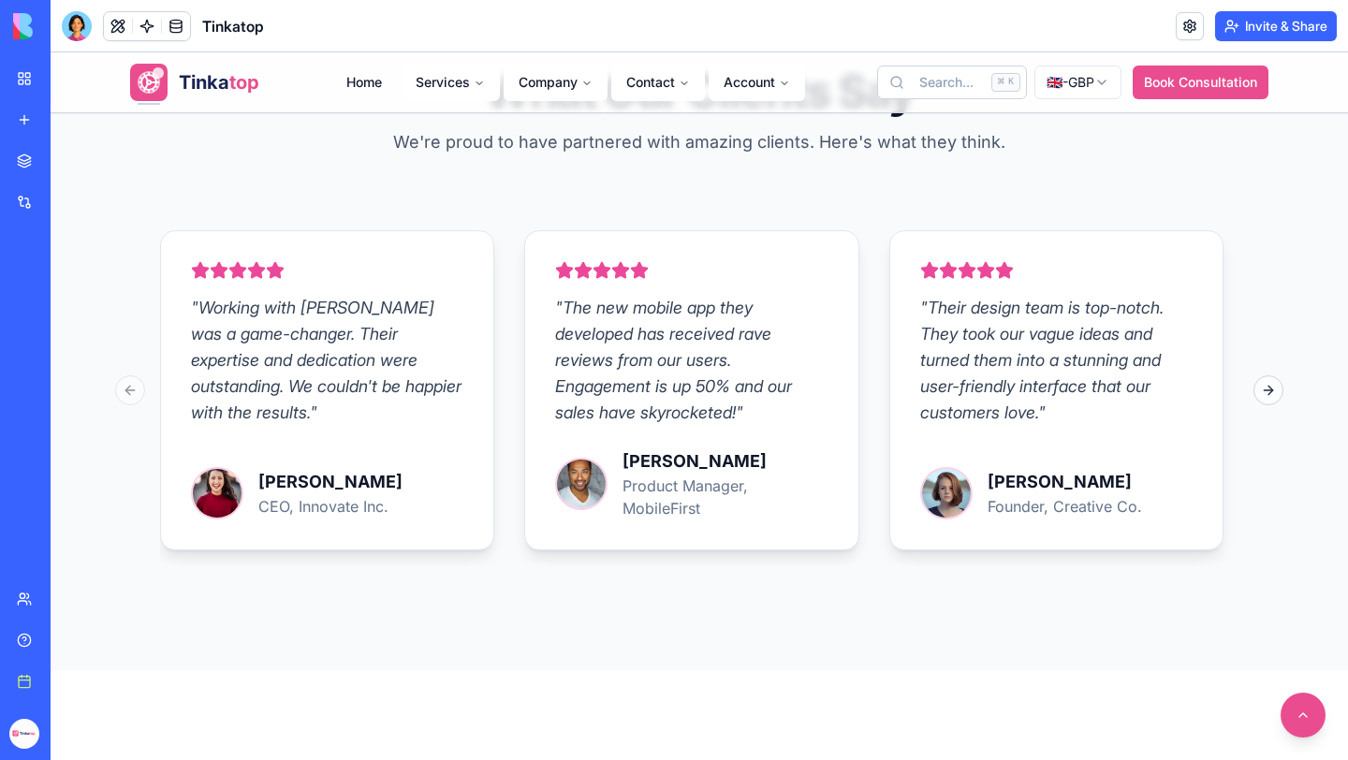
scroll to position [3244, 0]
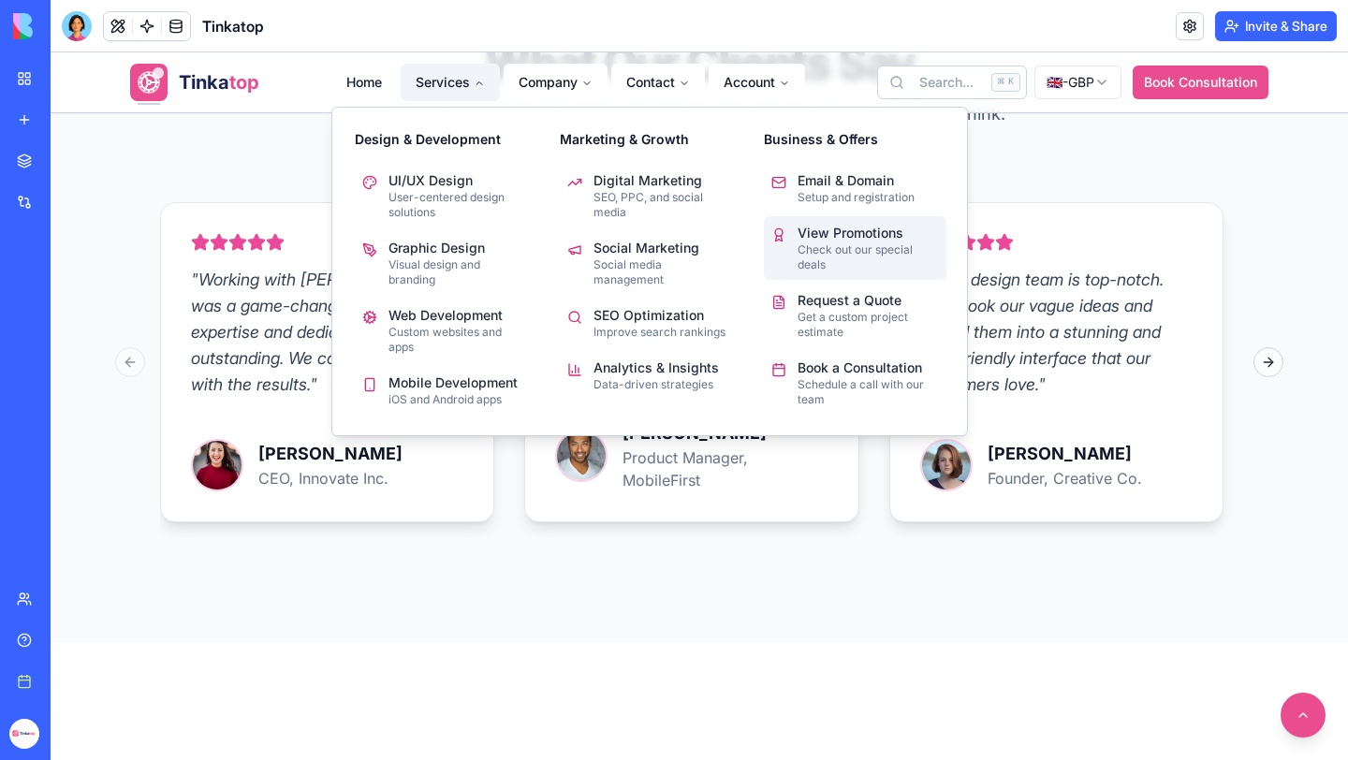
click at [832, 245] on p "Check out our special deals" at bounding box center [867, 257] width 141 height 30
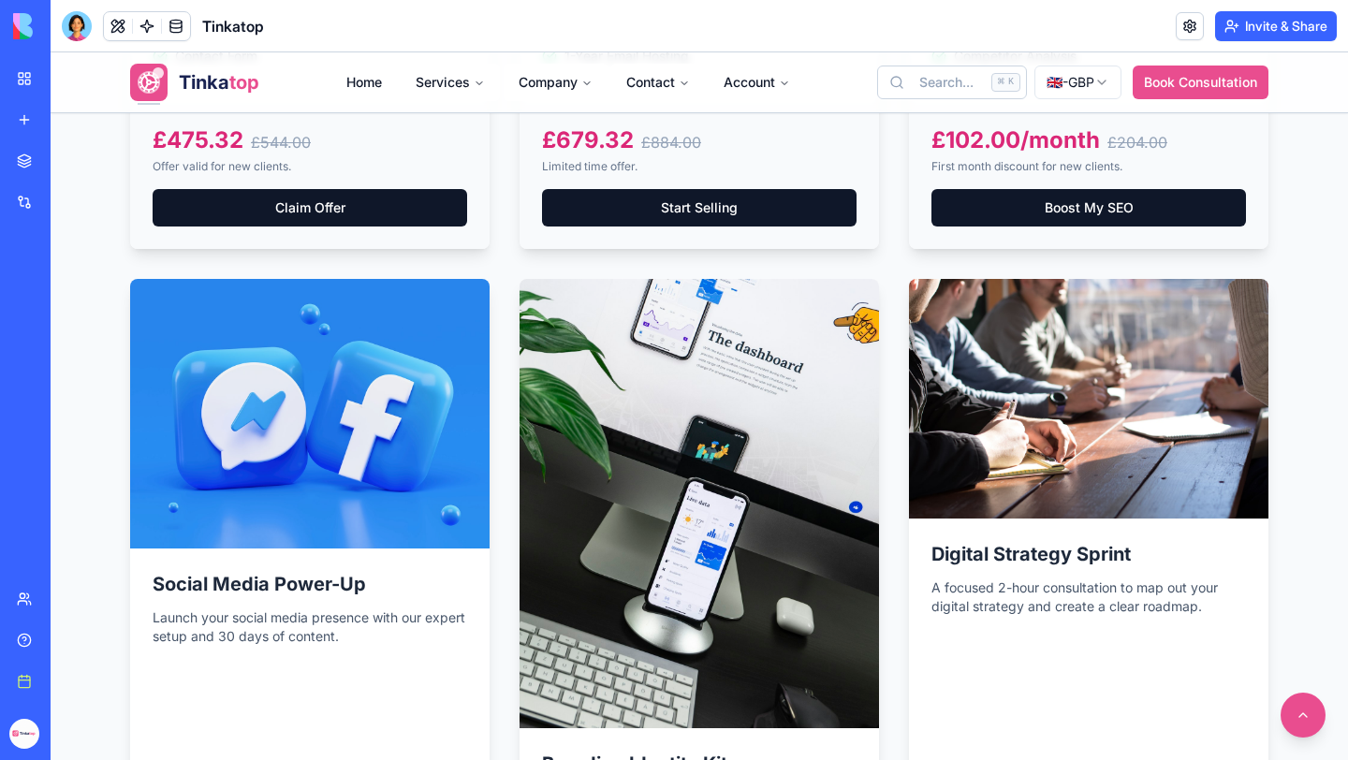
scroll to position [1629, 0]
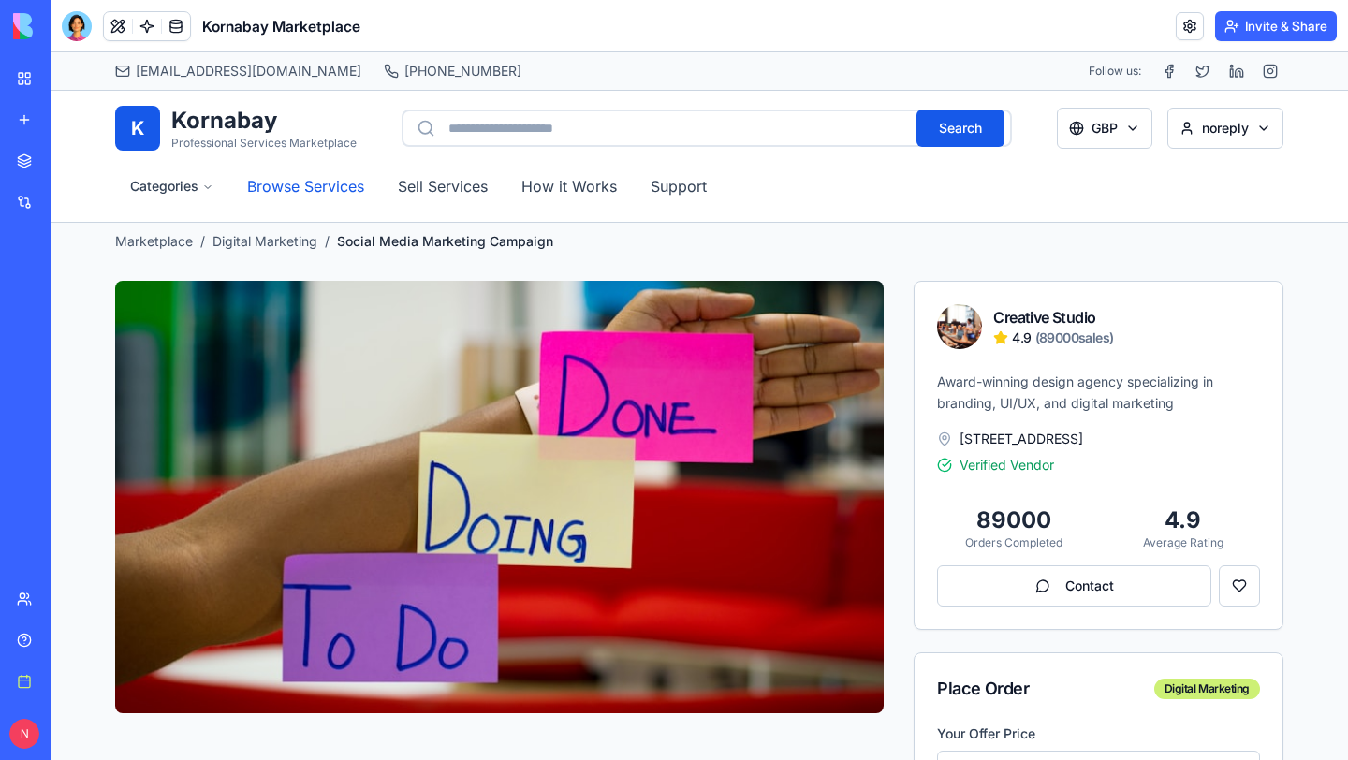
click at [318, 183] on link "Browse Services" at bounding box center [305, 186] width 147 height 41
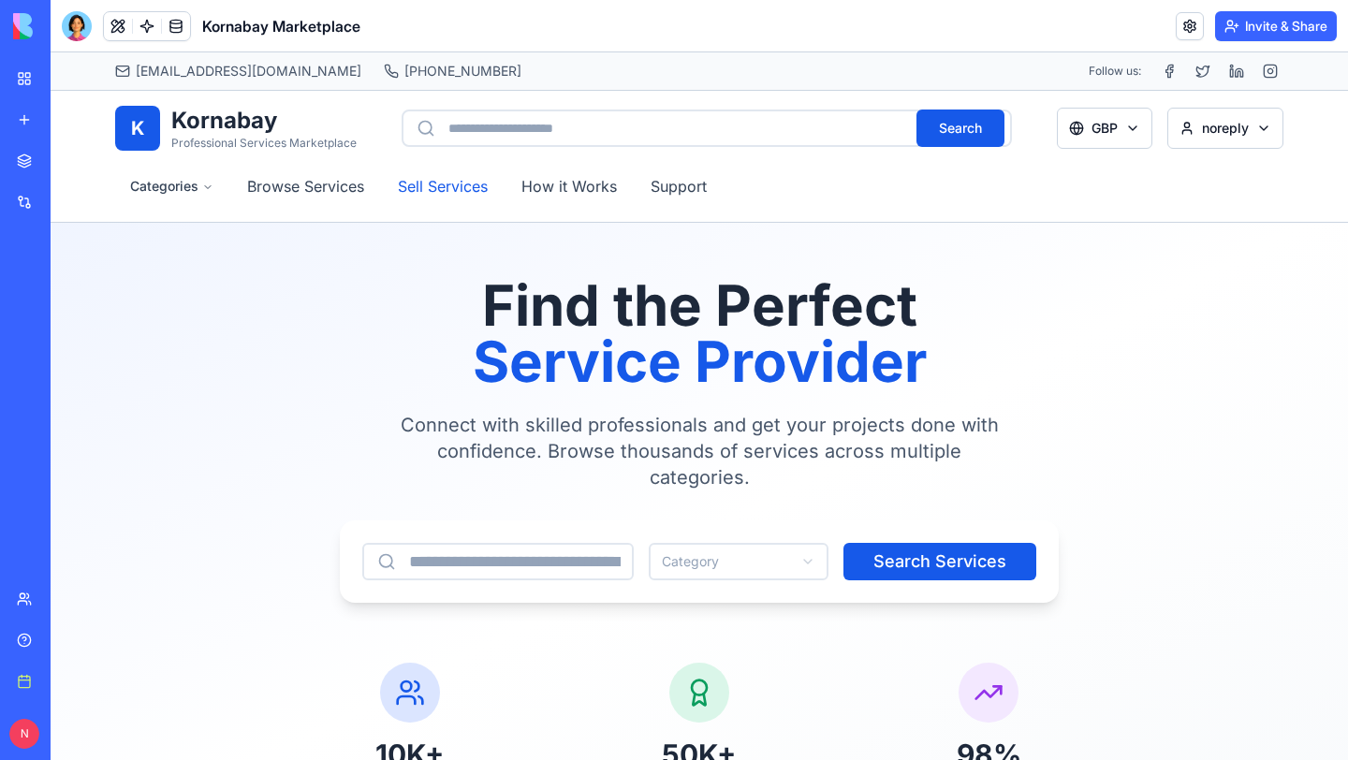
click at [458, 188] on link "Sell Services" at bounding box center [443, 186] width 120 height 41
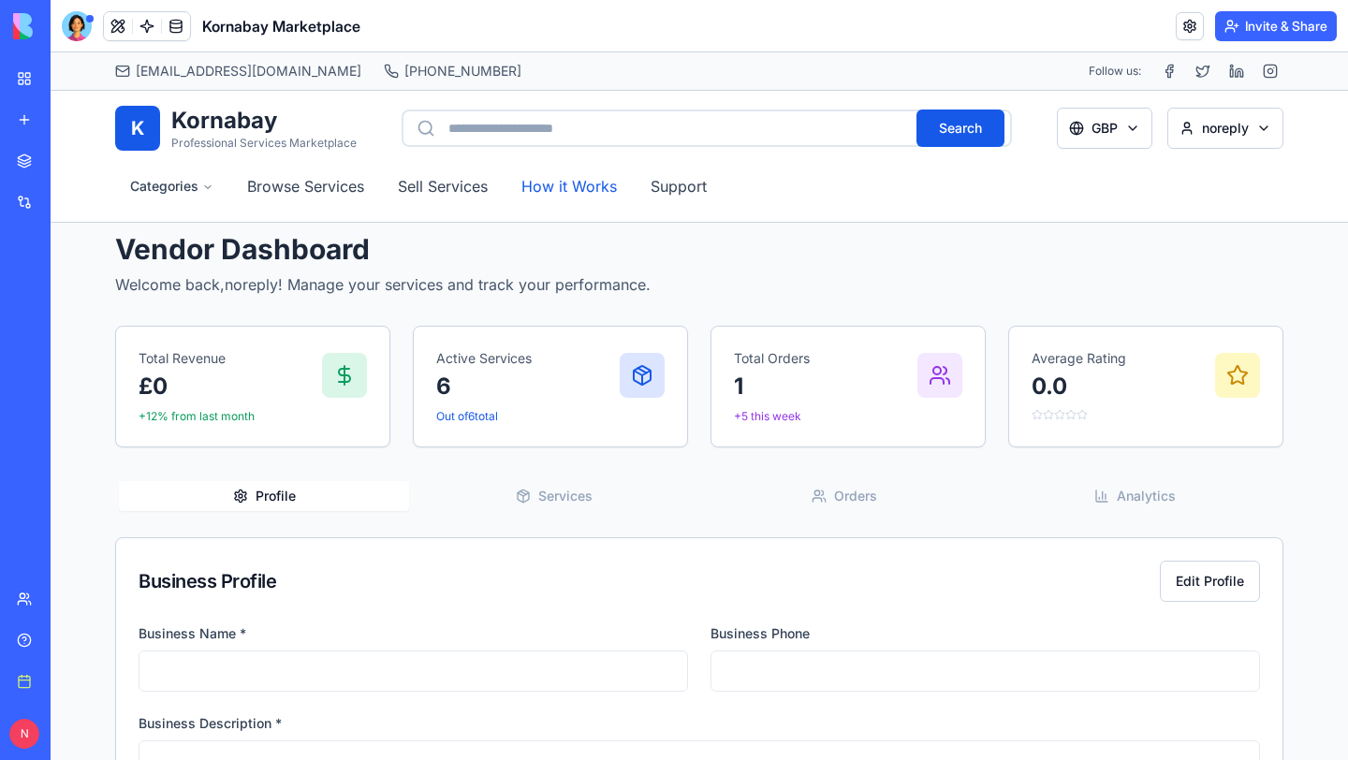
click at [576, 184] on button "How it Works" at bounding box center [568, 186] width 125 height 41
click at [663, 184] on button "Support" at bounding box center [678, 186] width 86 height 41
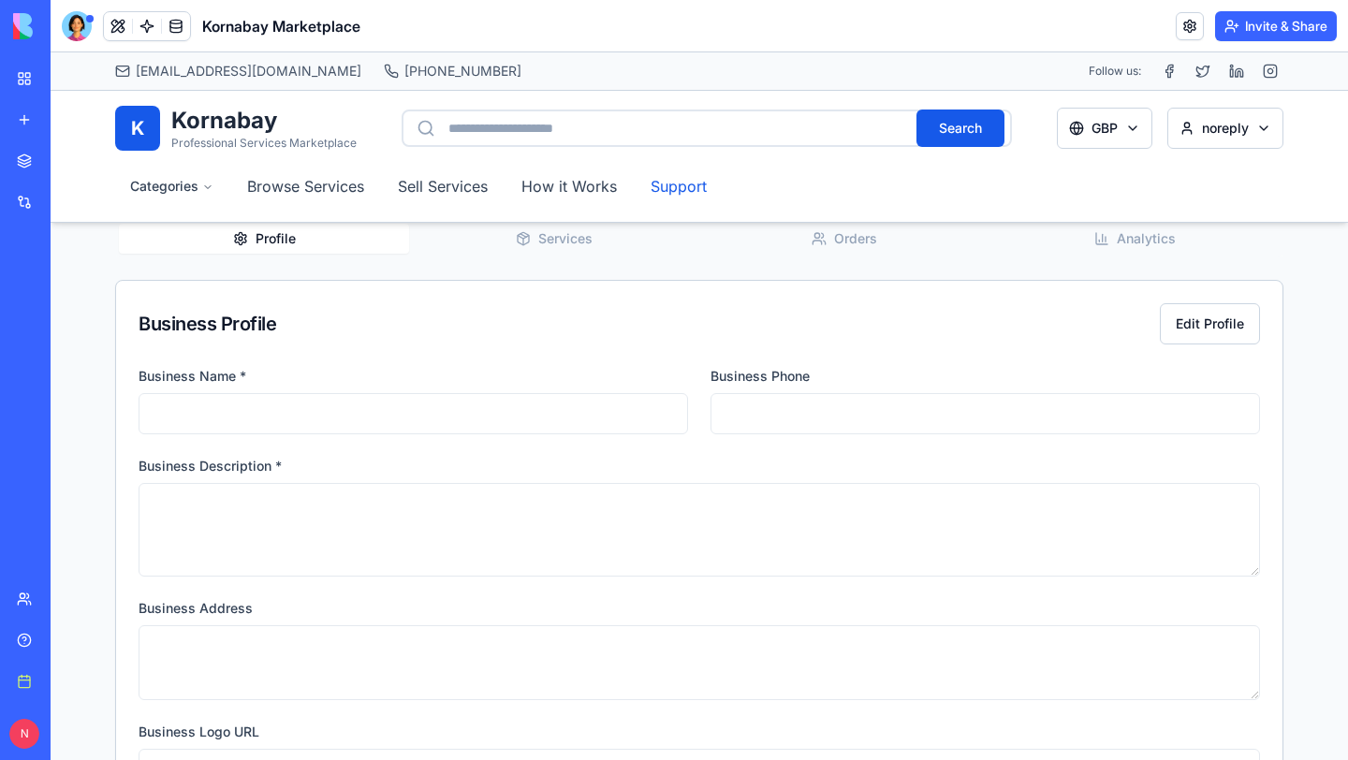
scroll to position [256, 0]
click at [1233, 324] on button "Edit Profile" at bounding box center [1210, 324] width 100 height 41
click at [1144, 237] on span "Analytics" at bounding box center [1146, 239] width 59 height 19
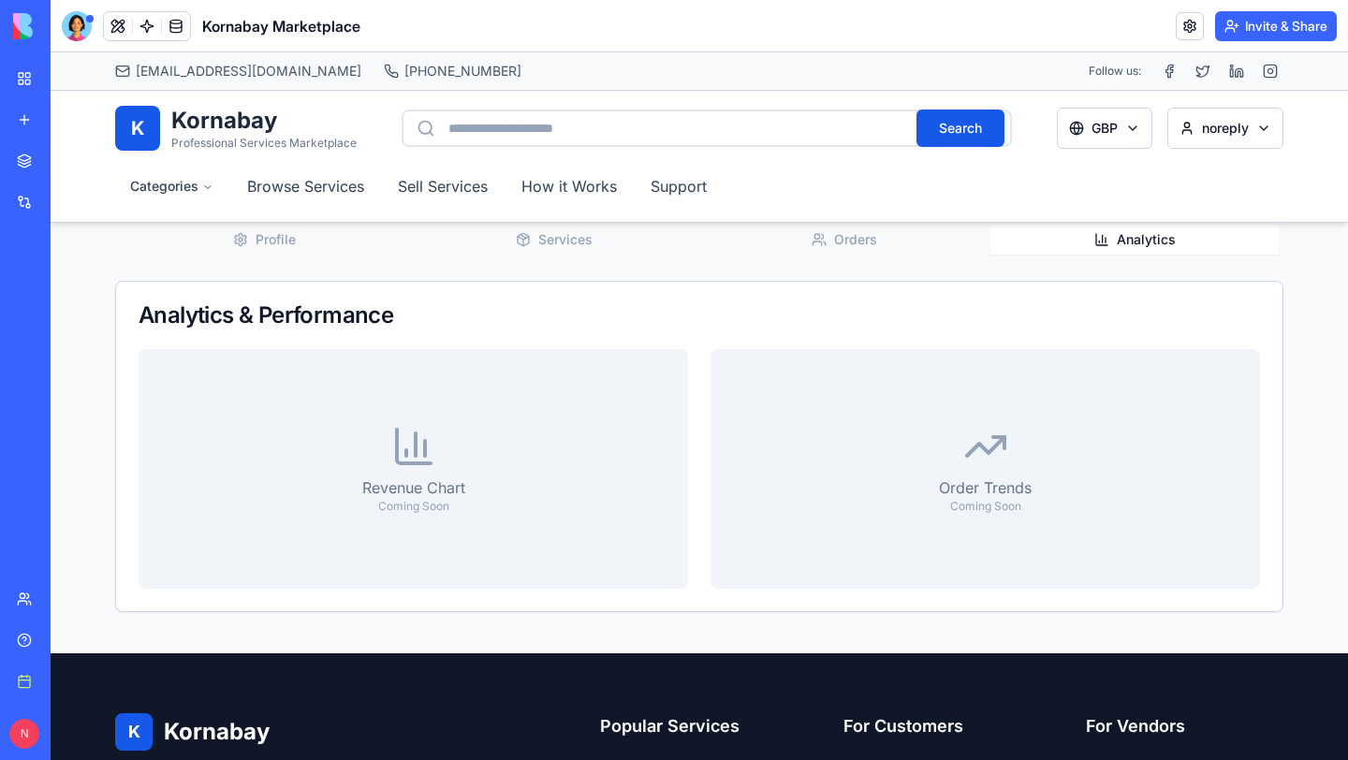
click at [866, 239] on span "Orders" at bounding box center [855, 239] width 43 height 19
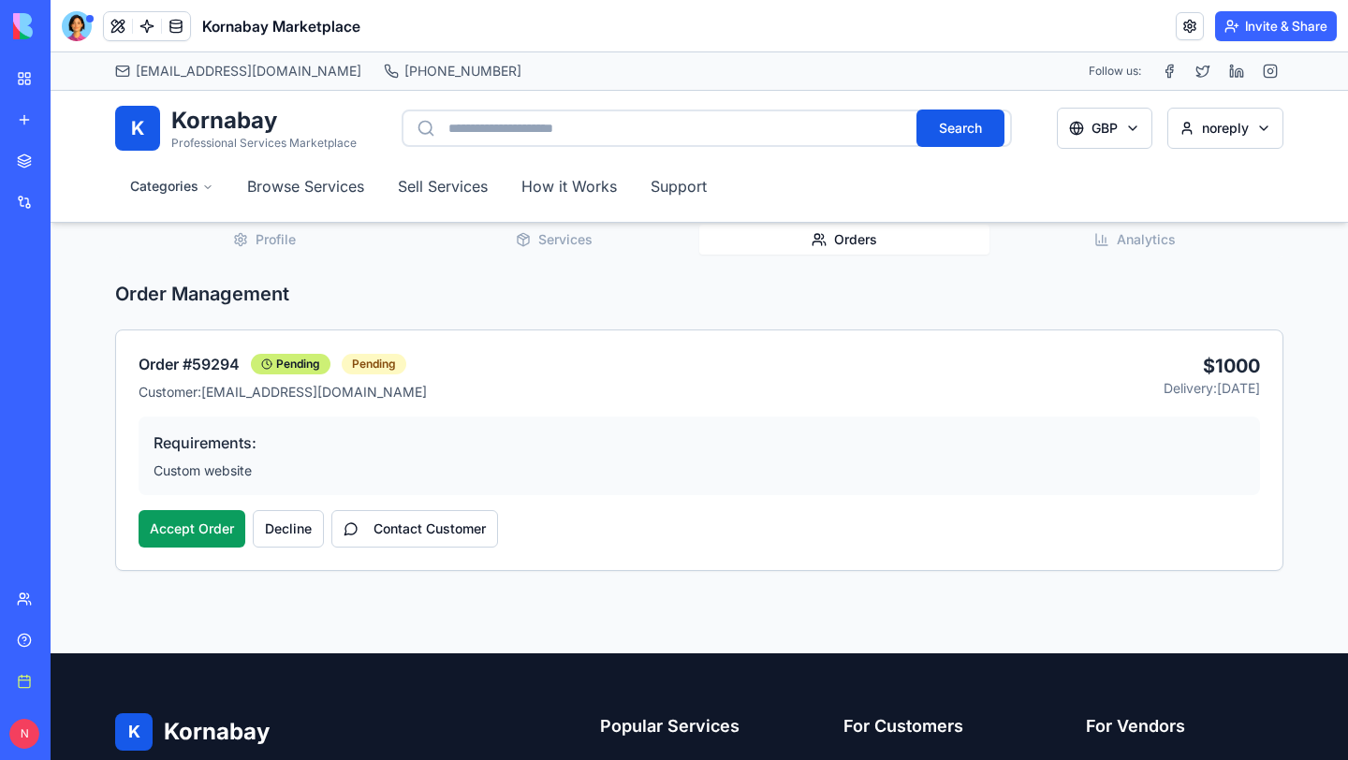
click at [305, 242] on button "Profile" at bounding box center [264, 240] width 290 height 30
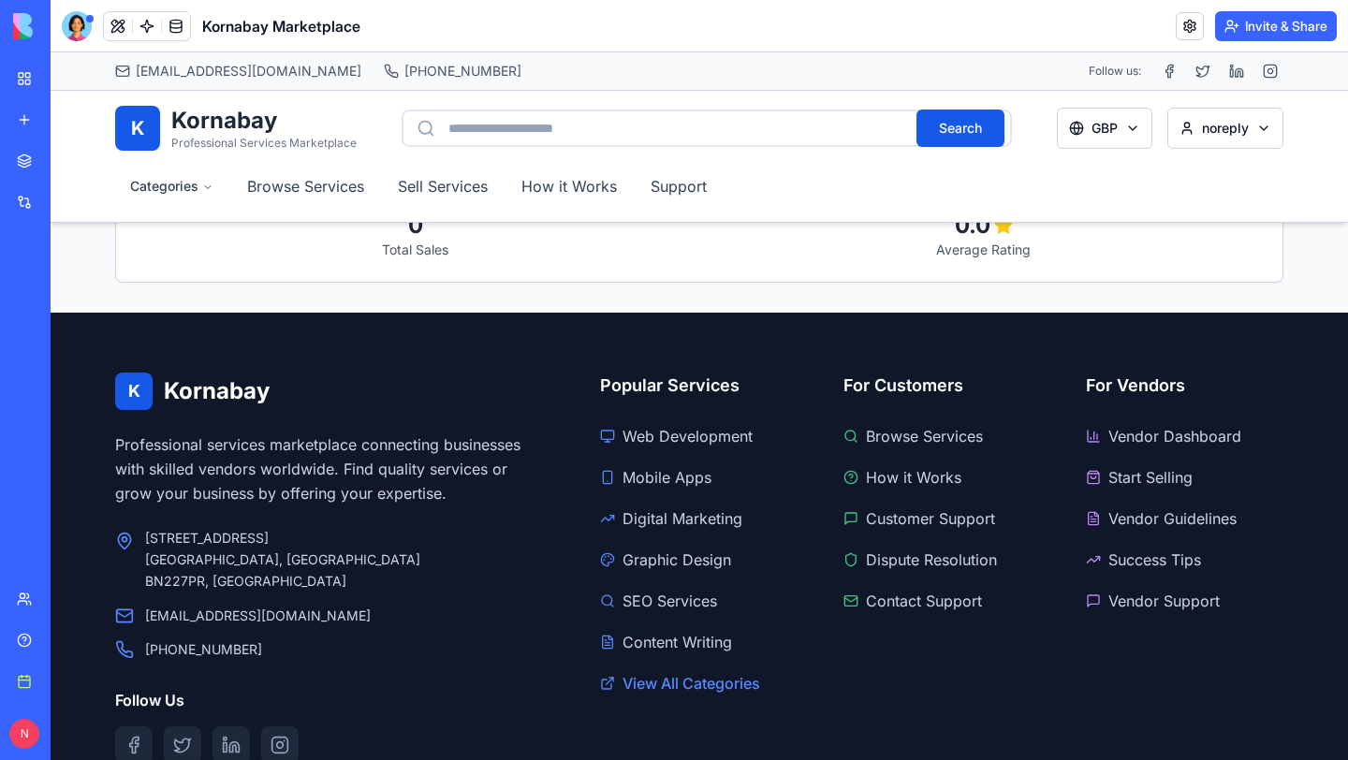
scroll to position [894, 0]
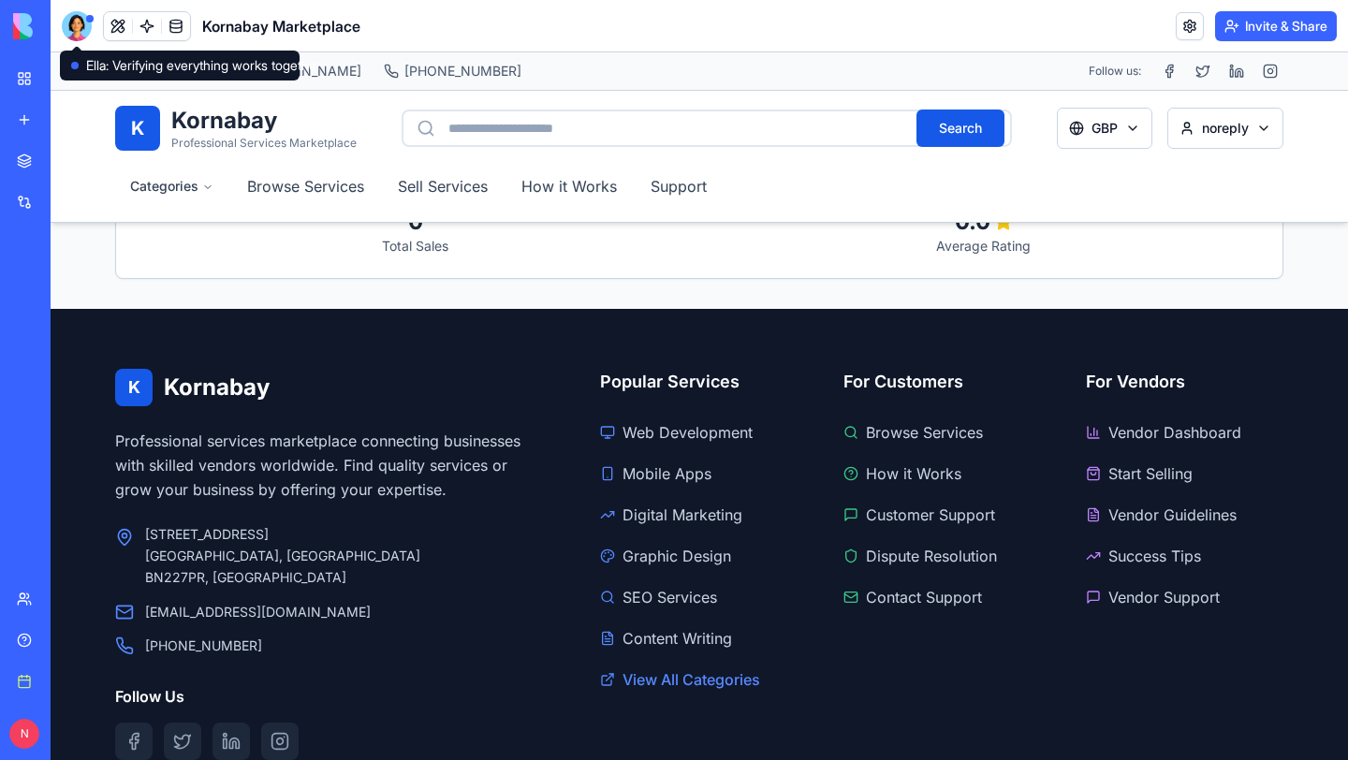
click at [83, 26] on div at bounding box center [77, 26] width 30 height 30
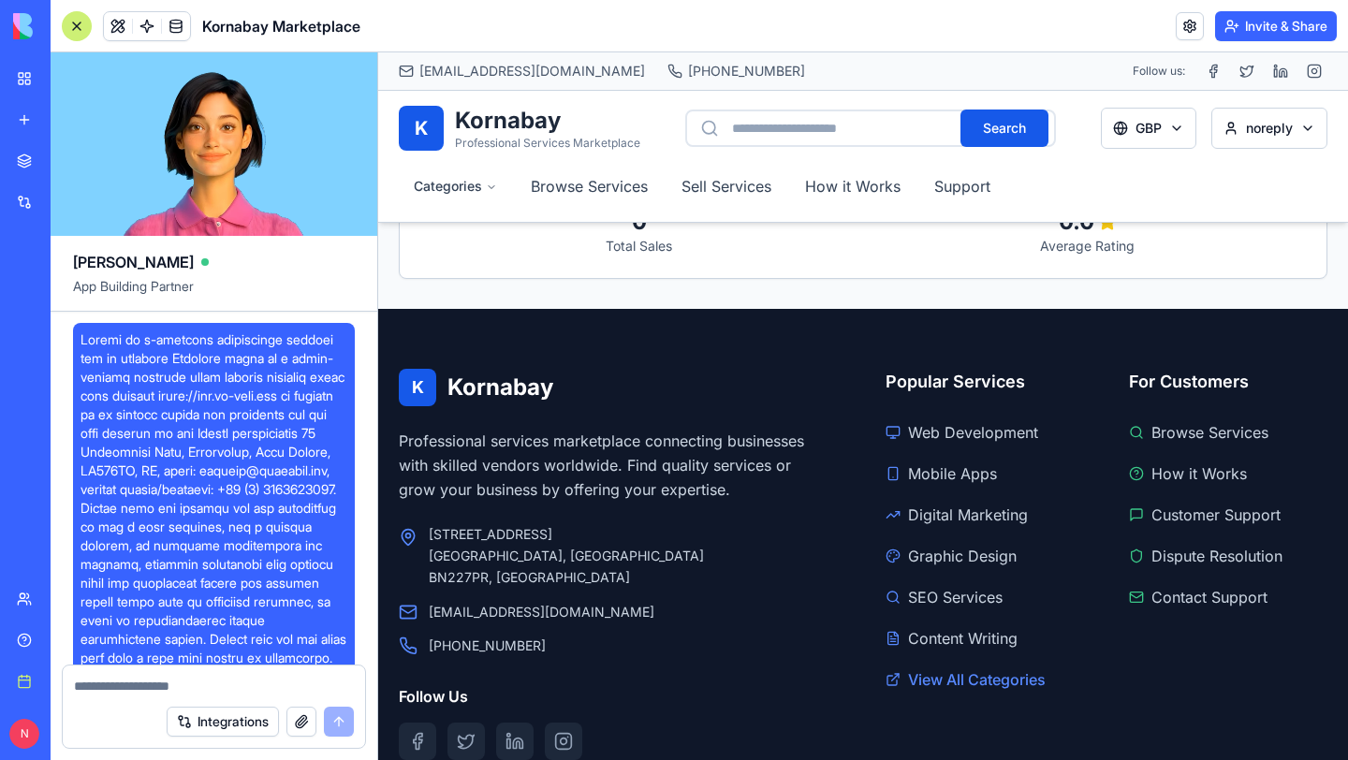
scroll to position [16385, 0]
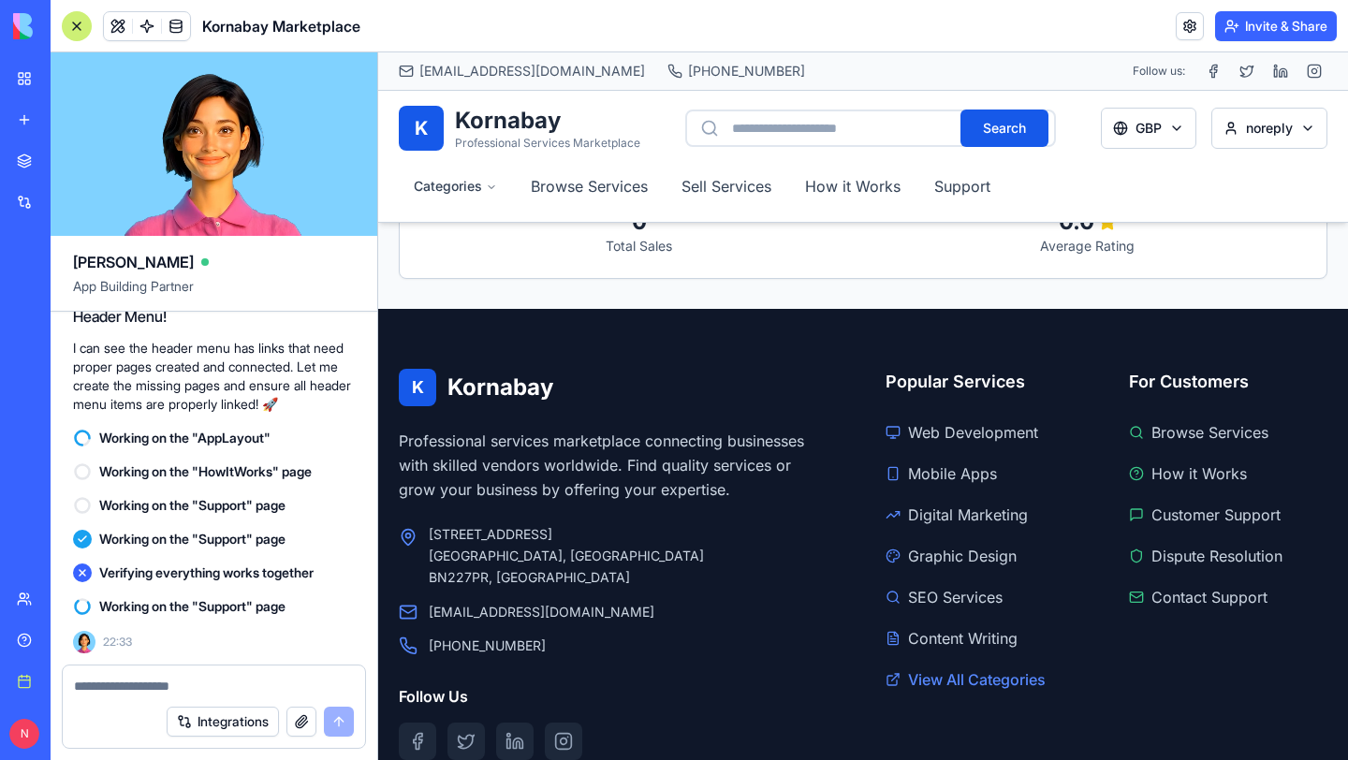
click at [139, 679] on textarea at bounding box center [214, 686] width 280 height 19
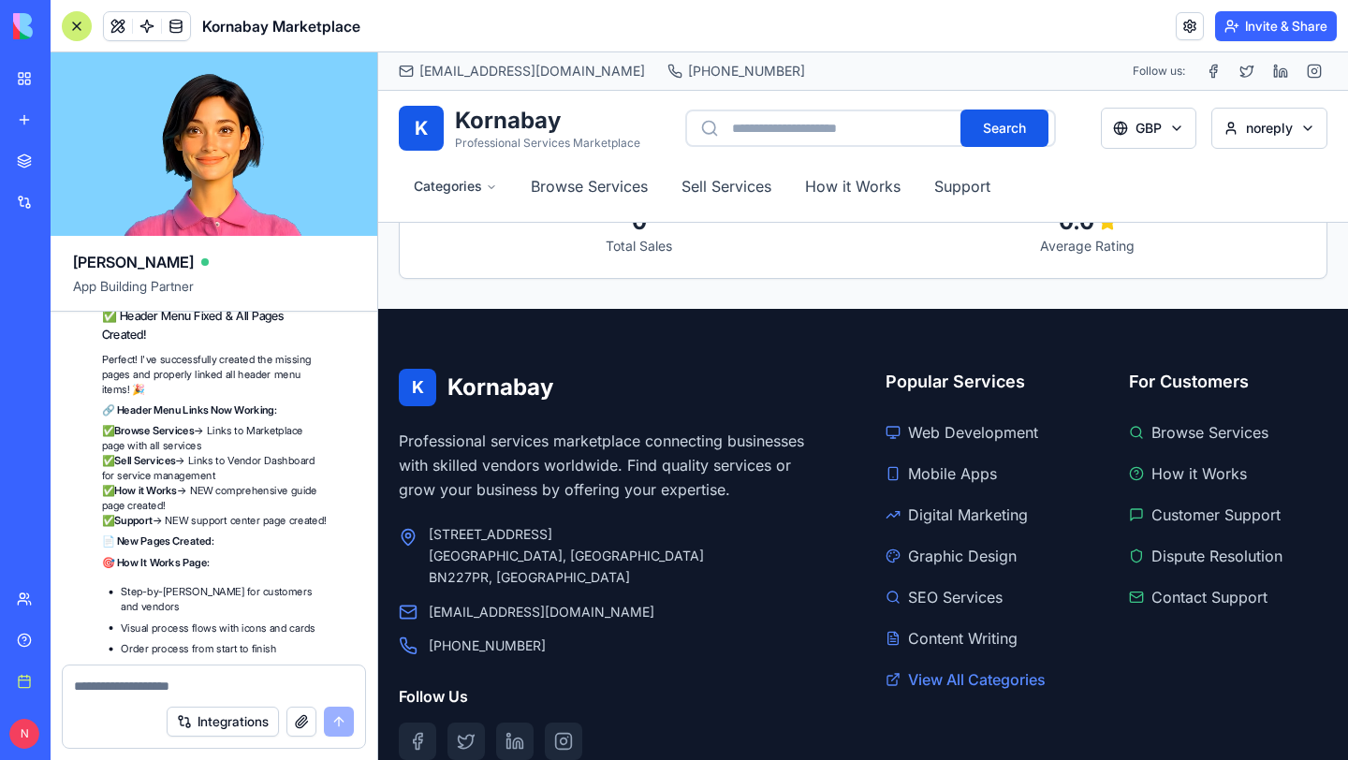
scroll to position [17688, 0]
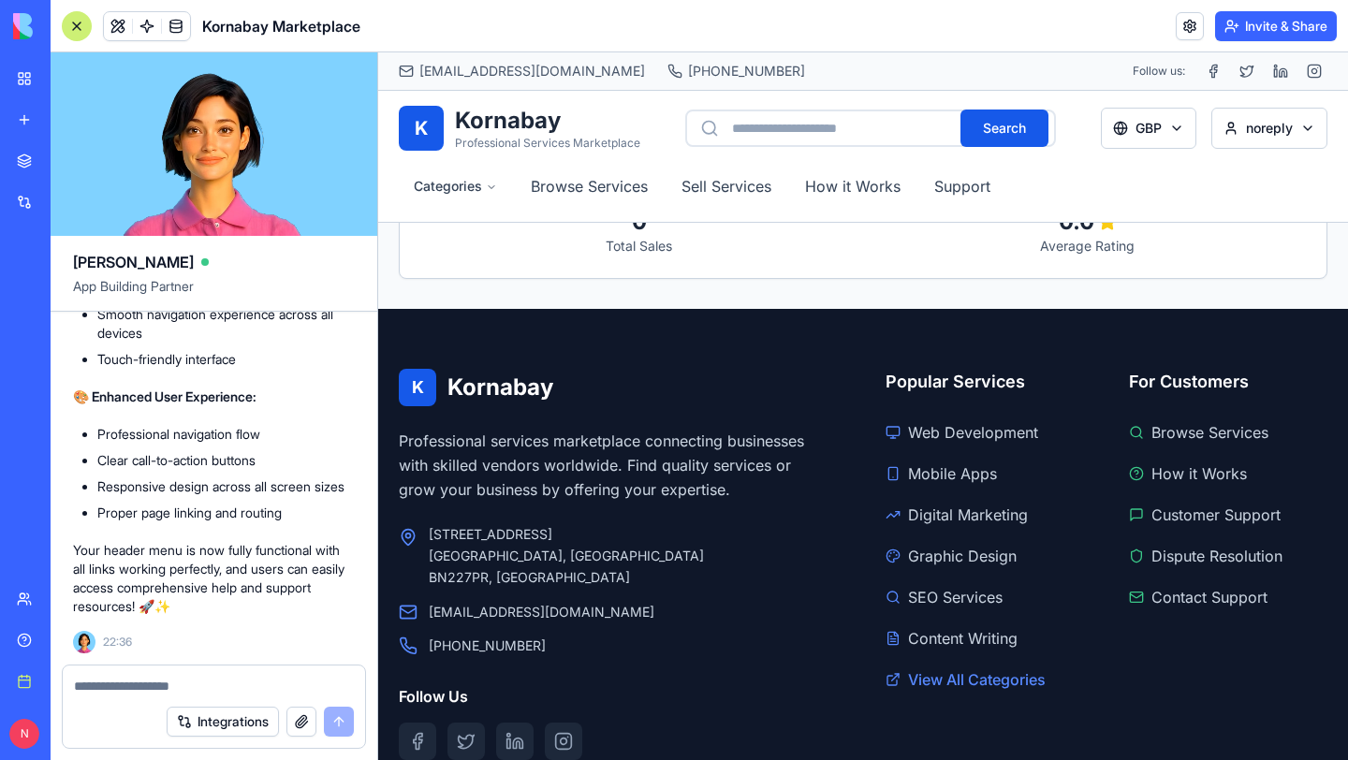
click at [117, 691] on textarea at bounding box center [214, 686] width 280 height 19
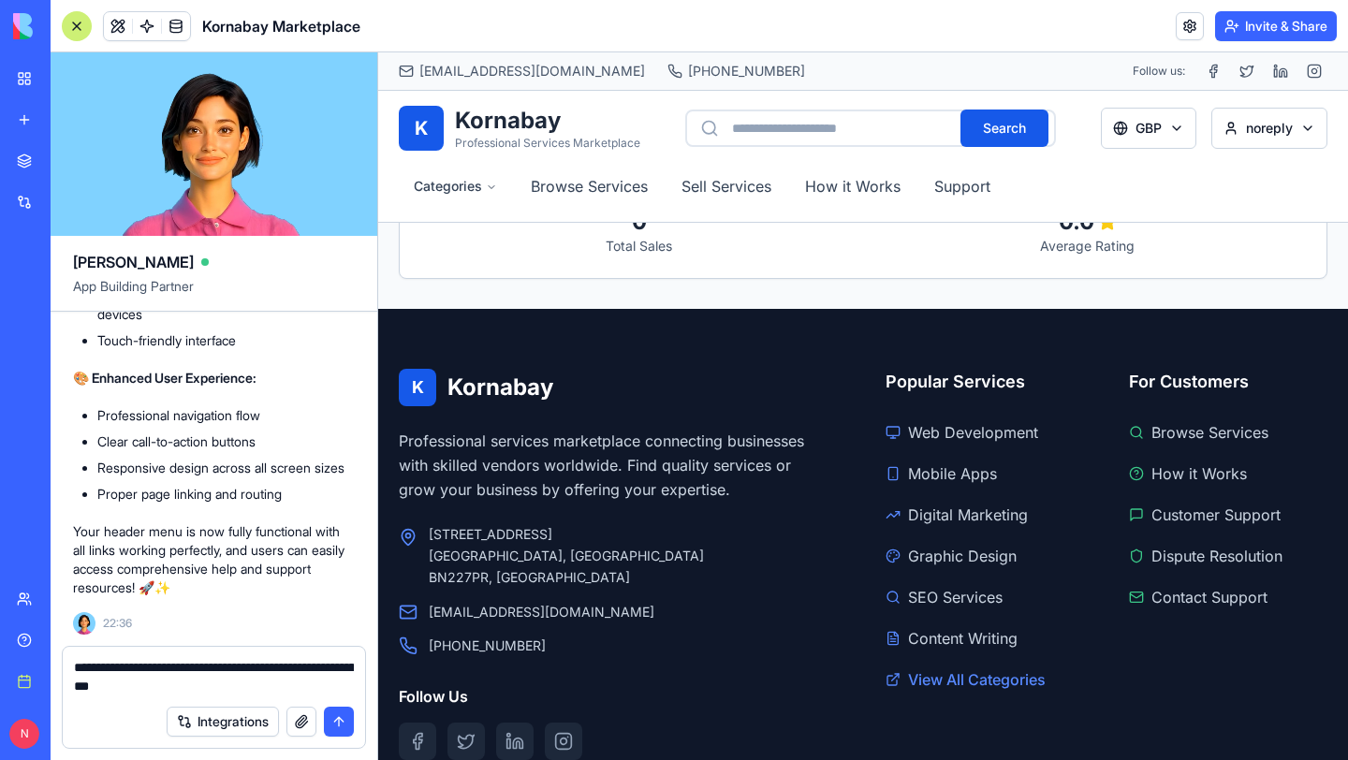
type textarea "**********"
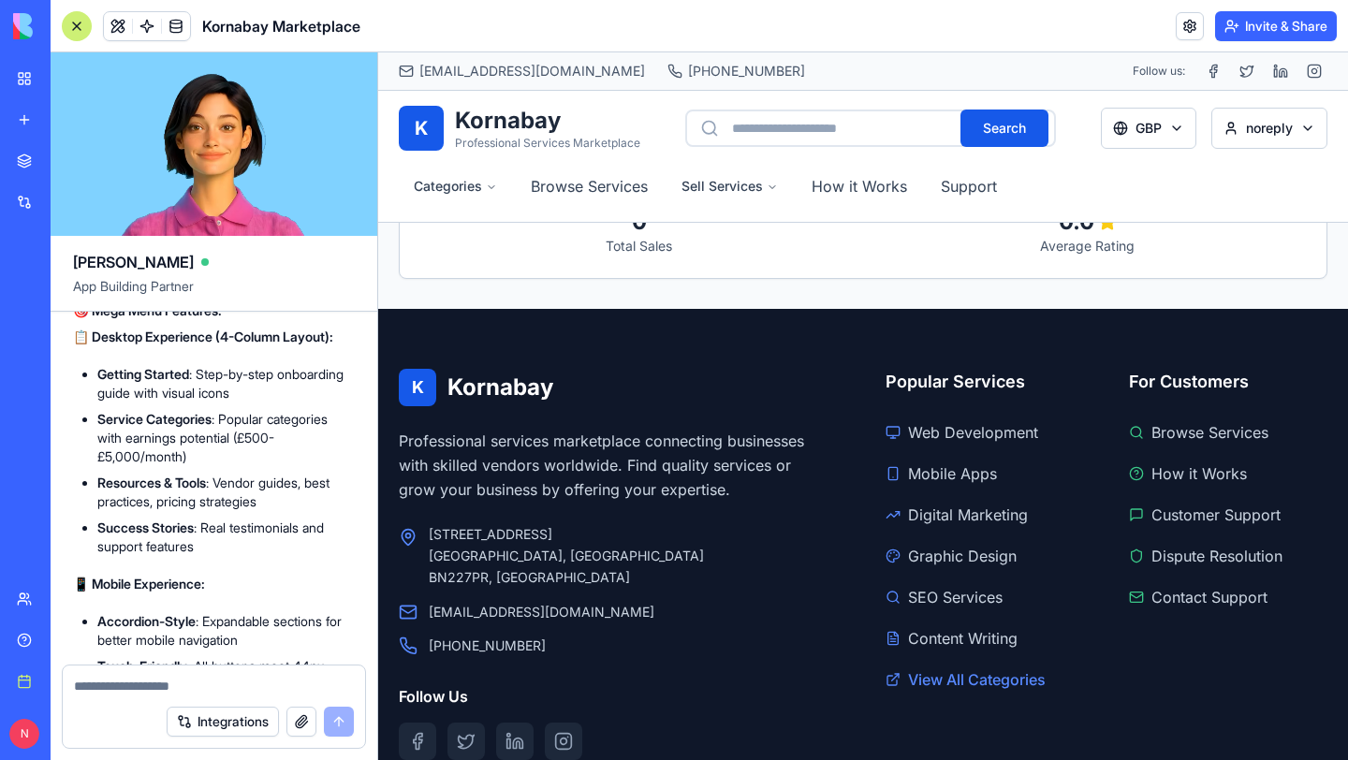
scroll to position [19552, 0]
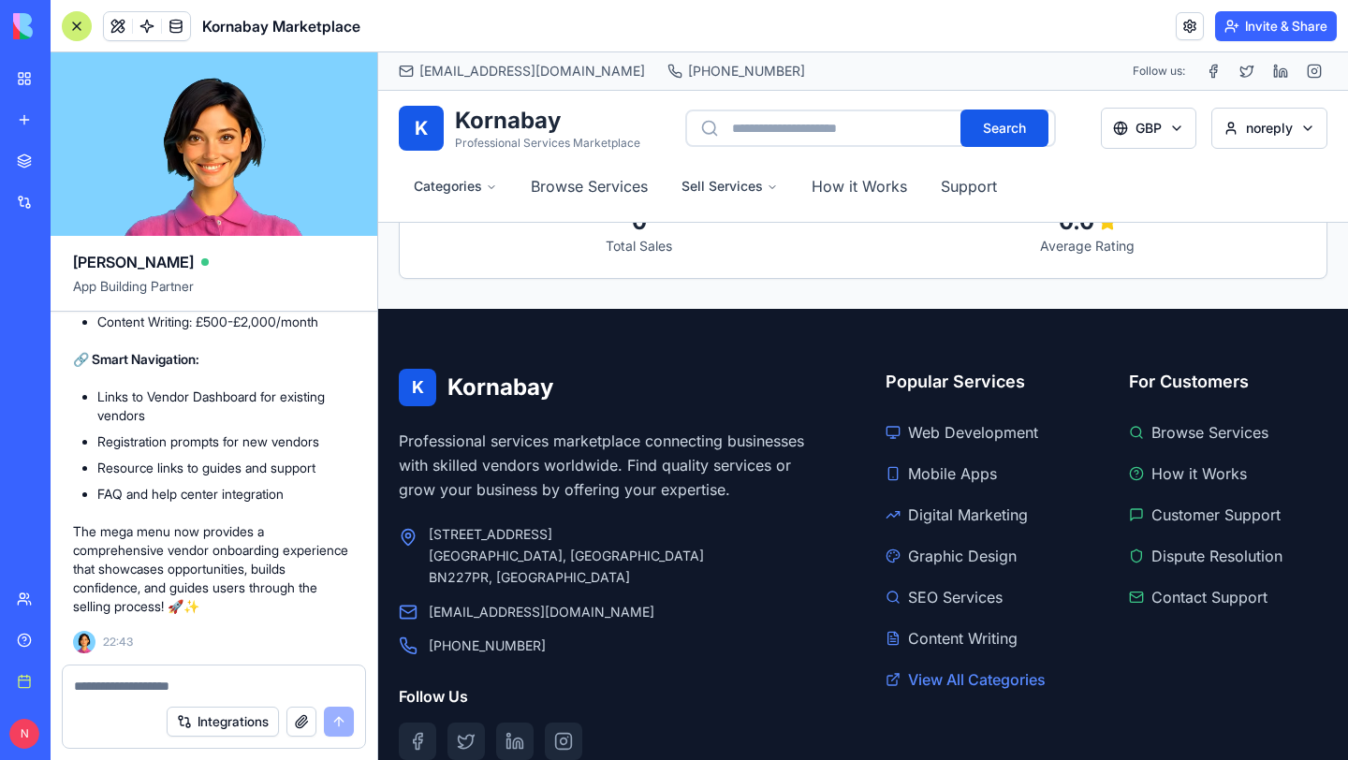
click at [305, 728] on button "button" at bounding box center [301, 722] width 30 height 30
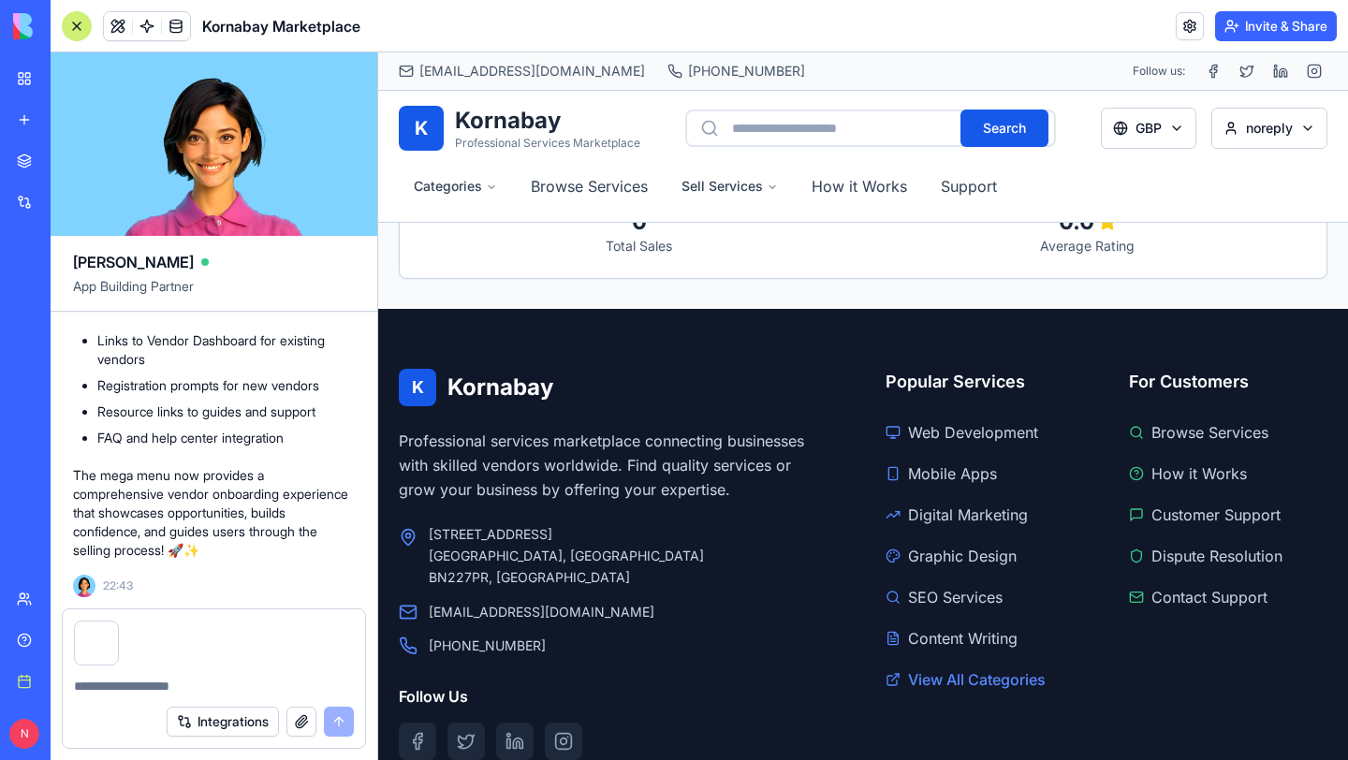
click at [148, 685] on textarea at bounding box center [214, 686] width 280 height 19
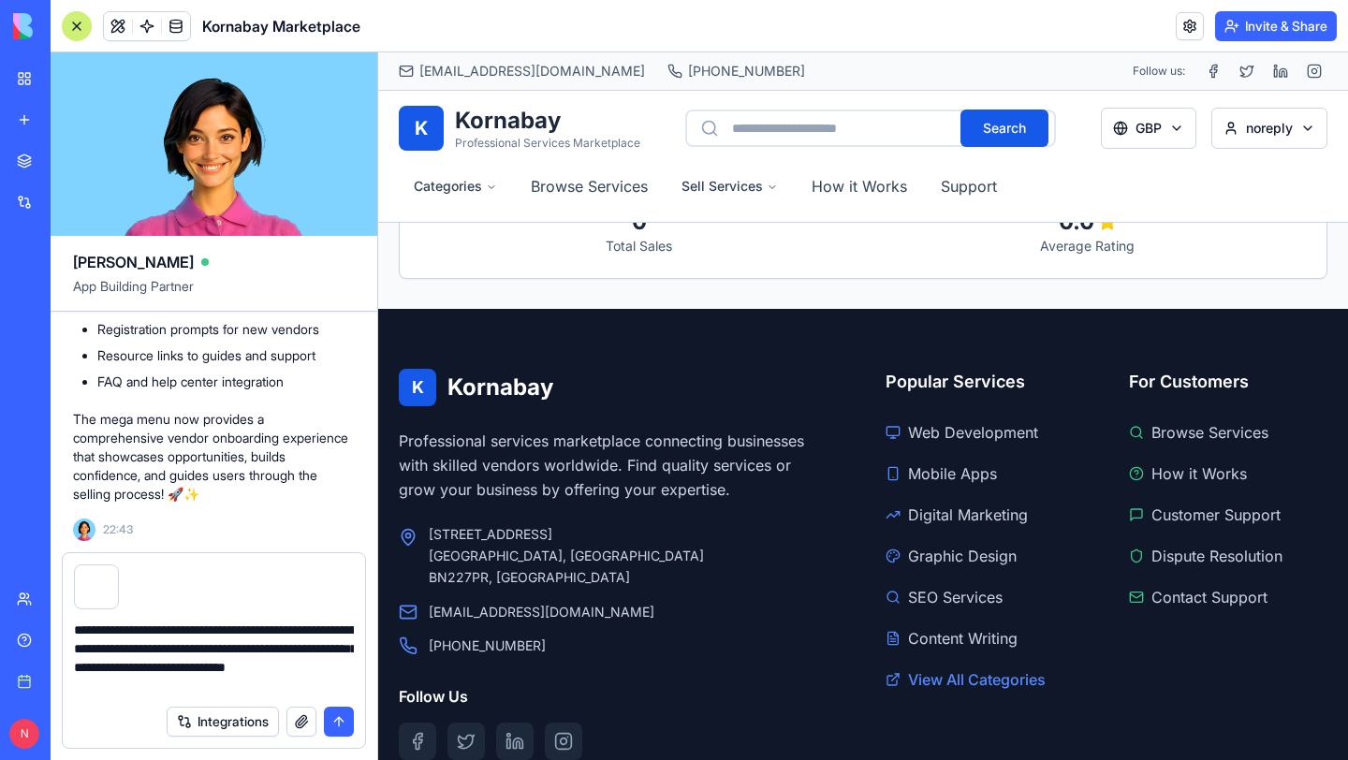
type textarea "**********"
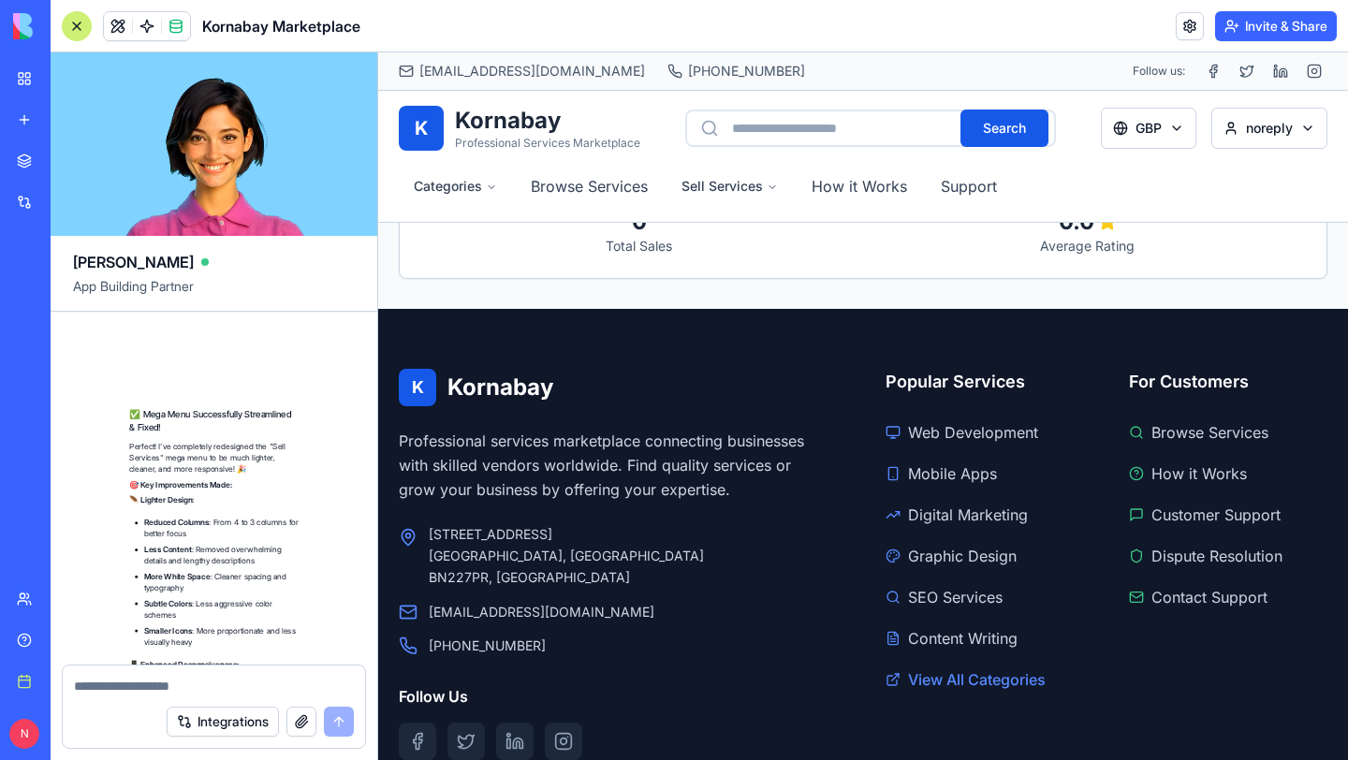
scroll to position [21424, 0]
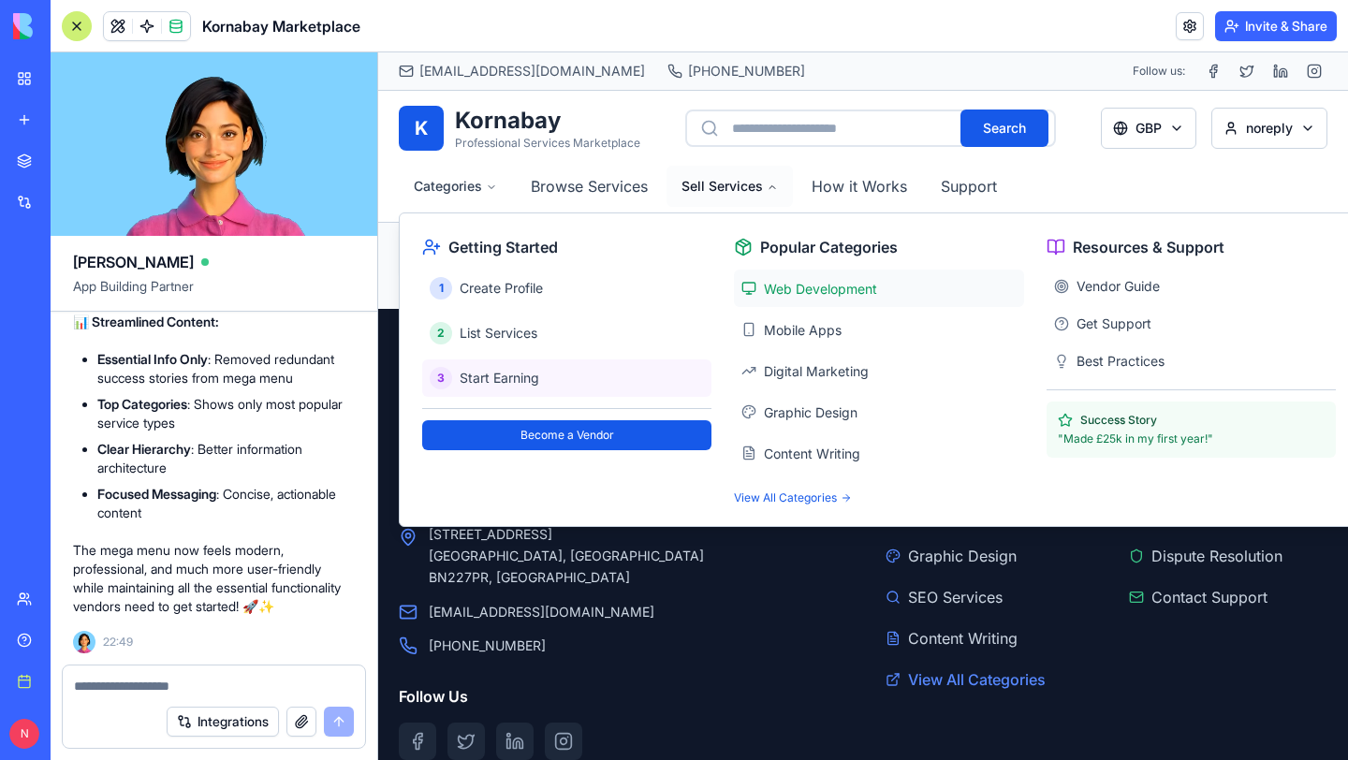
click at [769, 288] on span "Web Development" at bounding box center [820, 289] width 113 height 16
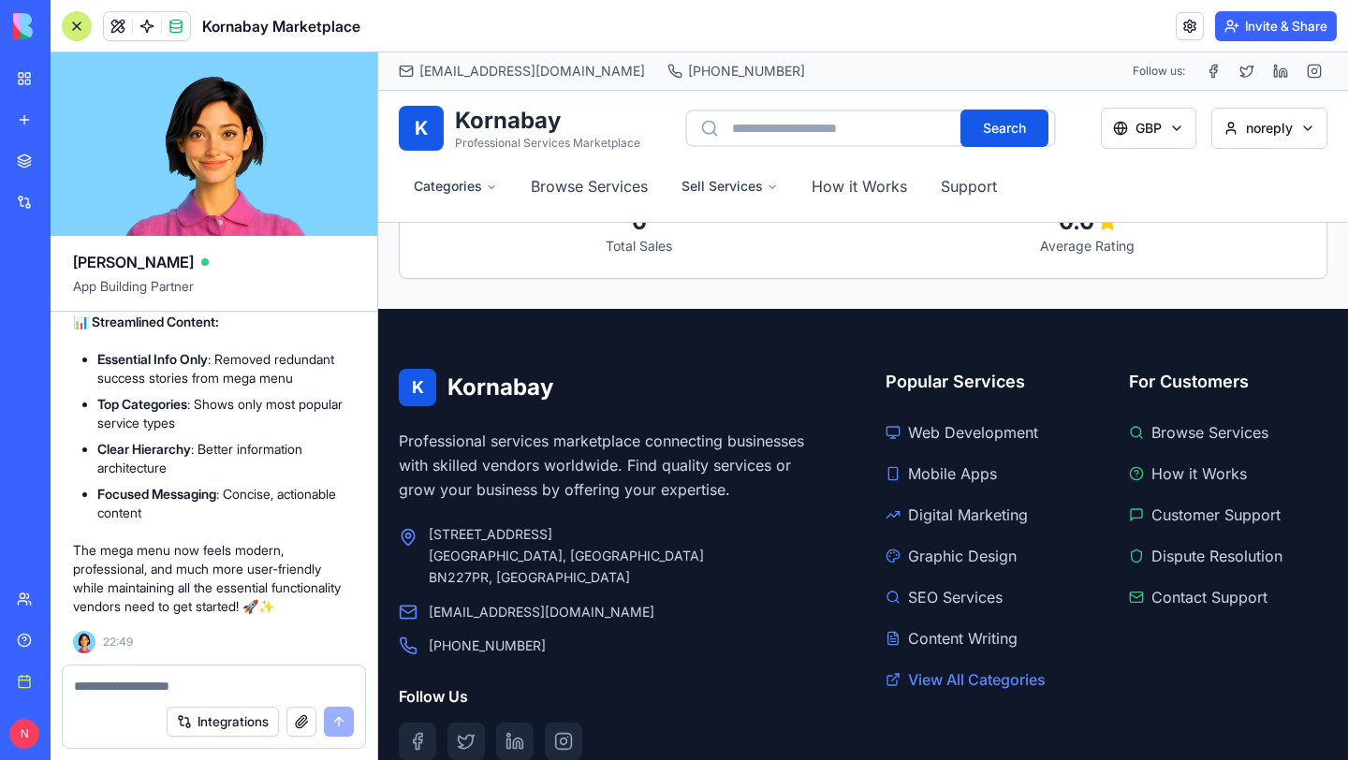
click at [113, 689] on textarea at bounding box center [214, 686] width 280 height 19
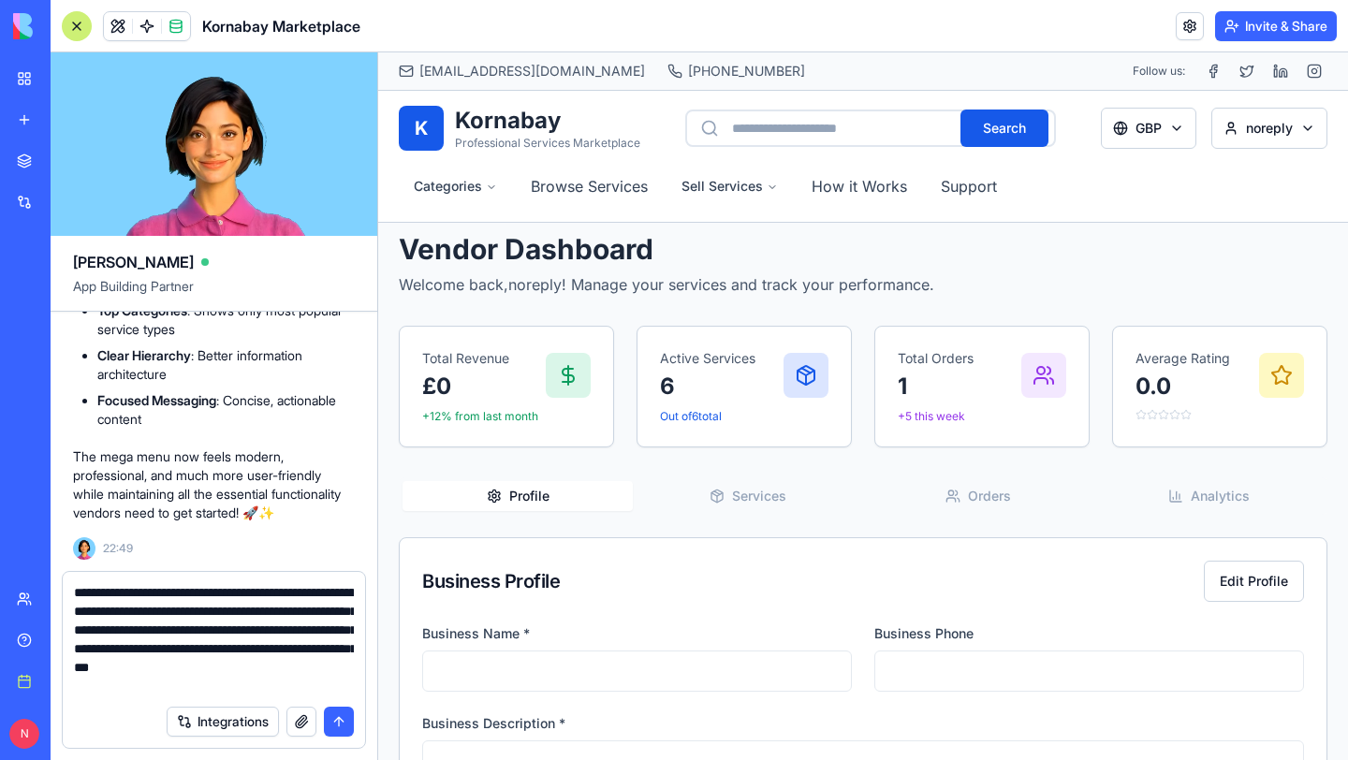
scroll to position [17, 0]
type textarea "**********"
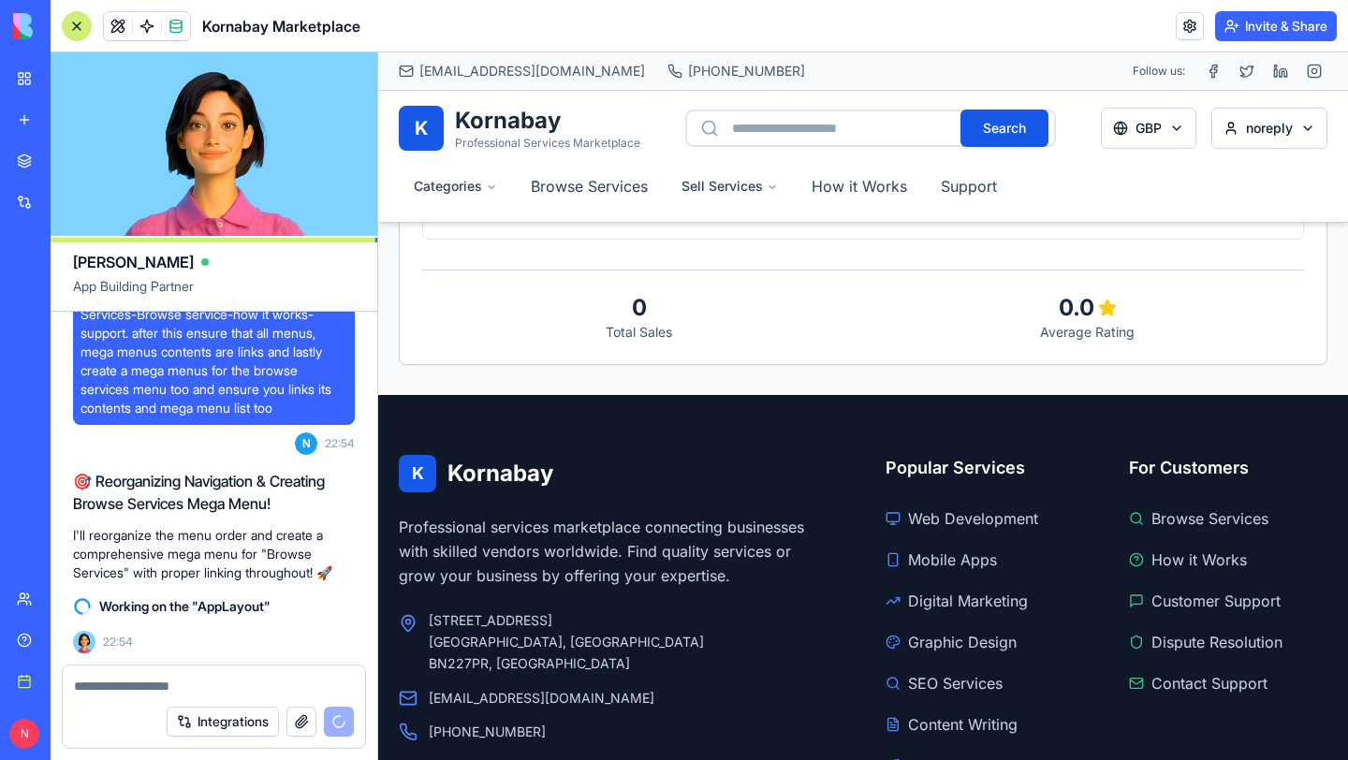
scroll to position [21694, 0]
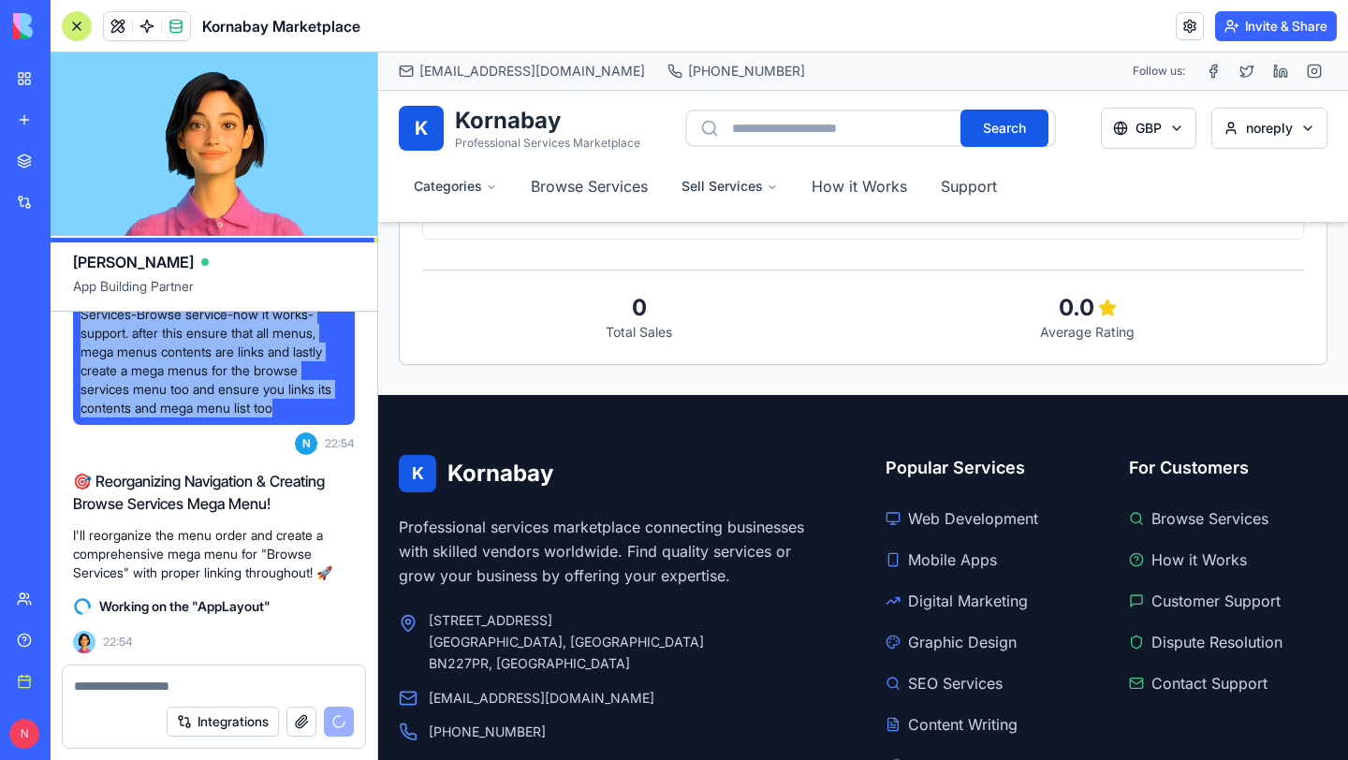
drag, startPoint x: 80, startPoint y: 410, endPoint x: 285, endPoint y: 521, distance: 232.4
click at [285, 417] on span "arrange the menu list as: Categories-Sell Services-Browse service-how it works-…" at bounding box center [213, 351] width 267 height 131
copy span "arrange the menu list as: Categories-Sell Services-Browse service-how it works-…"
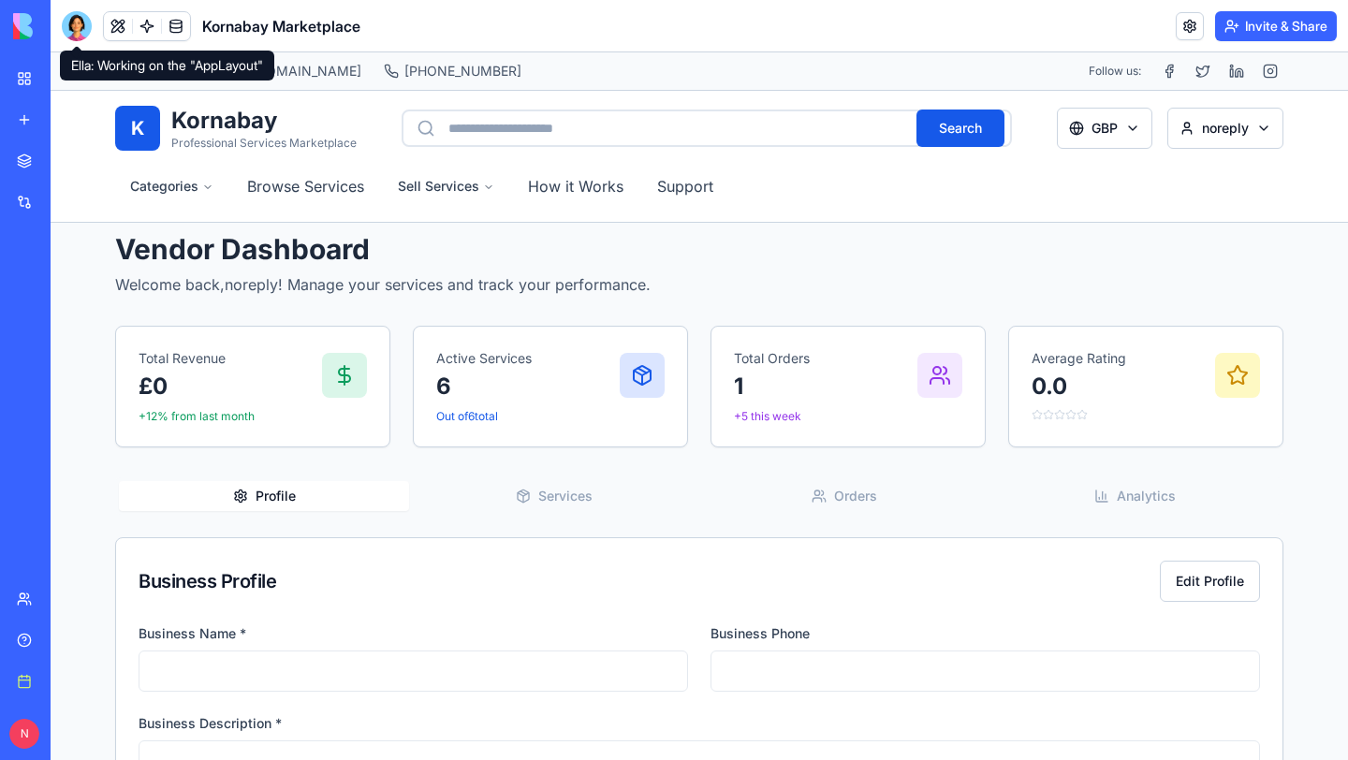
click at [74, 30] on div at bounding box center [77, 26] width 30 height 30
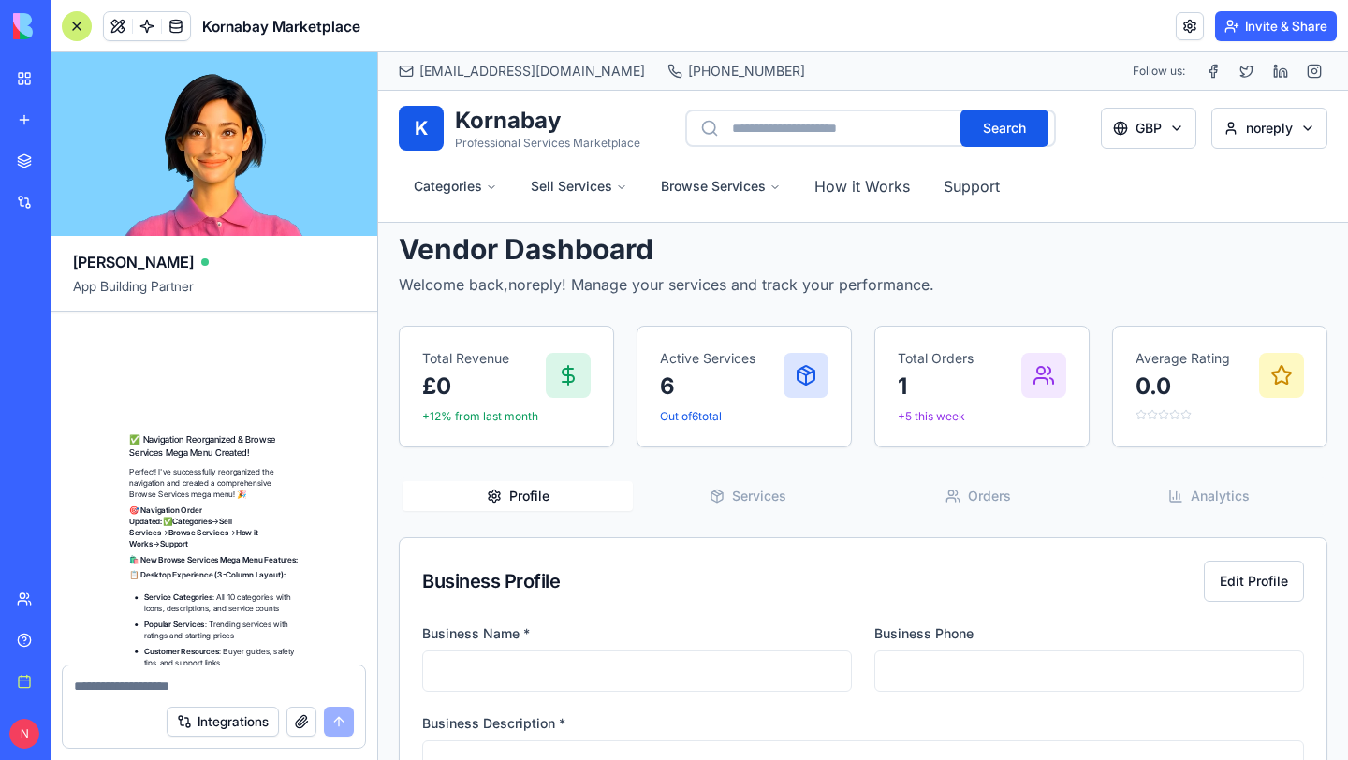
scroll to position [23502, 0]
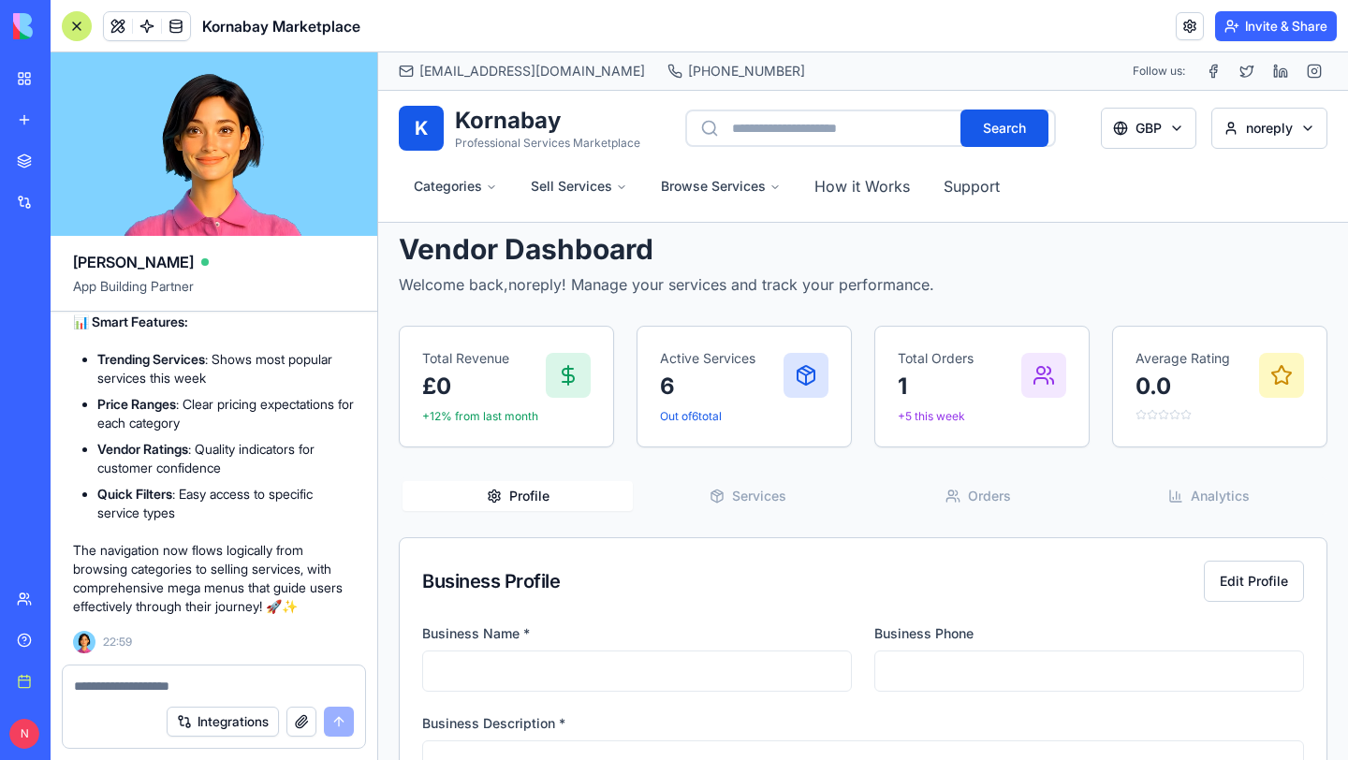
click at [89, 698] on div "Integrations" at bounding box center [214, 721] width 302 height 52
click at [105, 685] on textarea at bounding box center [214, 686] width 280 height 19
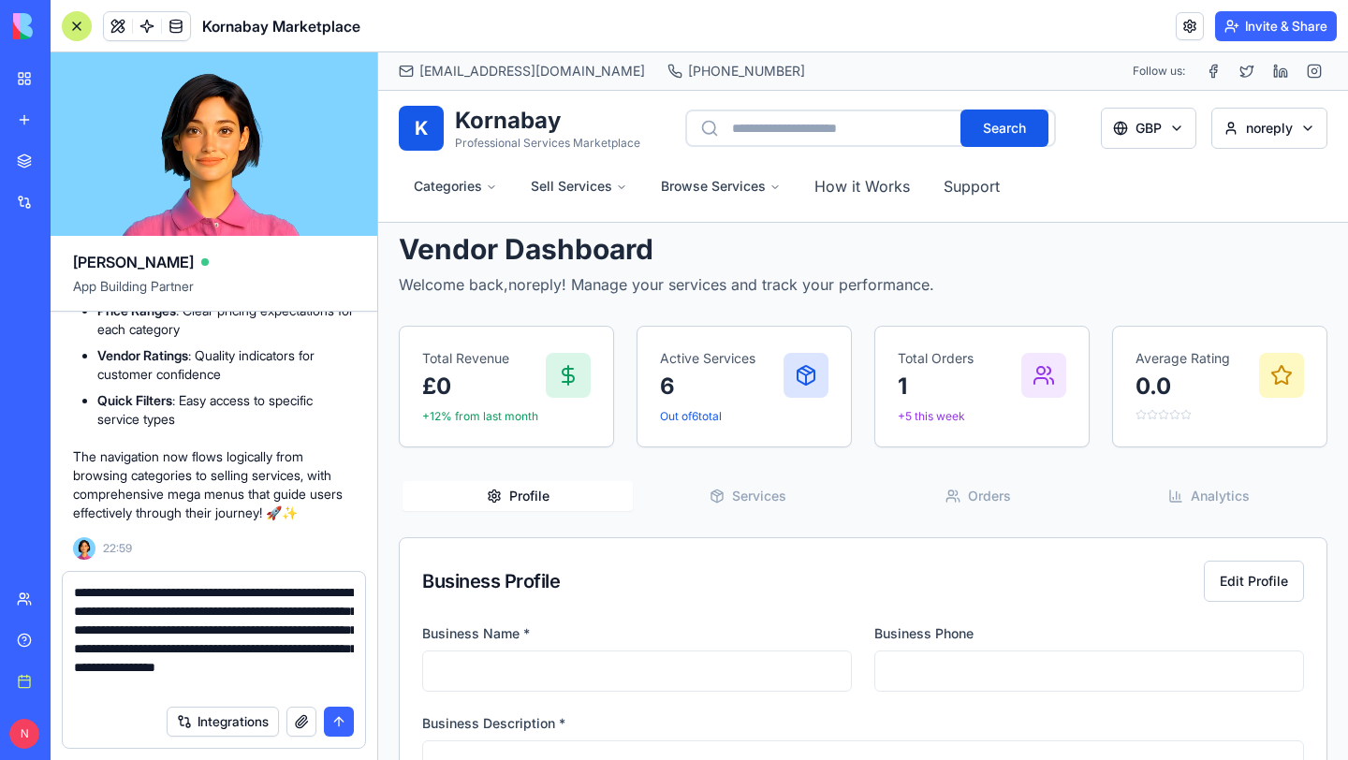
scroll to position [17, 0]
type textarea "**********"
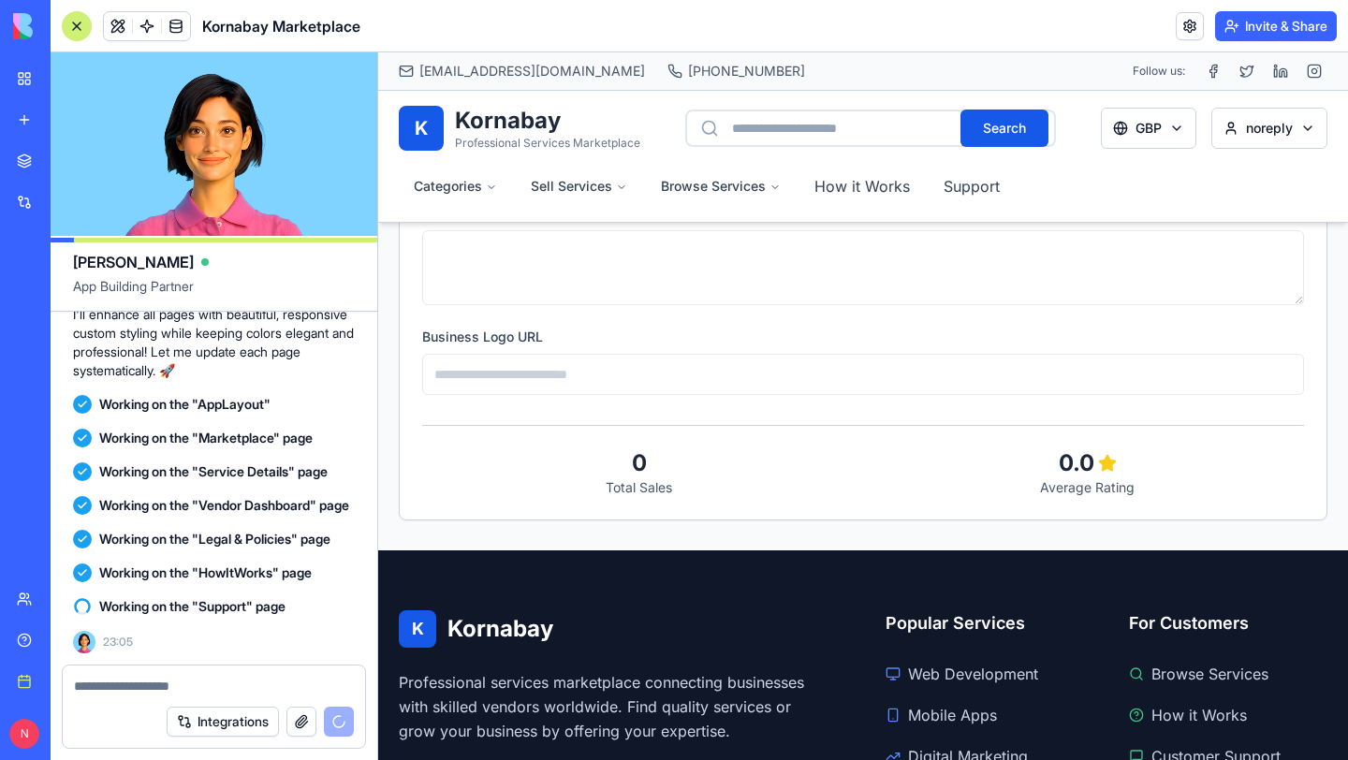
scroll to position [691, 0]
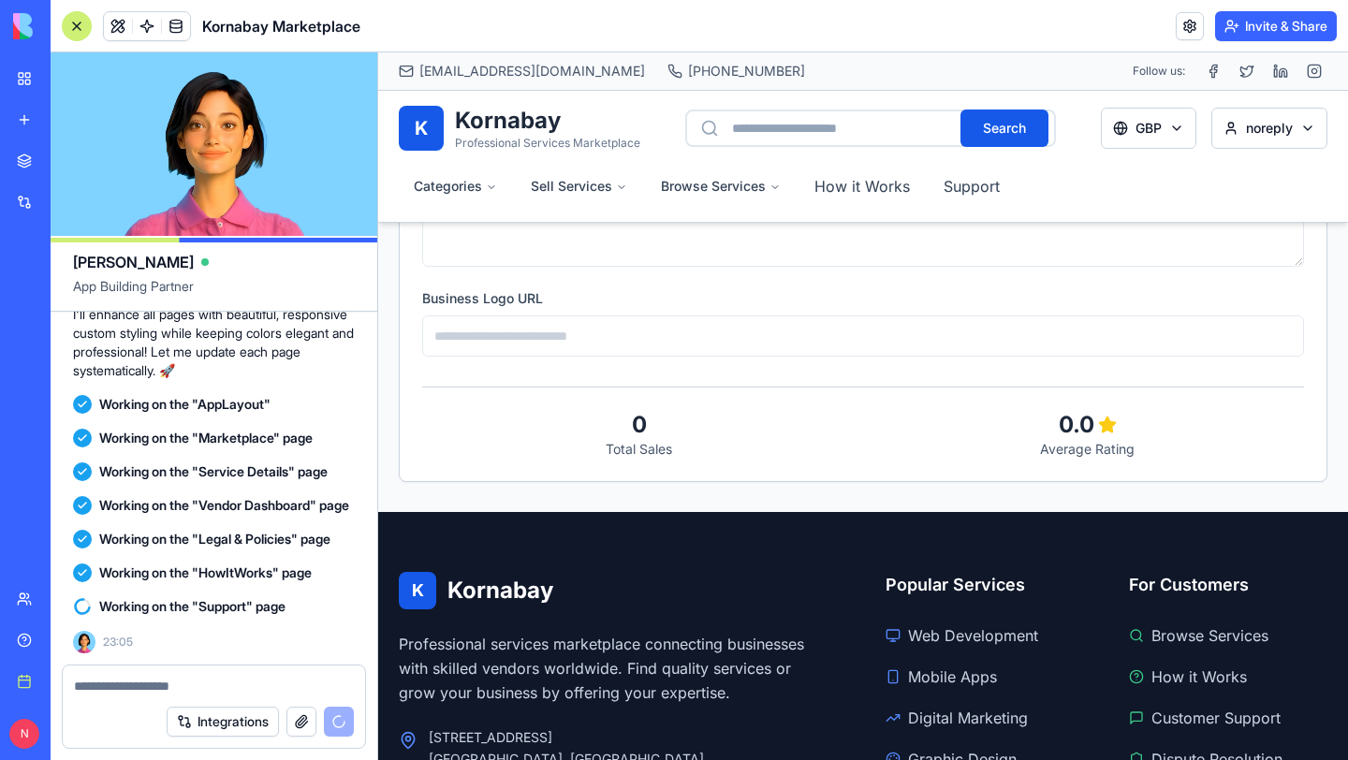
click at [518, 136] on p "Professional Services Marketplace" at bounding box center [547, 143] width 185 height 15
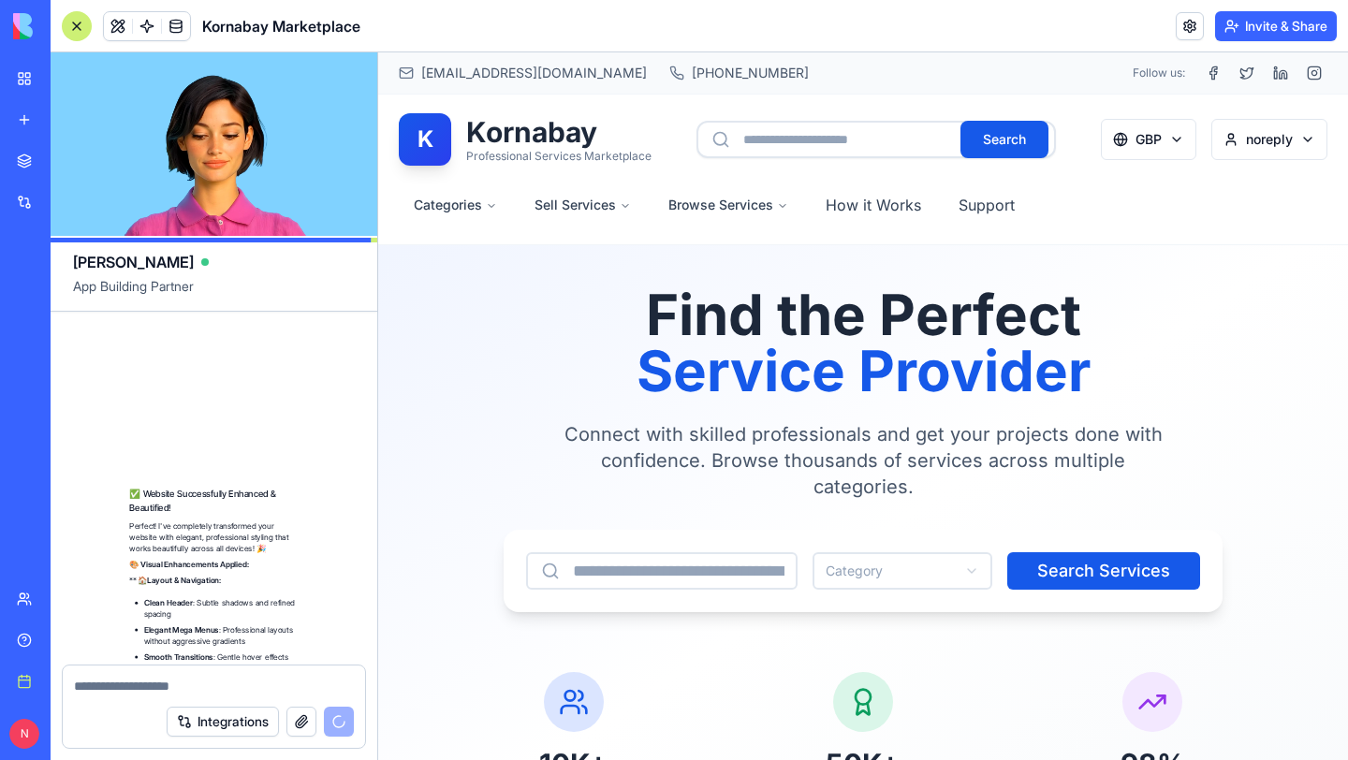
scroll to position [26523, 0]
